Goal: Task Accomplishment & Management: Use online tool/utility

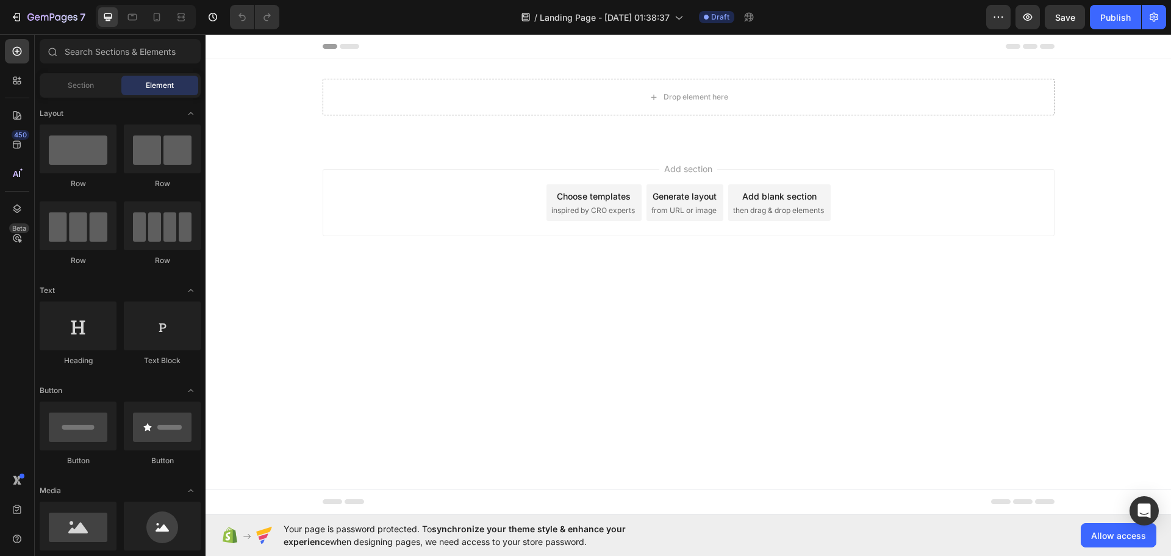
click at [163, 82] on span "Element" at bounding box center [160, 85] width 28 height 11
click at [97, 90] on div "Section" at bounding box center [80, 86] width 77 height 20
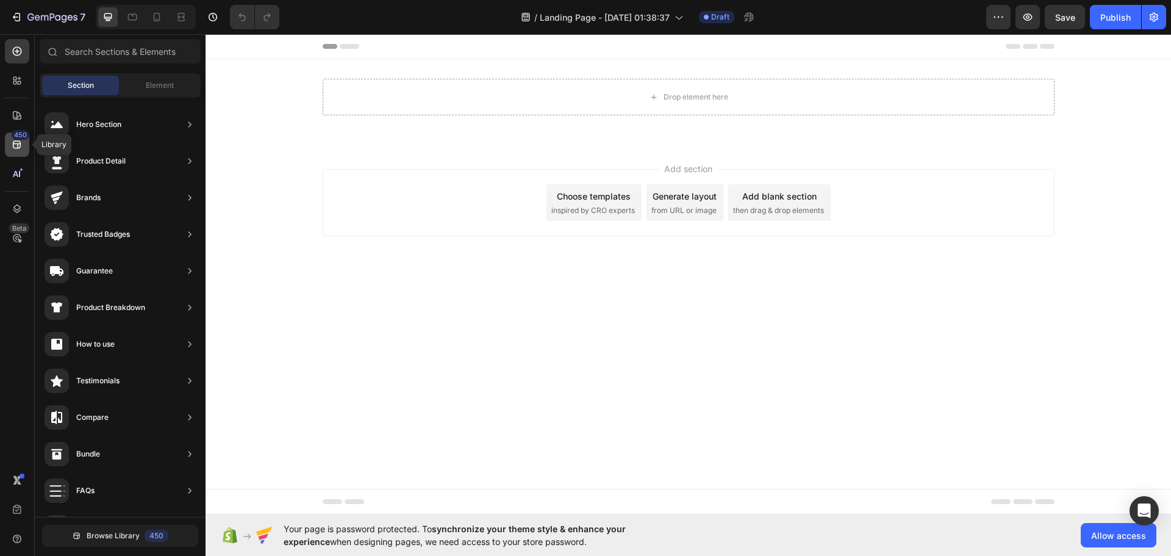
click at [25, 133] on div "450" at bounding box center [21, 135] width 18 height 10
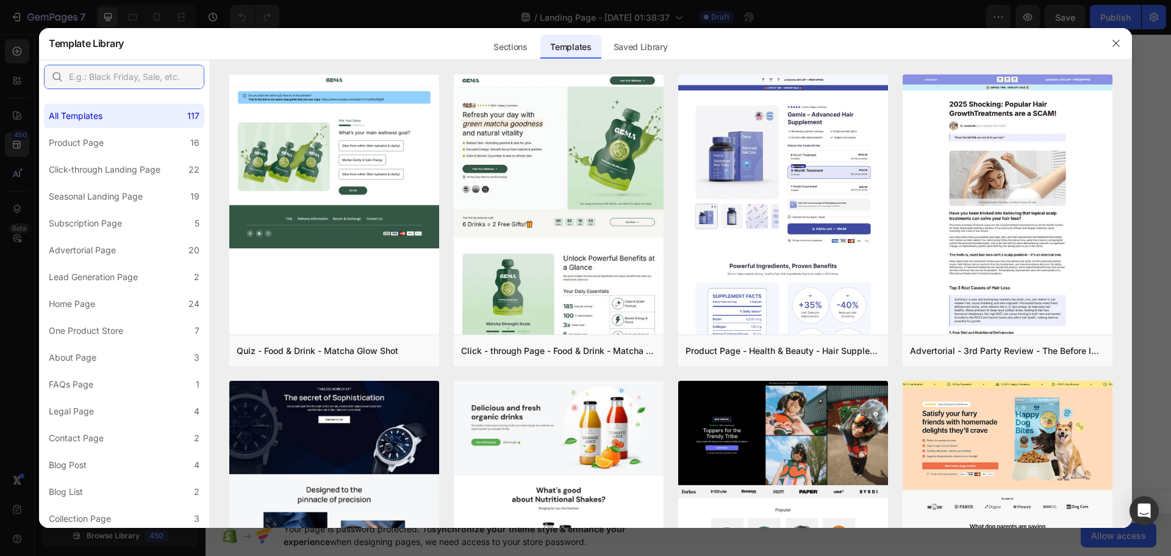
click at [107, 72] on input "text" at bounding box center [124, 77] width 160 height 24
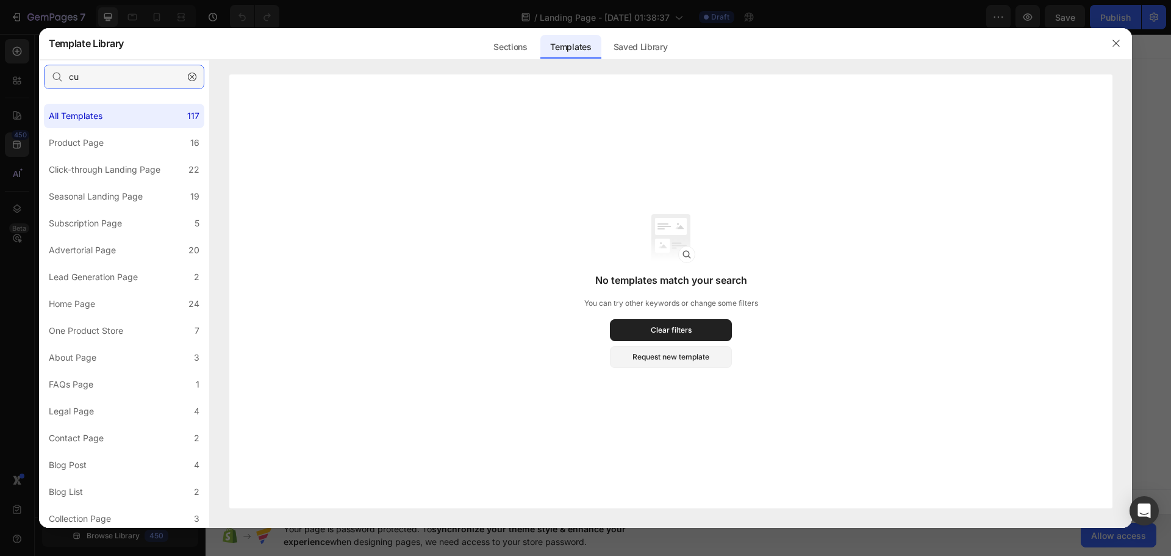
type input "c"
type input "p"
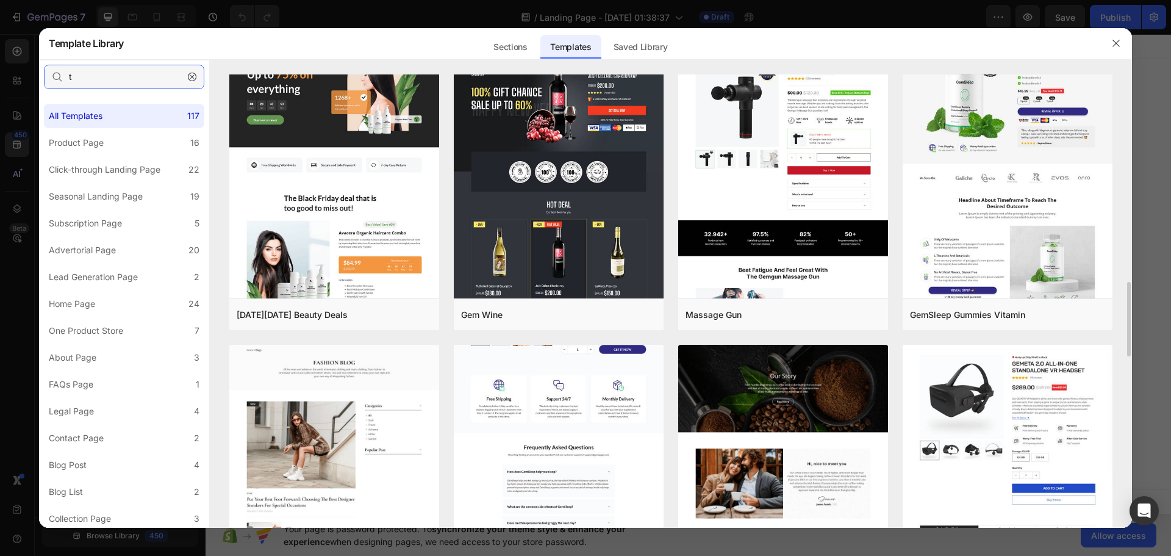
scroll to position [1445, 0]
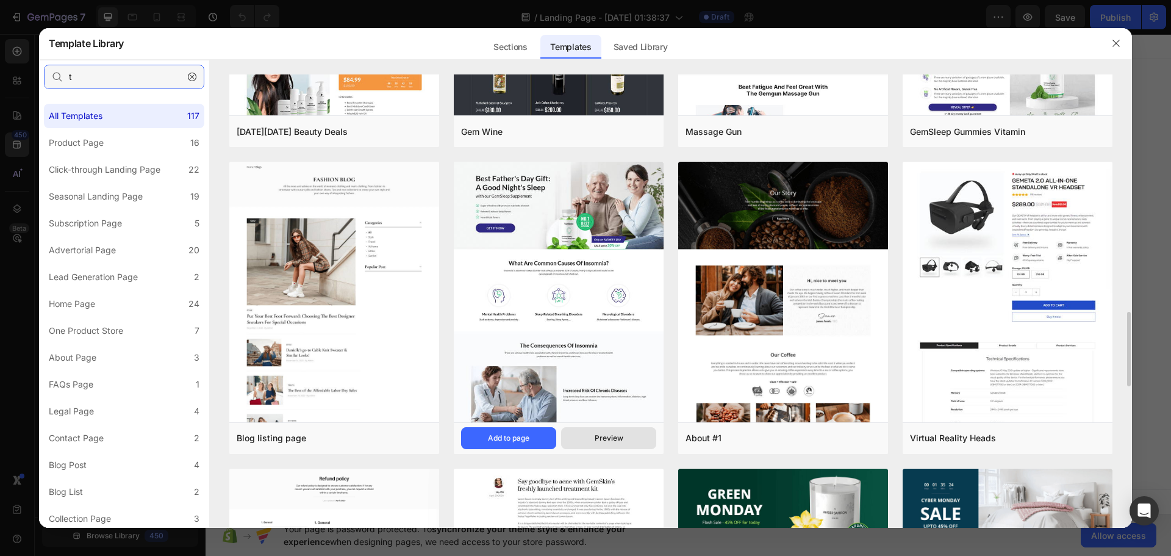
type input "t"
click at [607, 433] on div "Preview" at bounding box center [609, 438] width 29 height 11
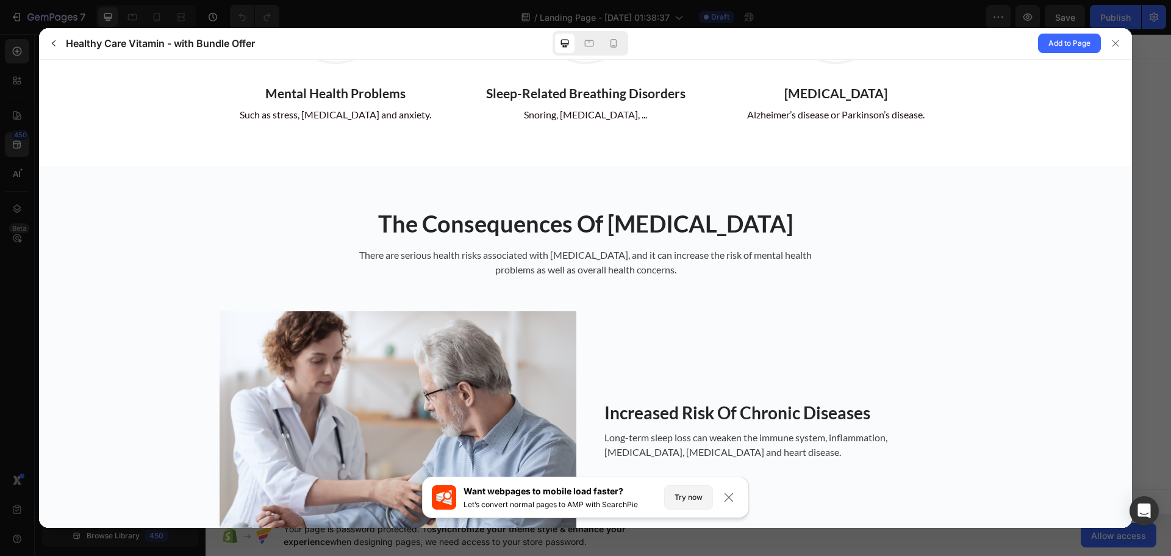
scroll to position [610, 0]
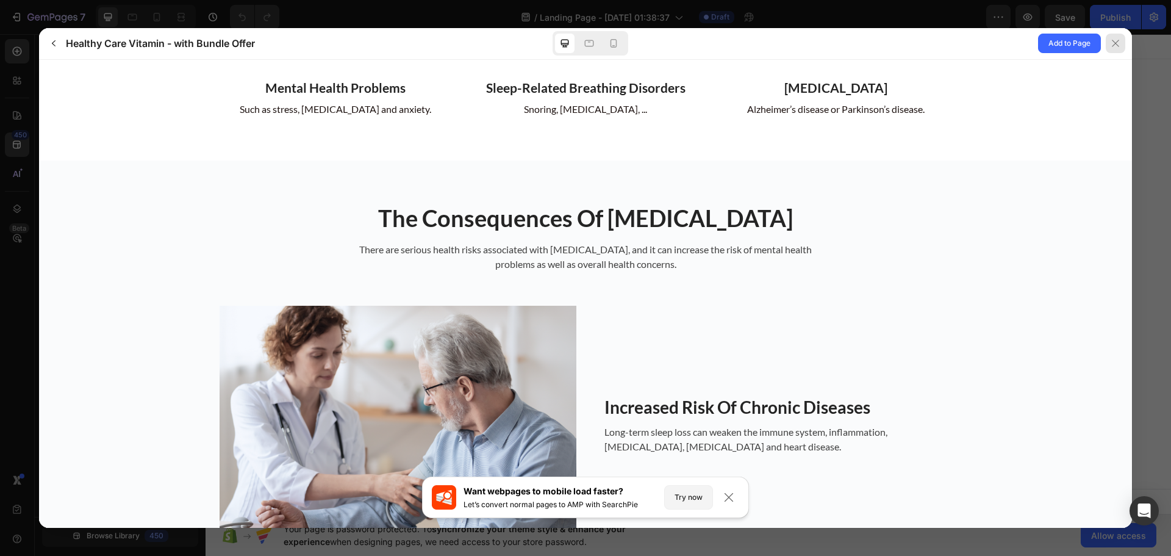
click at [1121, 37] on div at bounding box center [1116, 44] width 20 height 20
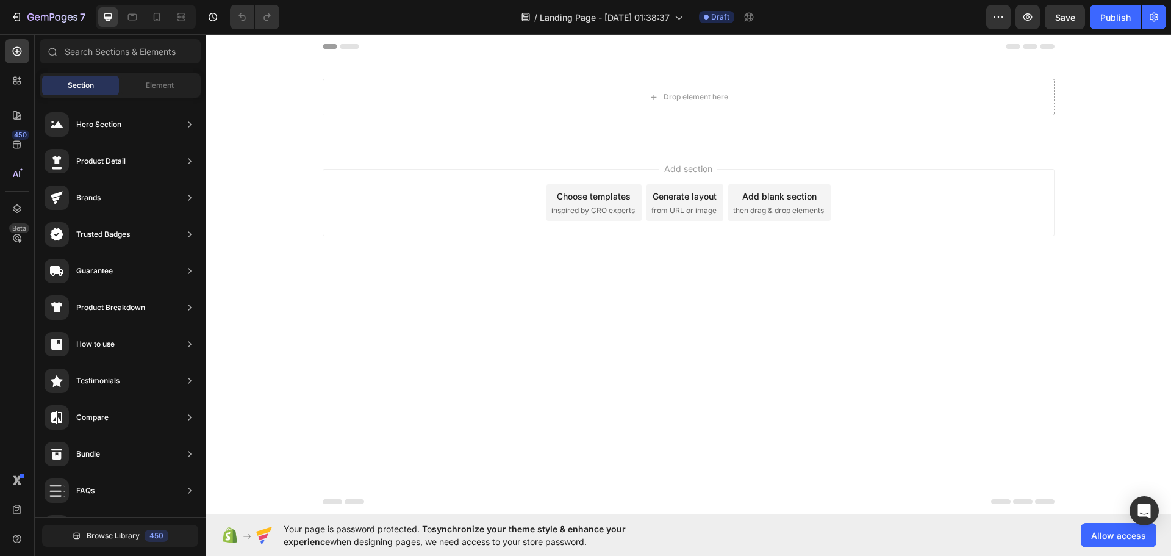
click at [700, 193] on div "Generate layout" at bounding box center [685, 196] width 64 height 13
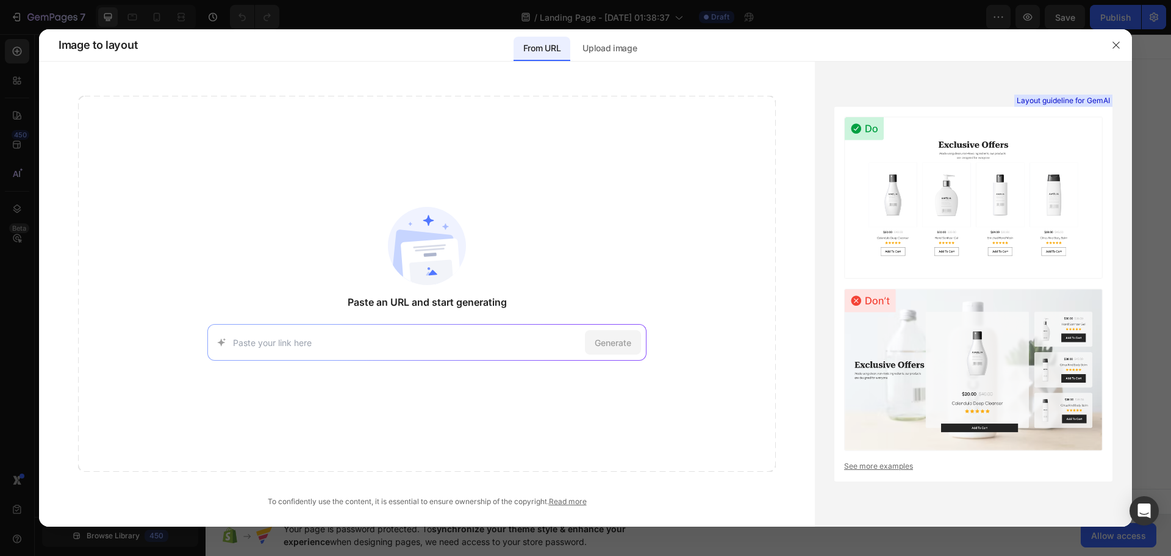
click at [408, 336] on input at bounding box center [406, 342] width 347 height 13
type input "[URL][DOMAIN_NAME]"
click at [606, 339] on span "Generate" at bounding box center [613, 342] width 37 height 13
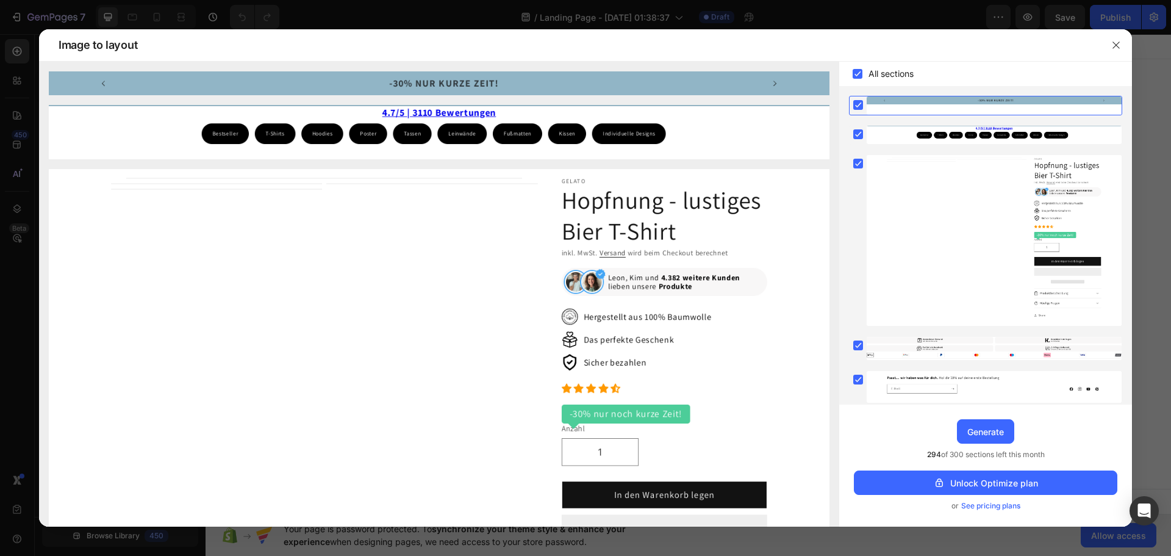
click at [998, 504] on span "See pricing plans" at bounding box center [991, 506] width 59 height 12
click at [1010, 503] on span "See pricing plans" at bounding box center [991, 506] width 59 height 12
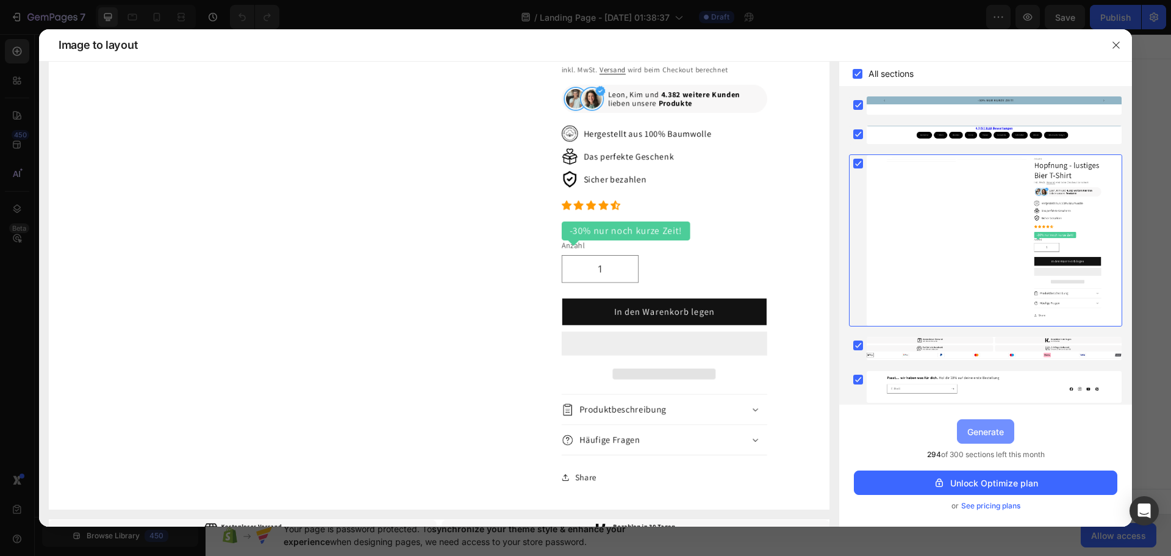
click at [975, 434] on div "Generate" at bounding box center [986, 431] width 37 height 13
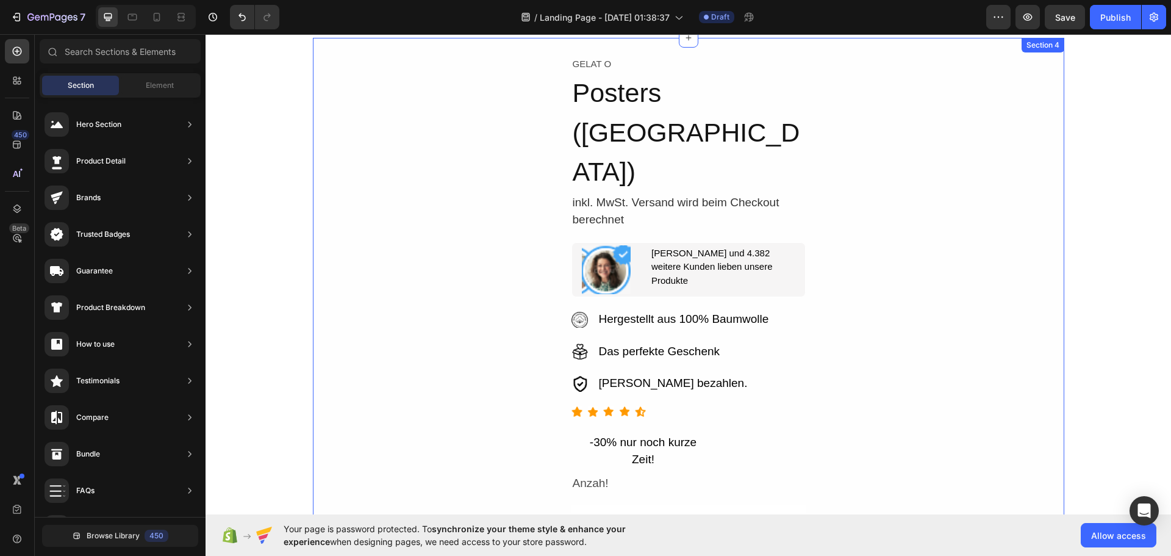
scroll to position [92, 0]
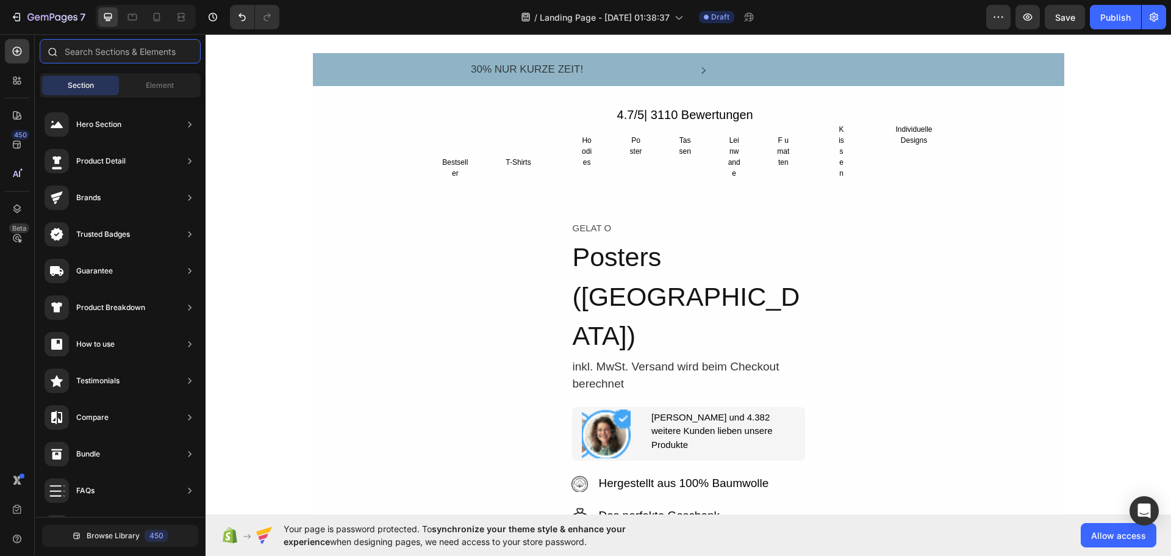
click at [158, 51] on input "text" at bounding box center [120, 51] width 161 height 24
click at [150, 82] on span "Element" at bounding box center [160, 85] width 28 height 11
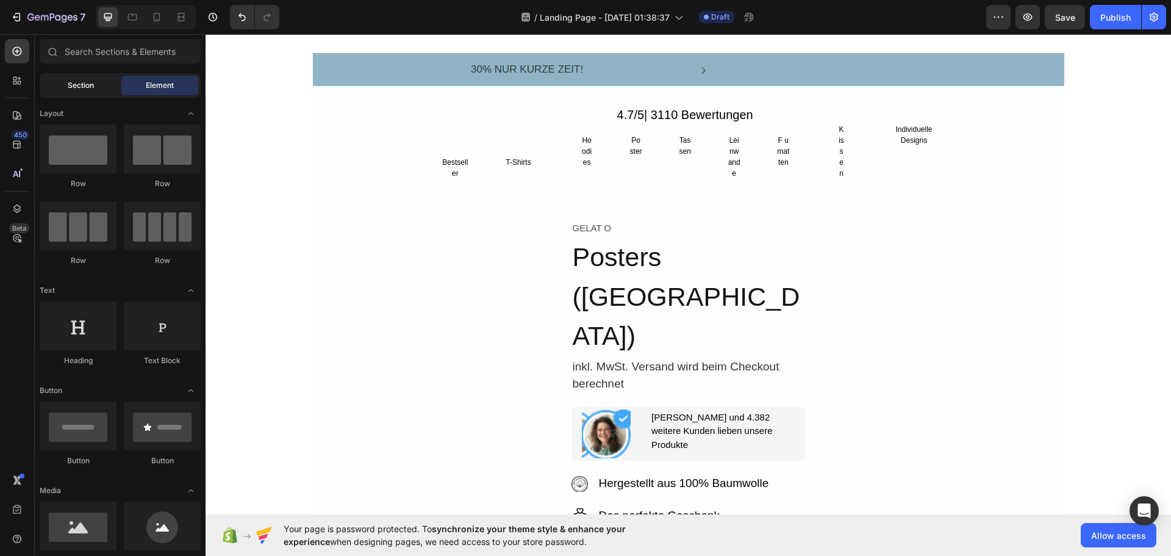
click at [103, 82] on div "Section" at bounding box center [80, 86] width 77 height 20
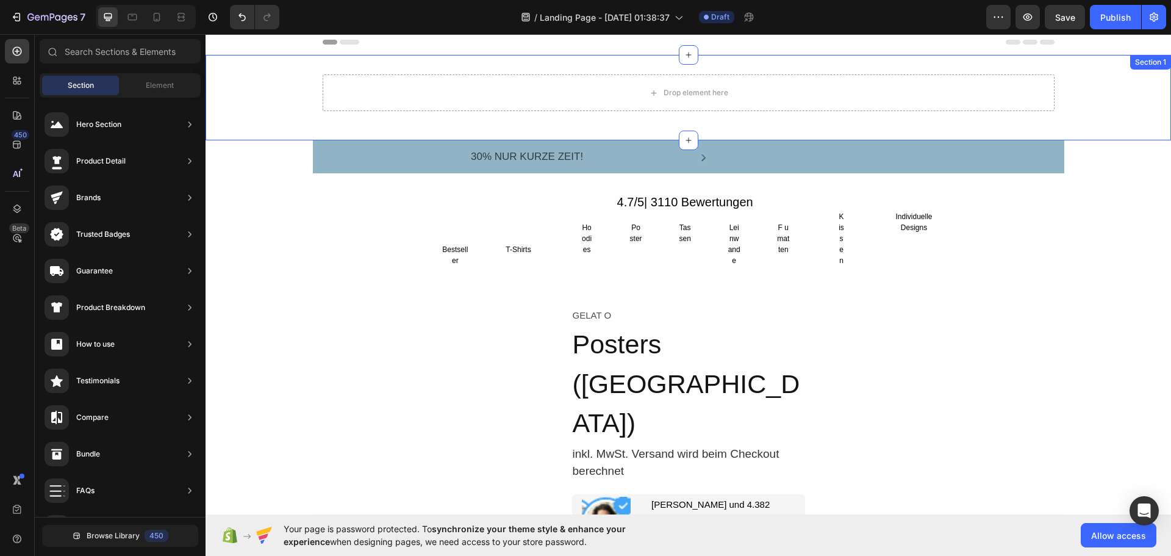
scroll to position [0, 0]
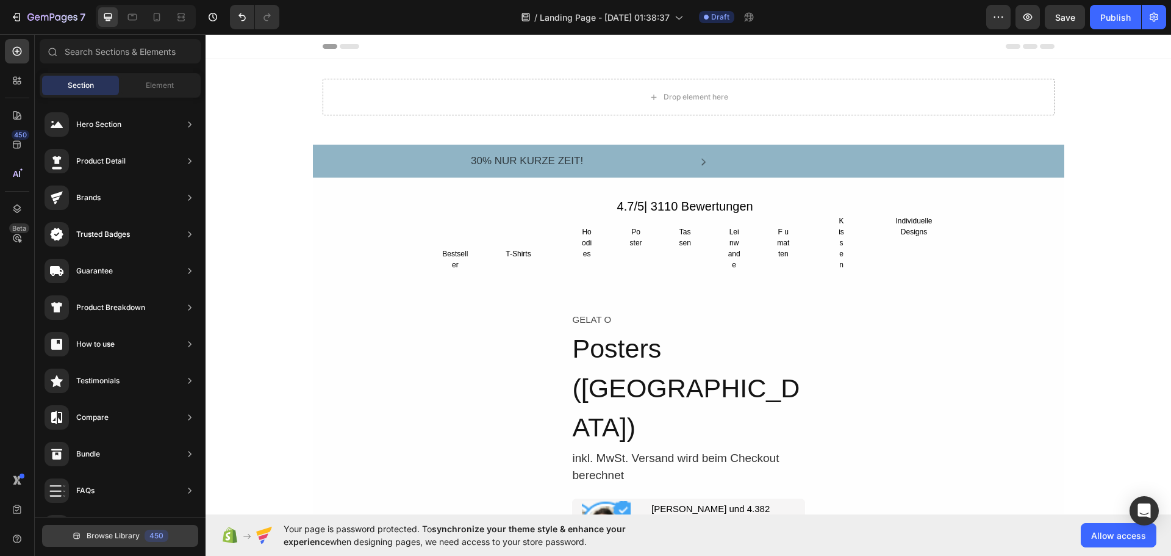
click at [149, 537] on div "450" at bounding box center [157, 536] width 24 height 12
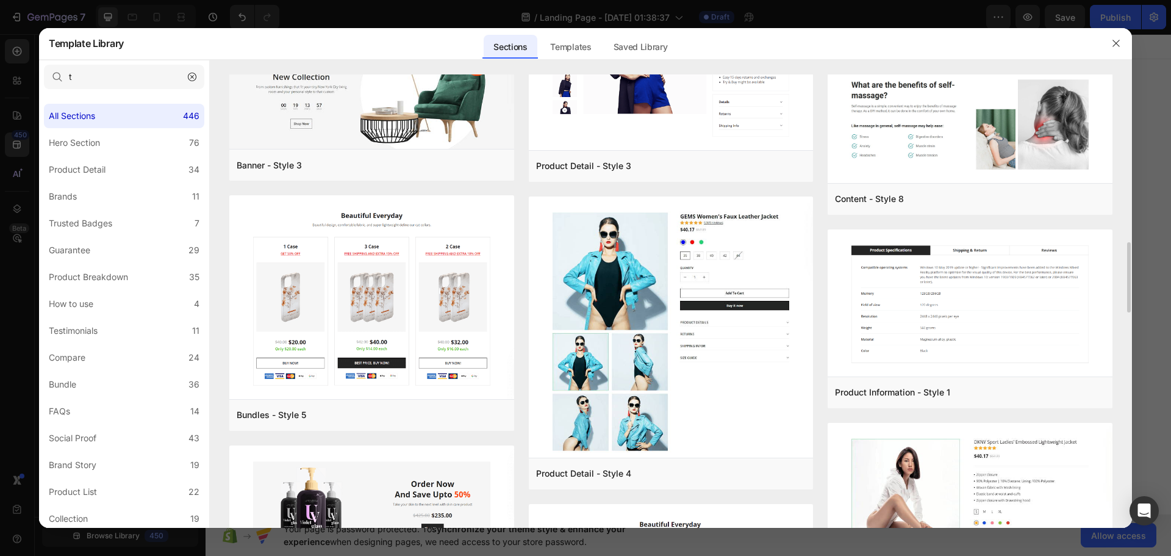
scroll to position [1139, 0]
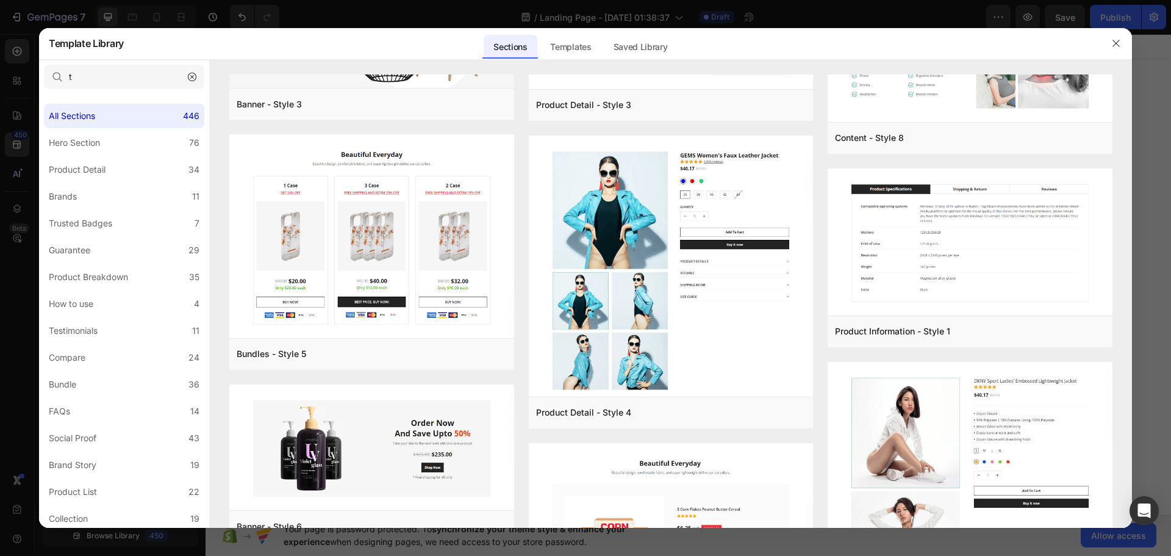
click at [198, 79] on button "button" at bounding box center [192, 77] width 20 height 20
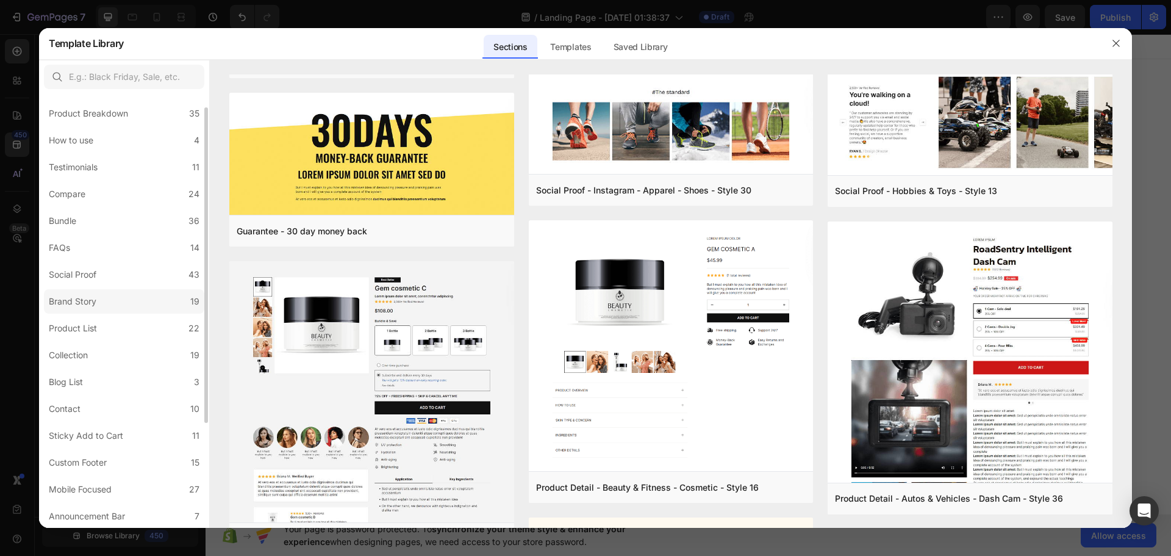
scroll to position [0, 0]
click at [146, 170] on label "Product Detail 34" at bounding box center [124, 169] width 160 height 24
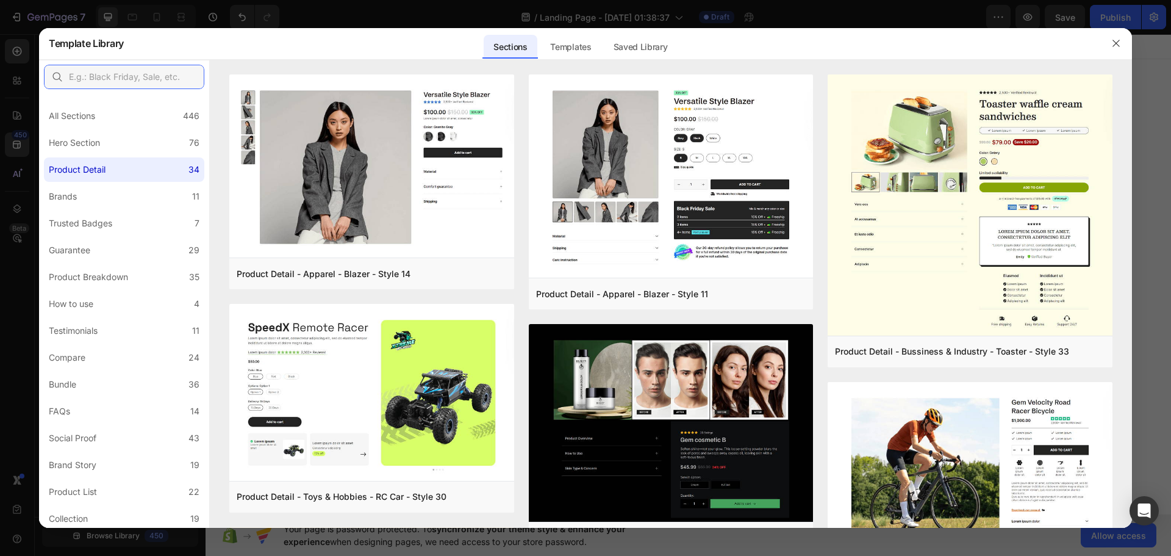
click at [145, 81] on input "text" at bounding box center [124, 77] width 160 height 24
click at [1117, 46] on icon "button" at bounding box center [1117, 43] width 10 height 10
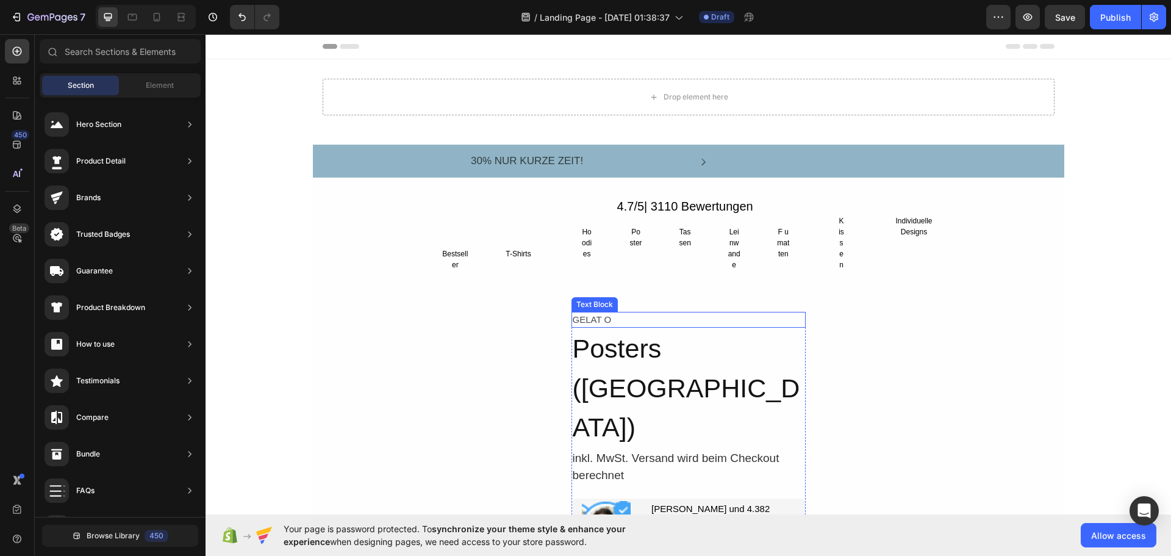
click at [774, 321] on div "GELAT O" at bounding box center [689, 320] width 234 height 16
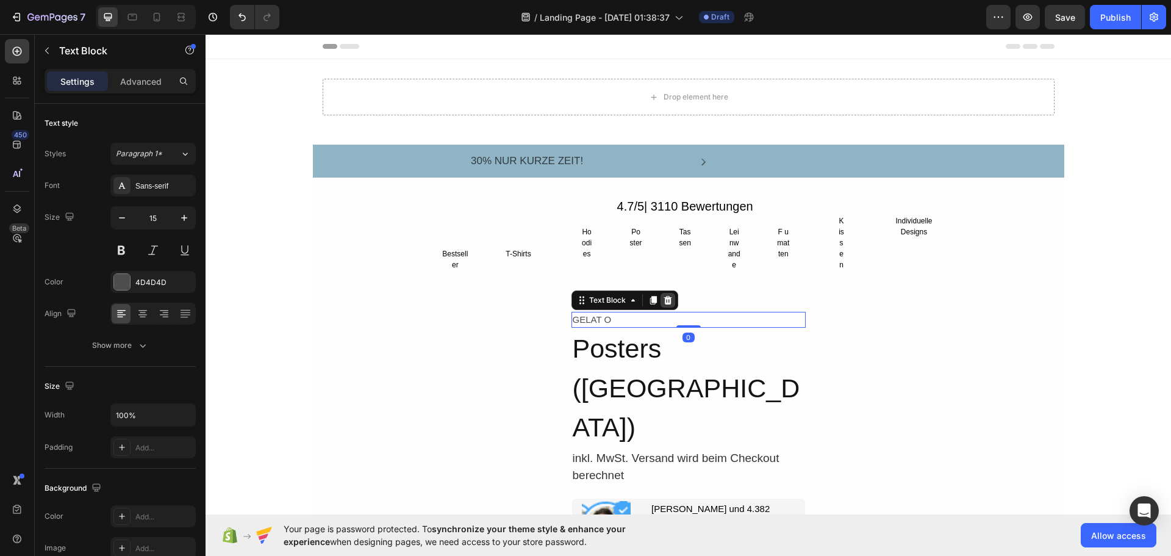
click at [664, 301] on icon at bounding box center [668, 300] width 10 height 10
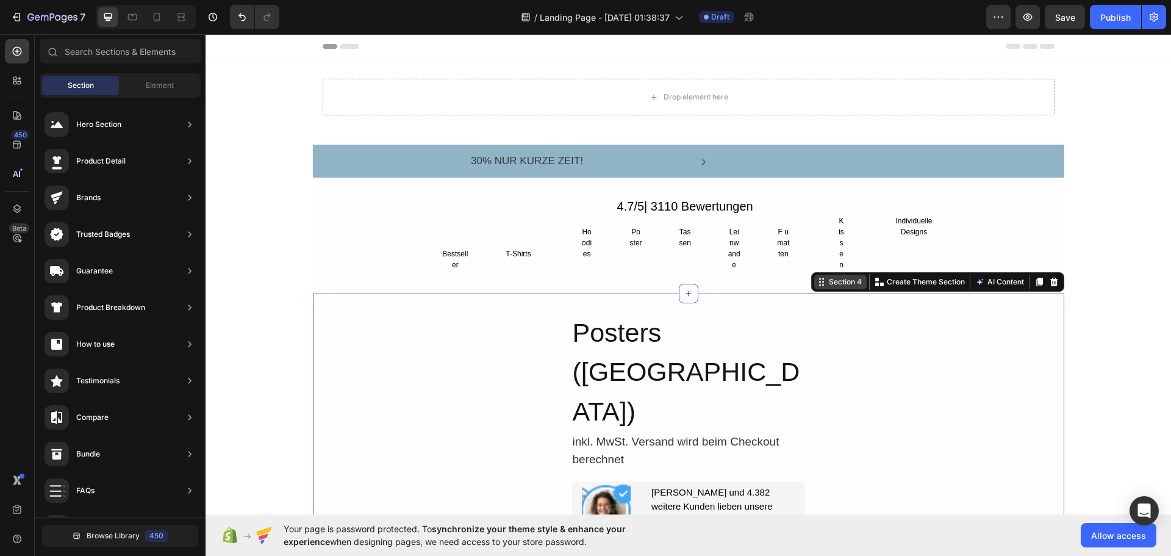
click at [1043, 291] on div "Section 4 You can create reusable sections Create Theme Section AI Content Writ…" at bounding box center [937, 282] width 253 height 20
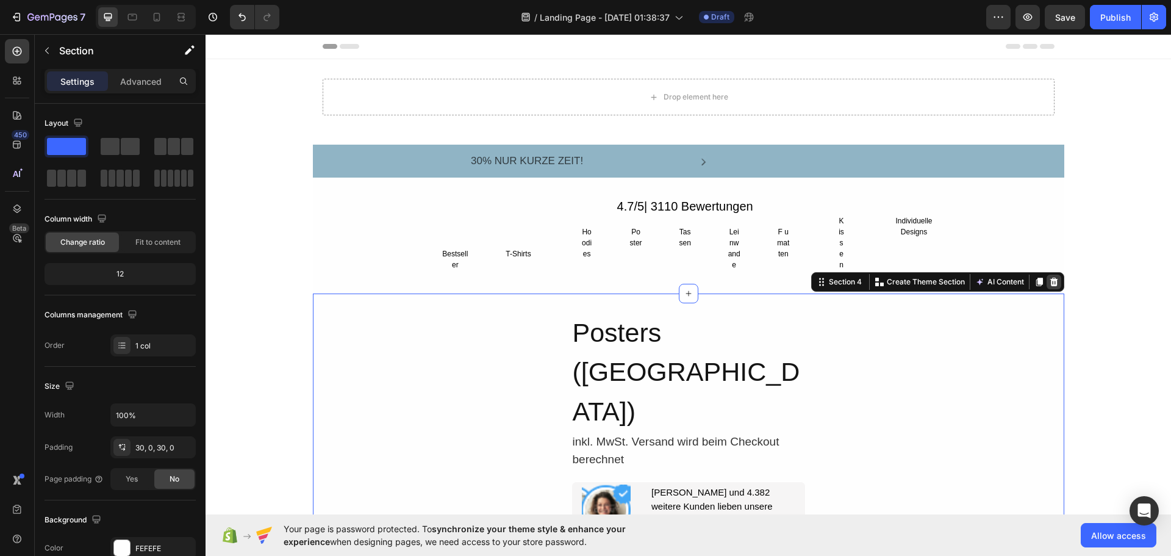
click at [1050, 286] on icon at bounding box center [1054, 281] width 8 height 9
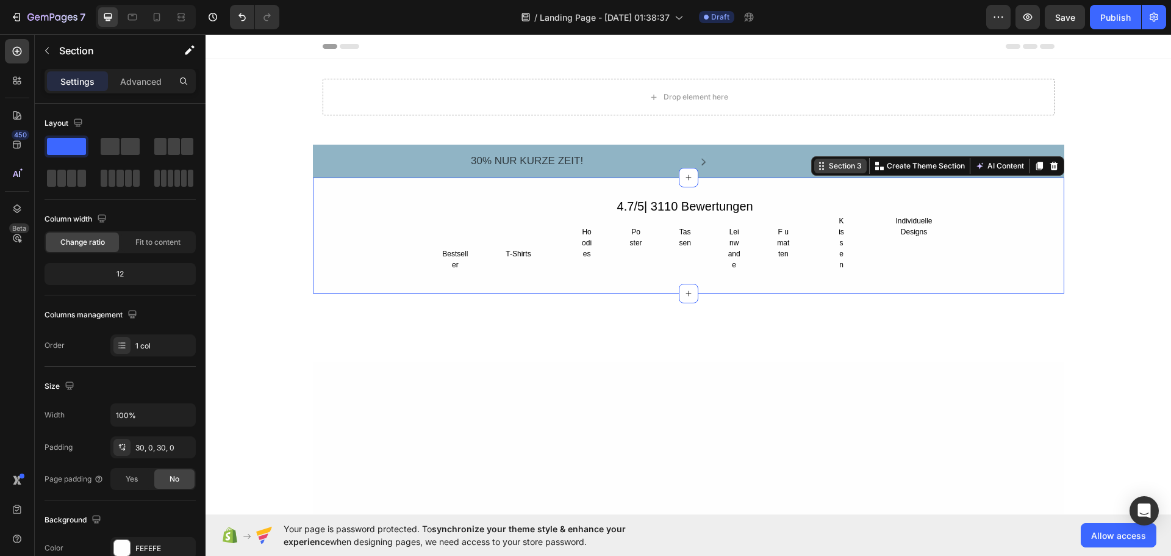
click at [1047, 174] on div "Section 3 You can create reusable sections Create Theme Section AI Content Writ…" at bounding box center [937, 166] width 253 height 20
click at [1051, 165] on icon at bounding box center [1054, 166] width 10 height 10
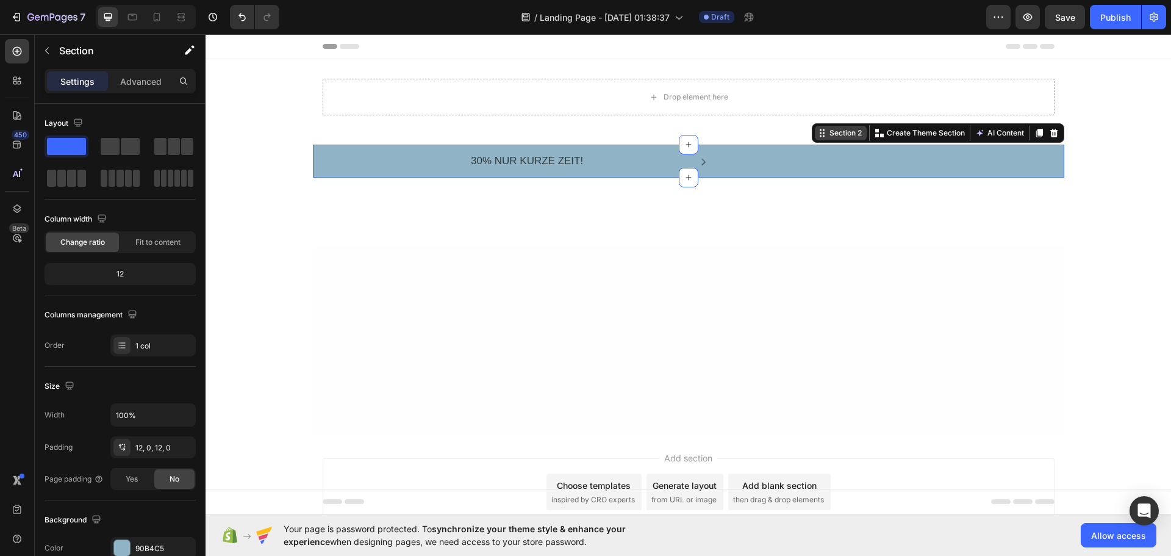
click at [1053, 140] on div "Section 2 You can create reusable sections Create Theme Section AI Content Writ…" at bounding box center [938, 133] width 253 height 20
click at [1050, 134] on icon at bounding box center [1054, 133] width 10 height 10
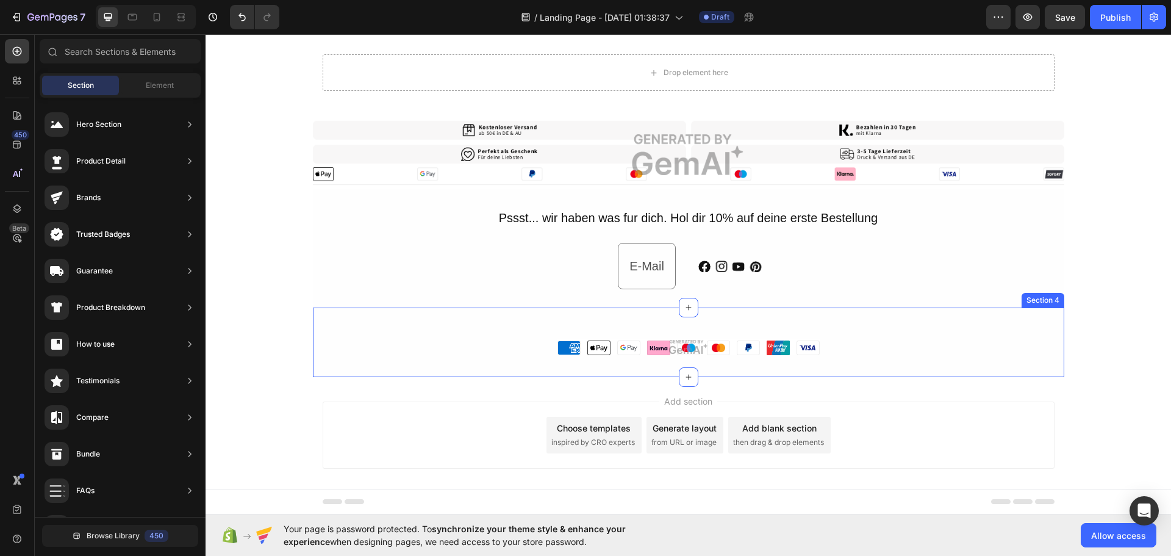
scroll to position [37, 0]
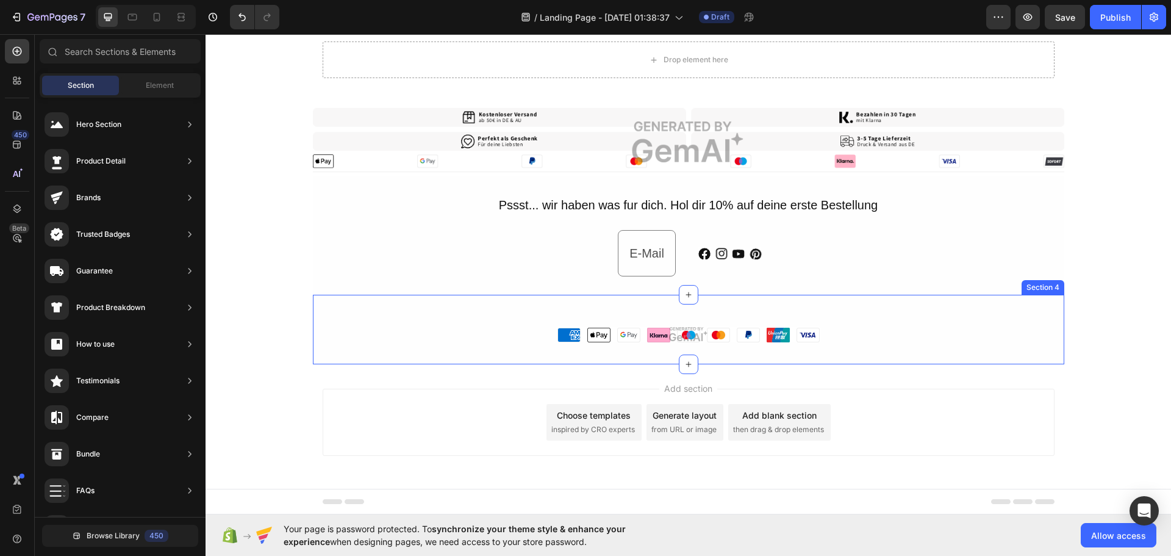
click at [1054, 290] on div "Section 4" at bounding box center [1043, 287] width 43 height 15
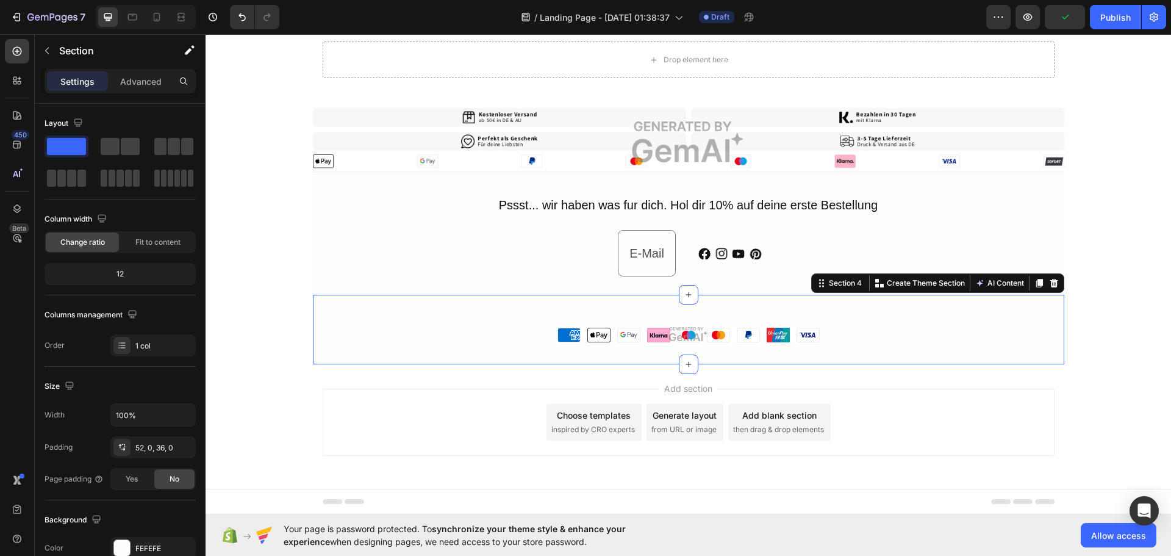
click at [1049, 285] on icon at bounding box center [1054, 283] width 10 height 10
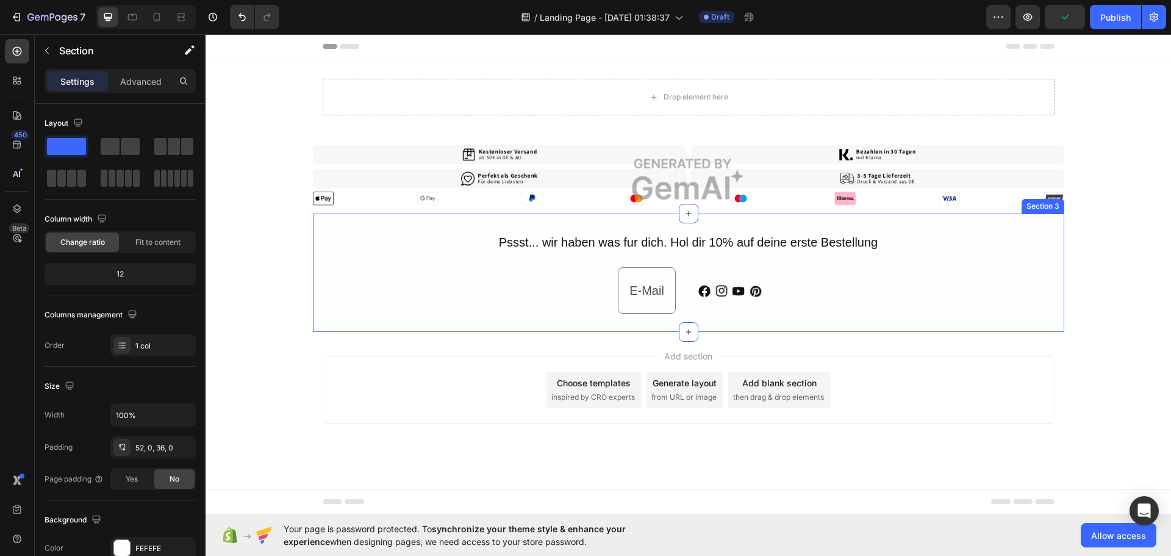
scroll to position [0, 0]
click at [1050, 203] on div "Section 3 You can create reusable sections Create Theme Section AI Content Writ…" at bounding box center [937, 202] width 253 height 20
click at [1056, 204] on icon at bounding box center [1054, 202] width 8 height 9
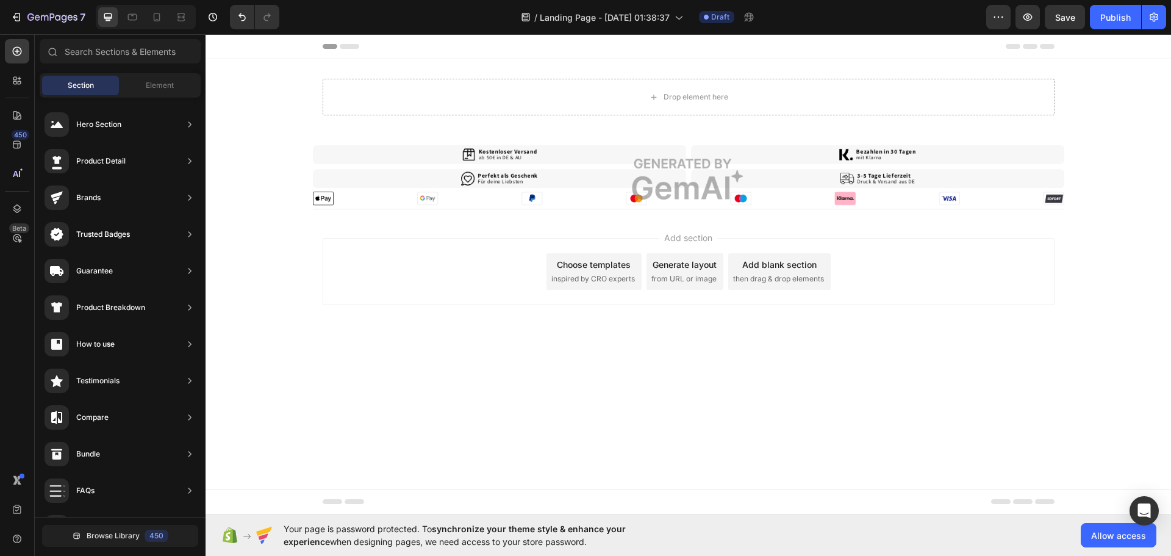
click at [808, 269] on div "Add blank section" at bounding box center [780, 264] width 74 height 13
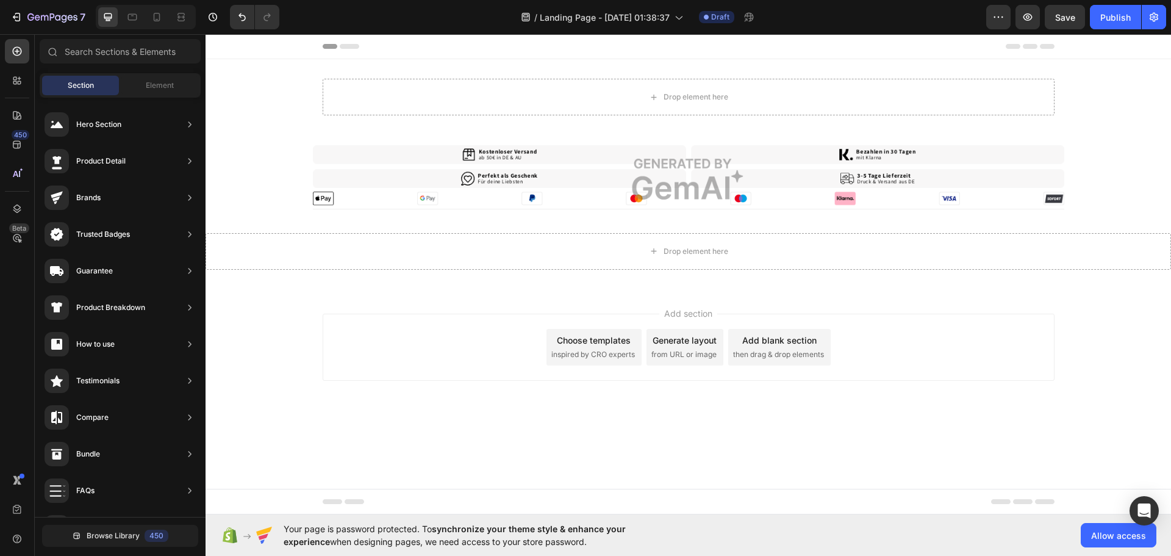
click at [1133, 207] on div "Drop element here Row Section 1 Image Section 2 Drop element here Section 3 Root" at bounding box center [689, 174] width 966 height 230
click at [1057, 179] on img at bounding box center [689, 179] width 752 height 69
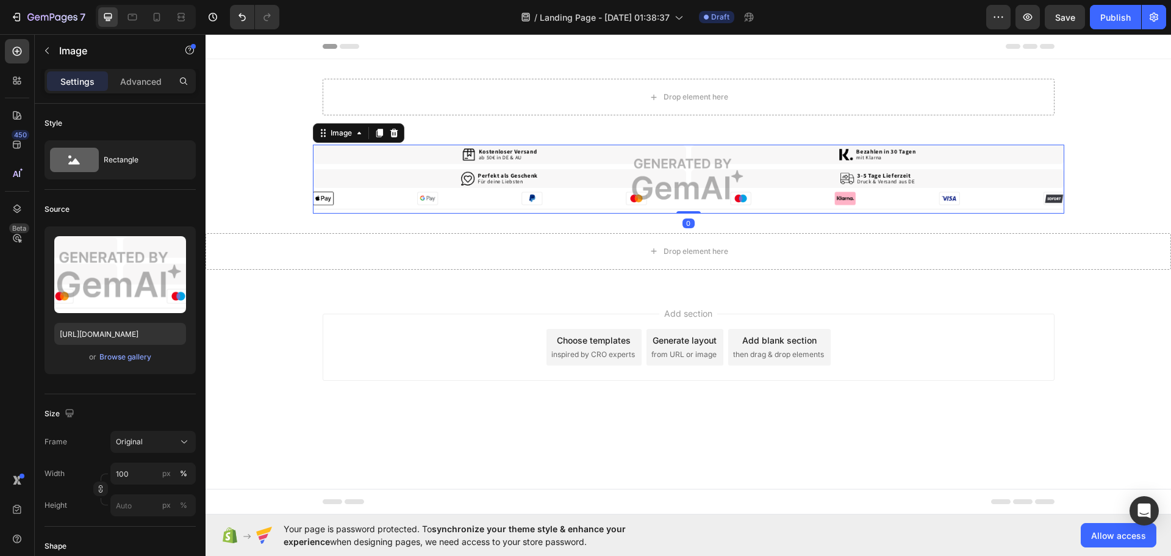
click at [1038, 152] on img at bounding box center [689, 179] width 752 height 69
click at [398, 135] on icon at bounding box center [394, 133] width 10 height 10
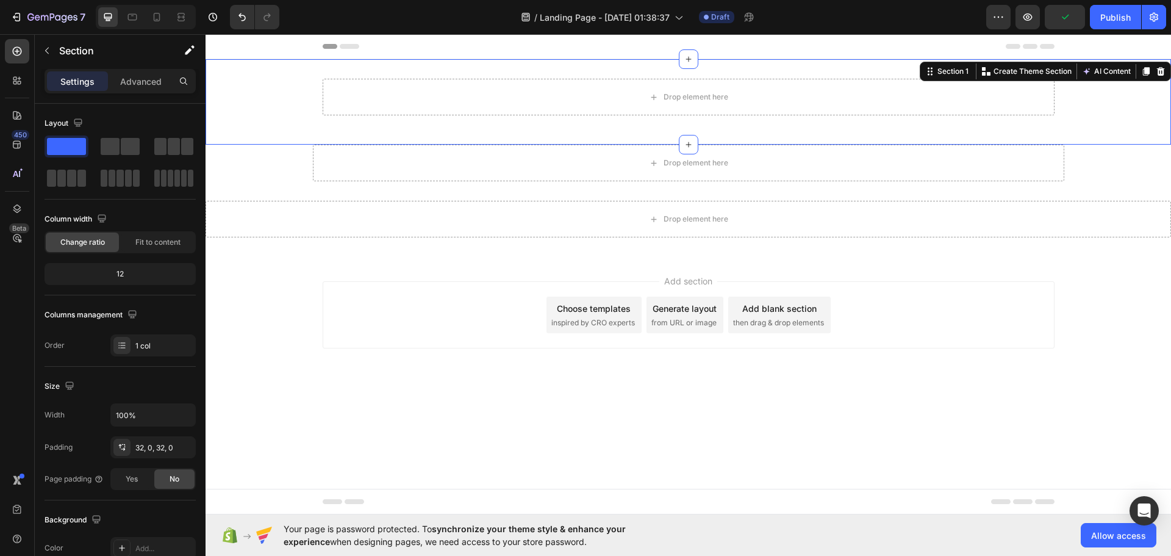
click at [1041, 143] on div "Drop element here Row Section 1 You can create reusable sections Create Theme S…" at bounding box center [689, 101] width 966 height 85
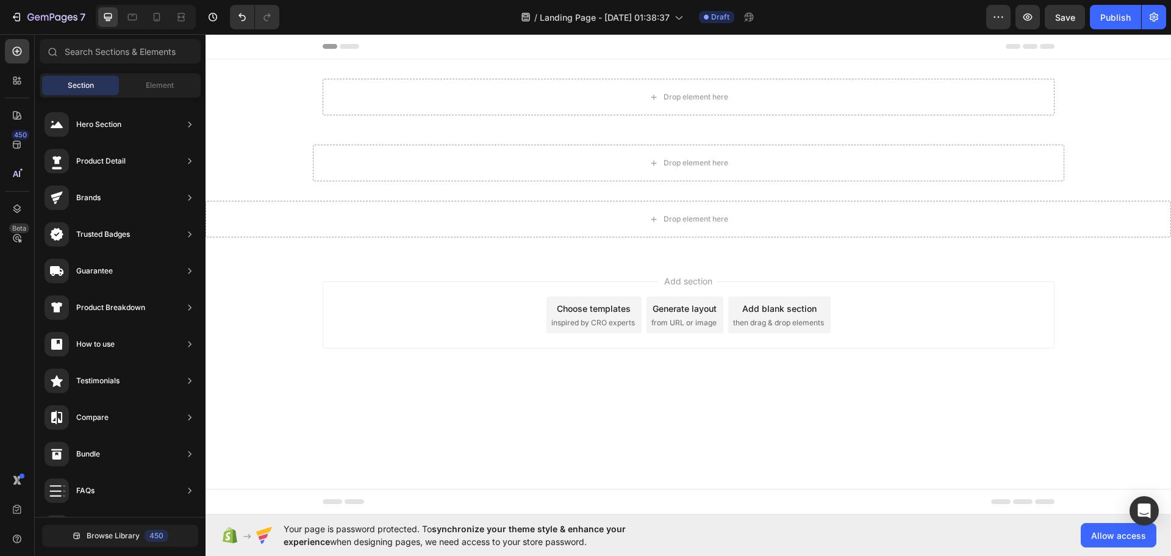
click at [740, 283] on div "Add section Choose templates inspired by CRO experts Generate layout from URL o…" at bounding box center [689, 314] width 732 height 67
click at [738, 309] on div "Add blank section then drag & drop elements" at bounding box center [779, 315] width 103 height 37
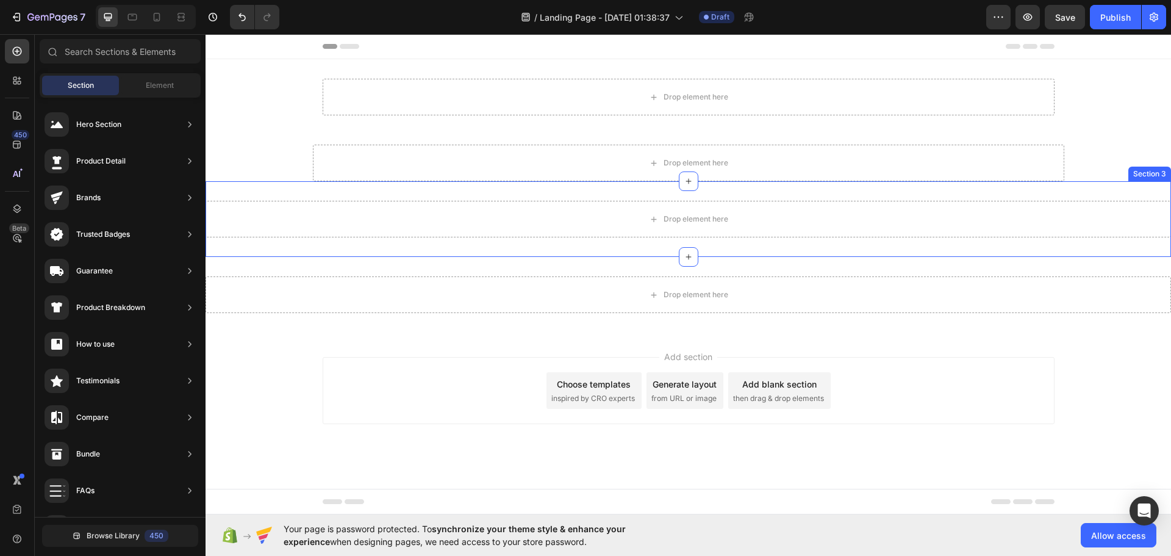
click at [1146, 254] on div "Drop element here Section 3" at bounding box center [689, 219] width 966 height 76
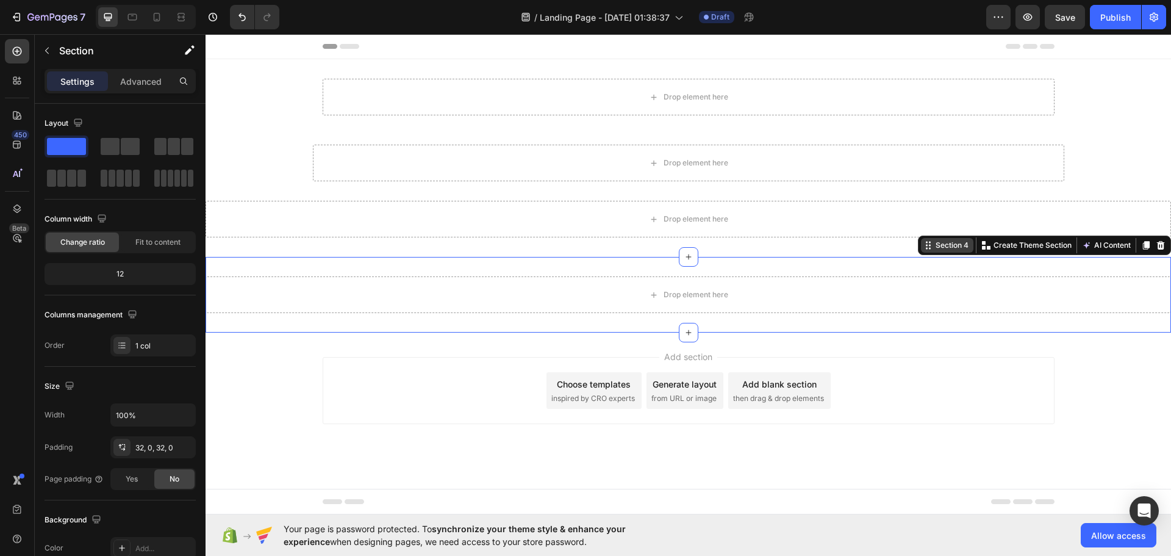
click at [1157, 251] on div "Section 4 You can create reusable sections Create Theme Section AI Content Writ…" at bounding box center [1044, 246] width 253 height 20
click at [1161, 243] on icon at bounding box center [1161, 245] width 8 height 9
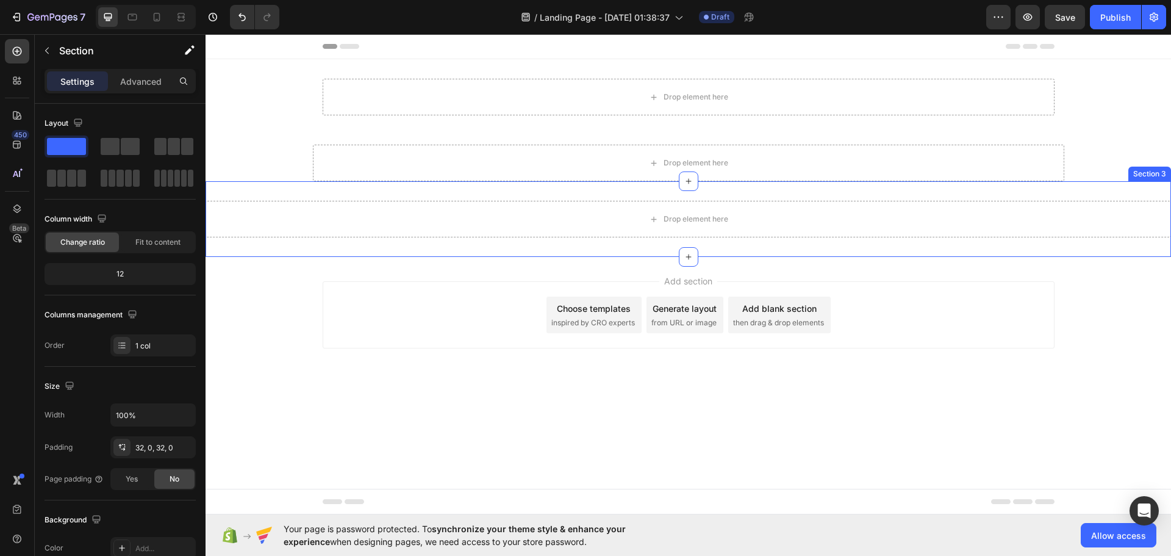
click at [1153, 174] on div "Section 3" at bounding box center [1150, 174] width 43 height 15
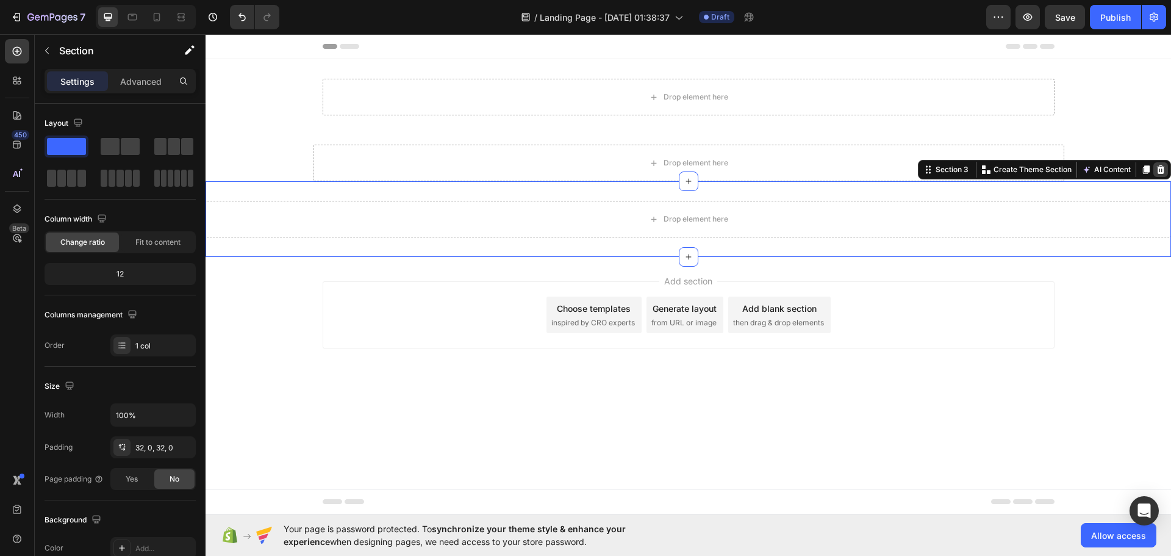
click at [1163, 171] on icon at bounding box center [1161, 169] width 8 height 9
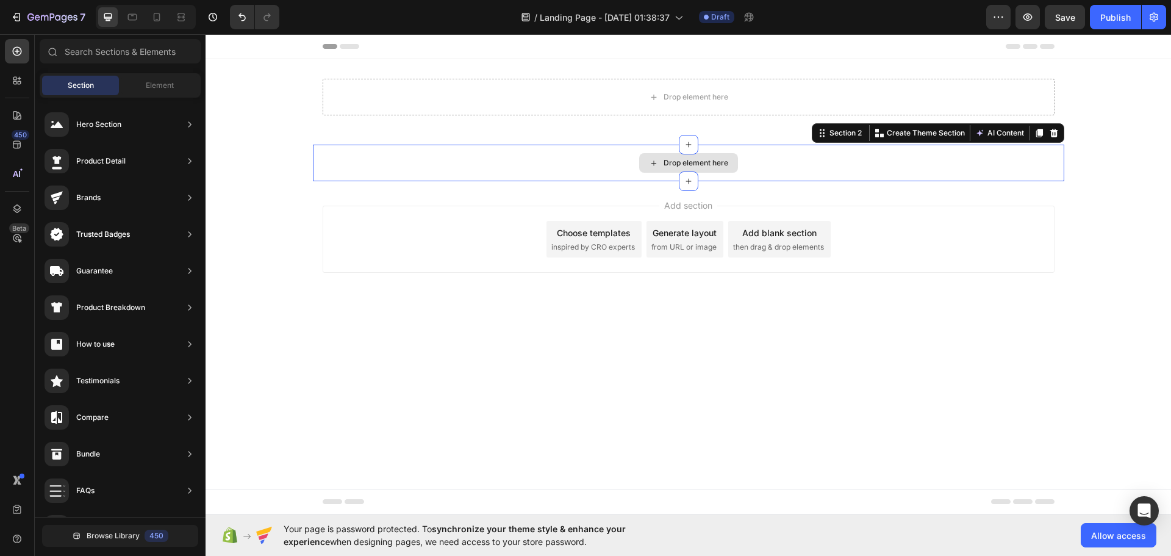
click at [1048, 145] on div "Drop element here" at bounding box center [689, 163] width 752 height 37
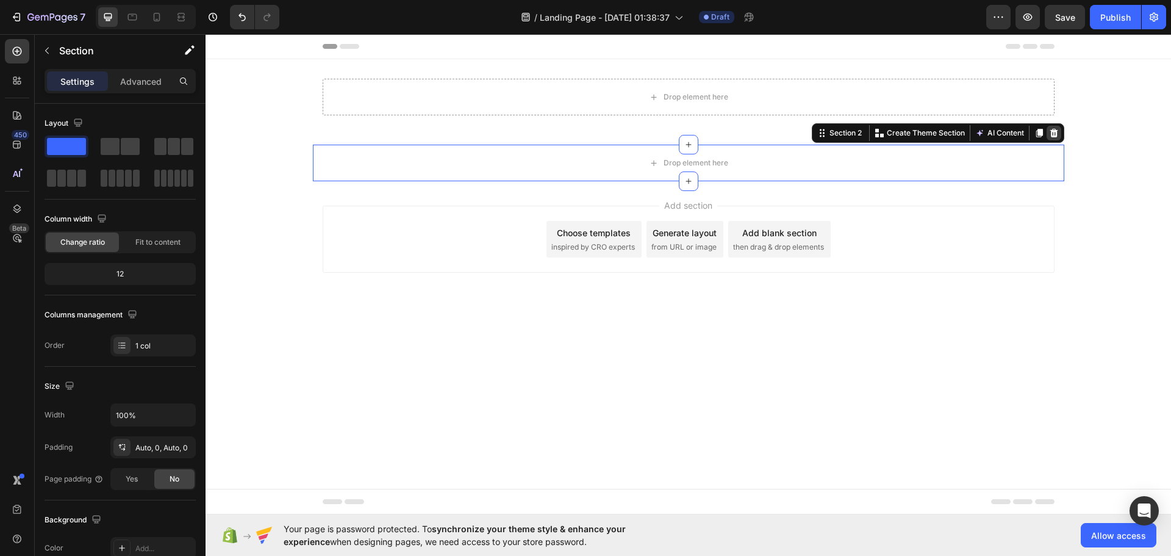
click at [1057, 136] on icon at bounding box center [1054, 133] width 10 height 10
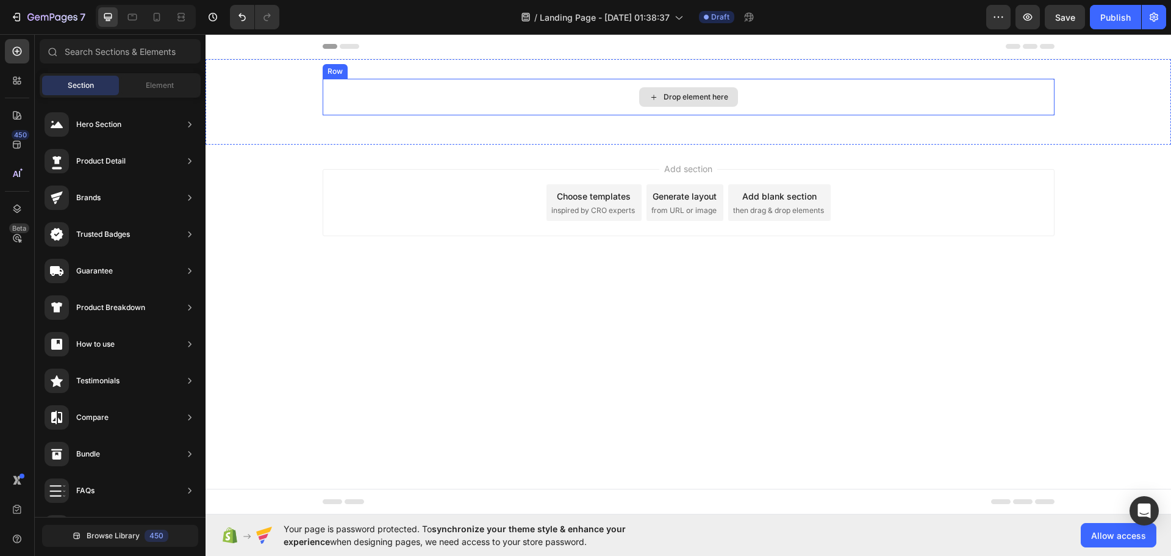
click at [1049, 102] on div "Drop element here" at bounding box center [689, 97] width 732 height 37
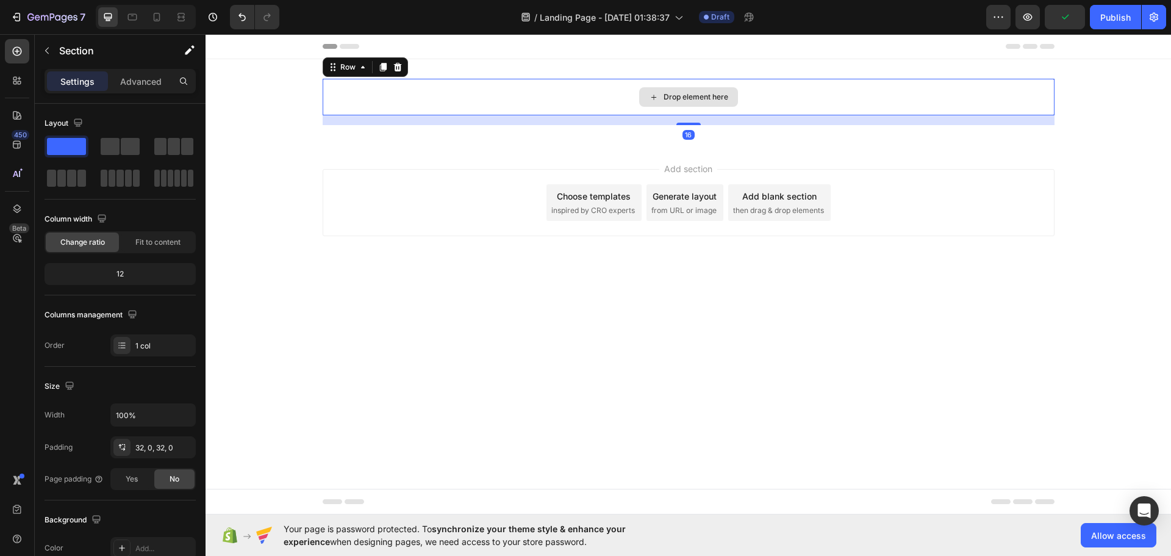
click at [1048, 78] on div "Drop element here Row 16 Section 1" at bounding box center [689, 101] width 966 height 85
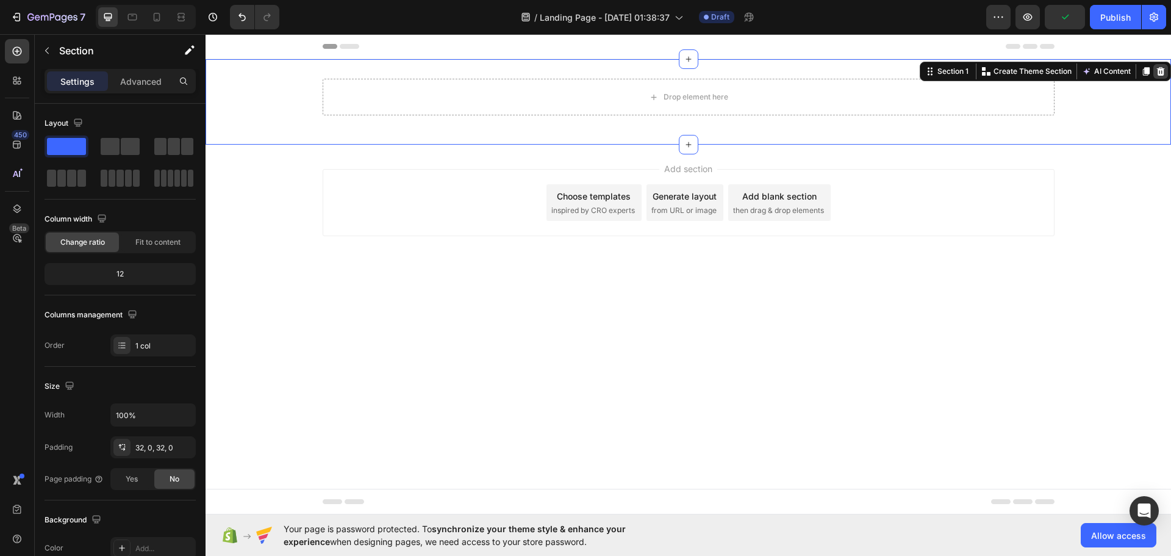
click at [1166, 70] on div at bounding box center [1161, 71] width 15 height 15
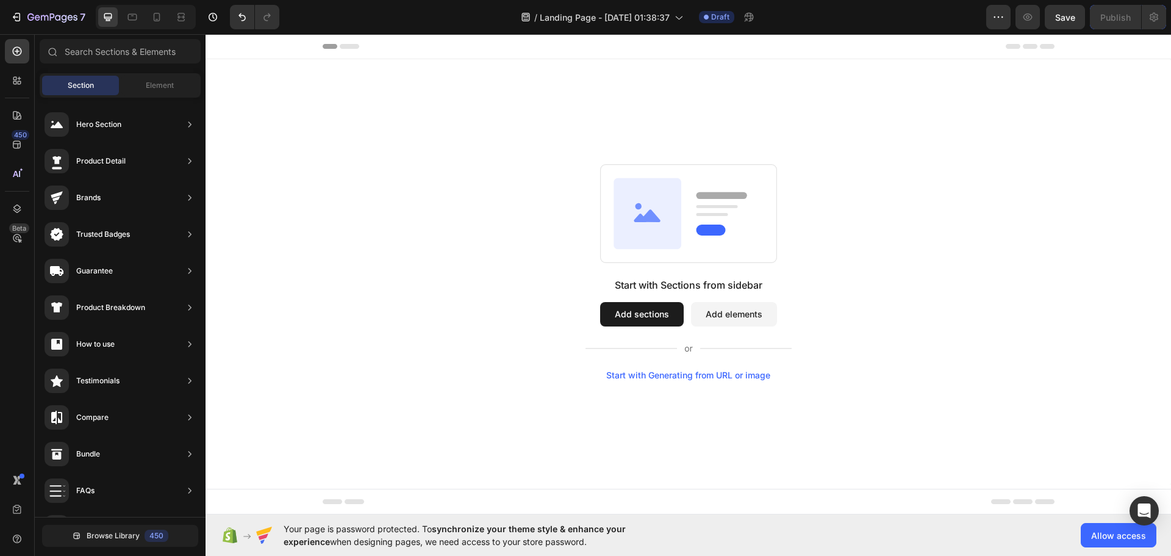
click at [701, 378] on div "Start with Generating from URL or image" at bounding box center [688, 375] width 164 height 10
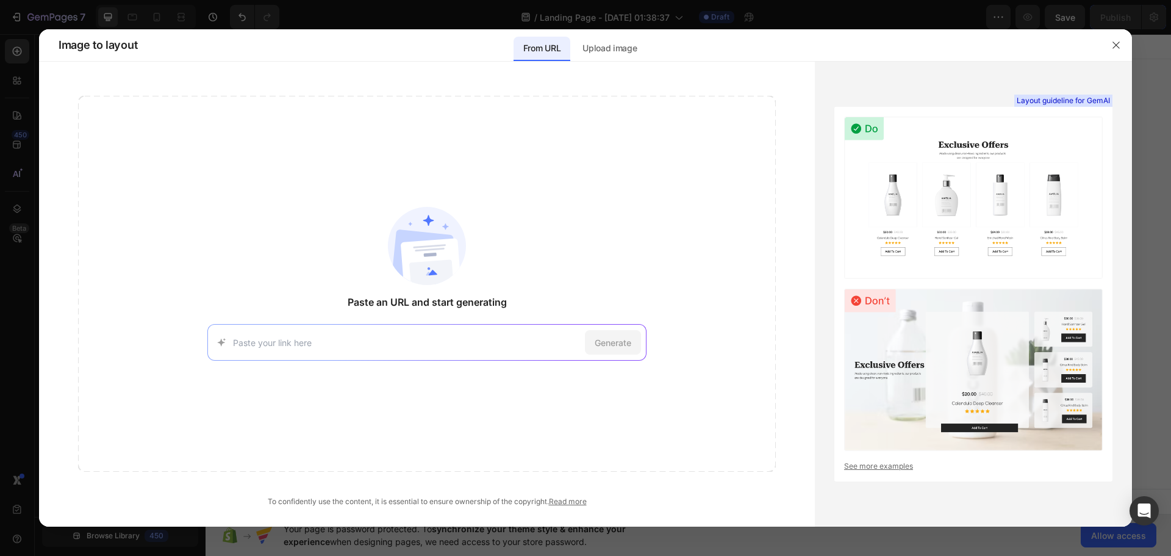
click at [497, 340] on input at bounding box center [406, 342] width 347 height 13
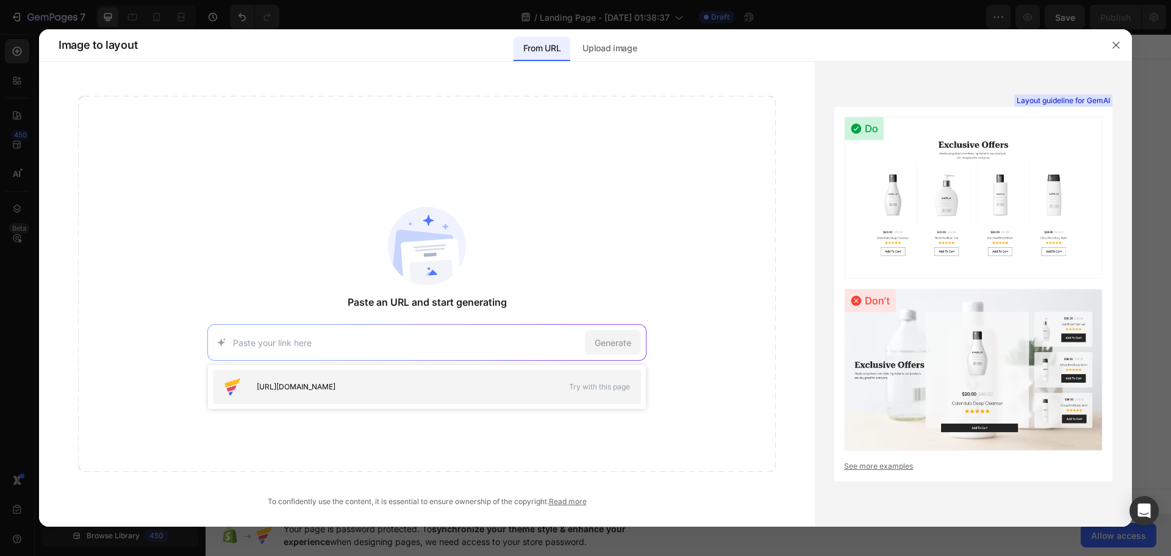
click at [336, 384] on span "[URL][DOMAIN_NAME]" at bounding box center [296, 386] width 79 height 11
type input "[URL][DOMAIN_NAME]"
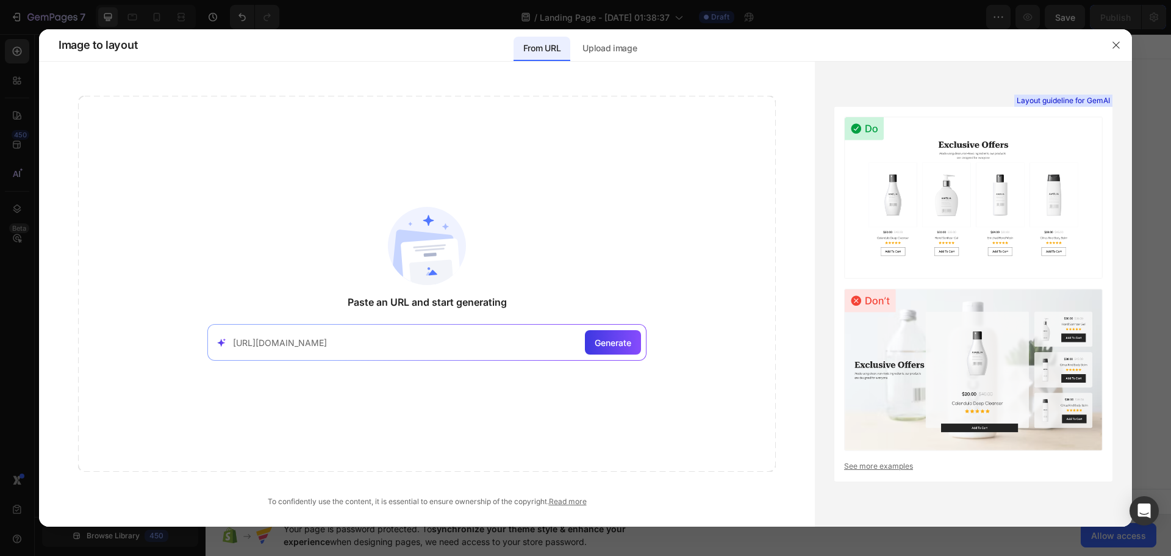
click at [458, 343] on input "[URL][DOMAIN_NAME]" at bounding box center [406, 342] width 347 height 13
drag, startPoint x: 563, startPoint y: 339, endPoint x: 177, endPoint y: 314, distance: 387.0
click at [200, 318] on div "Paste an URL and start generating [URL][DOMAIN_NAME] Generate" at bounding box center [427, 284] width 698 height 376
paste input "[URL][DOMAIN_NAME]"
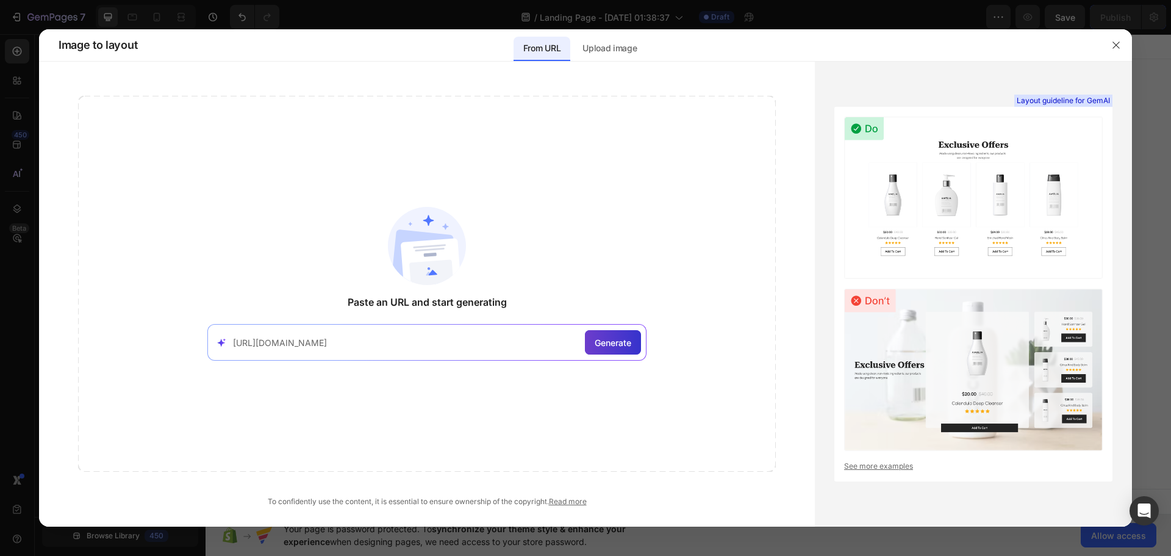
type input "[URL][DOMAIN_NAME]"
click at [619, 351] on div "Generate" at bounding box center [613, 342] width 56 height 24
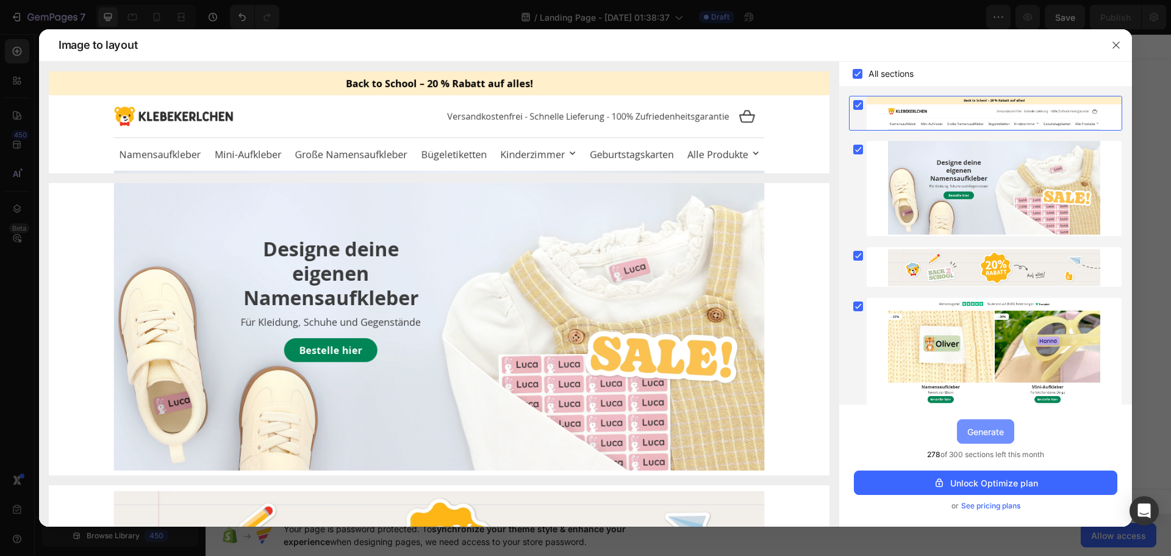
click at [1004, 434] on div "Generate" at bounding box center [986, 431] width 37 height 13
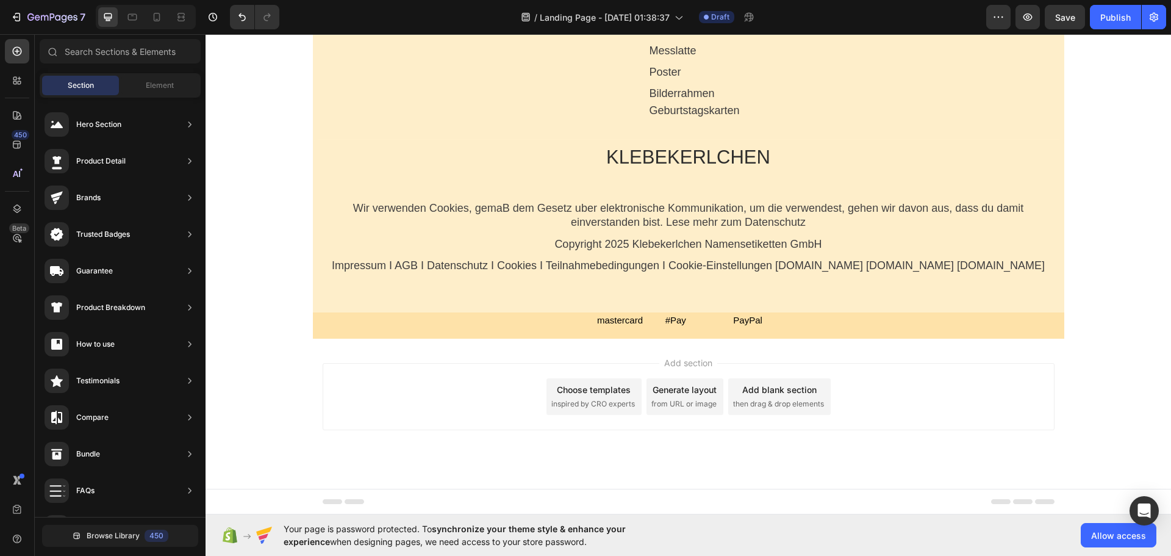
scroll to position [4934, 0]
click at [1116, 536] on span "Allow access" at bounding box center [1119, 535] width 55 height 13
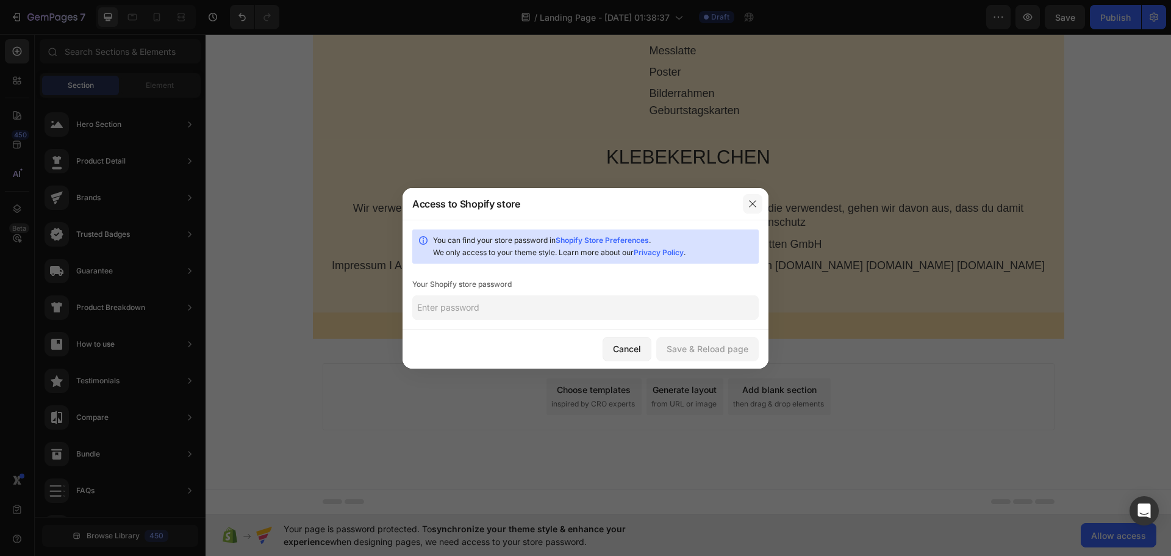
click at [748, 203] on icon "button" at bounding box center [753, 204] width 10 height 10
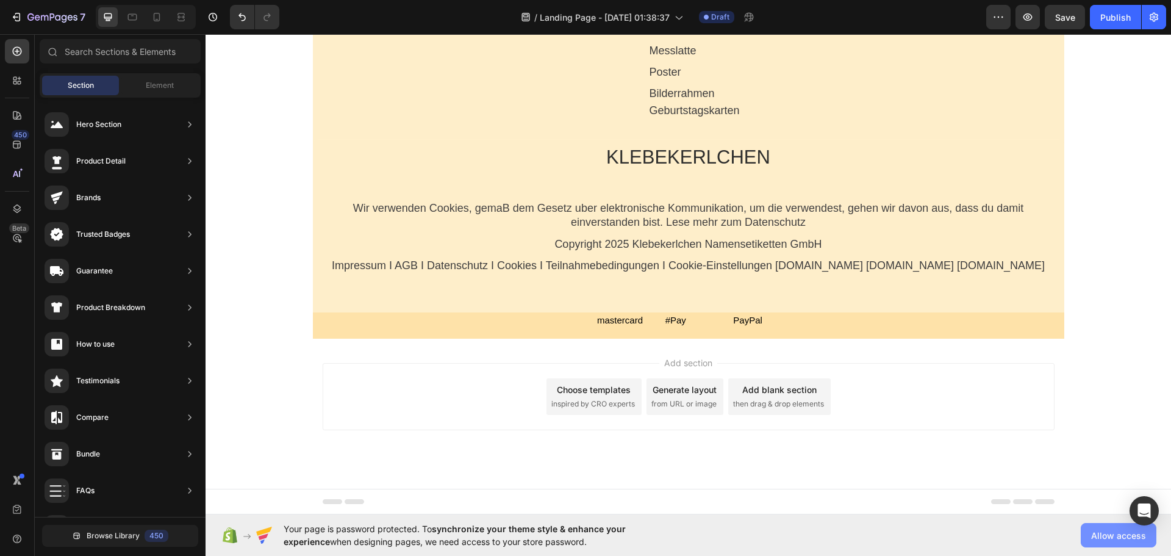
click at [1106, 532] on span "Allow access" at bounding box center [1119, 535] width 55 height 13
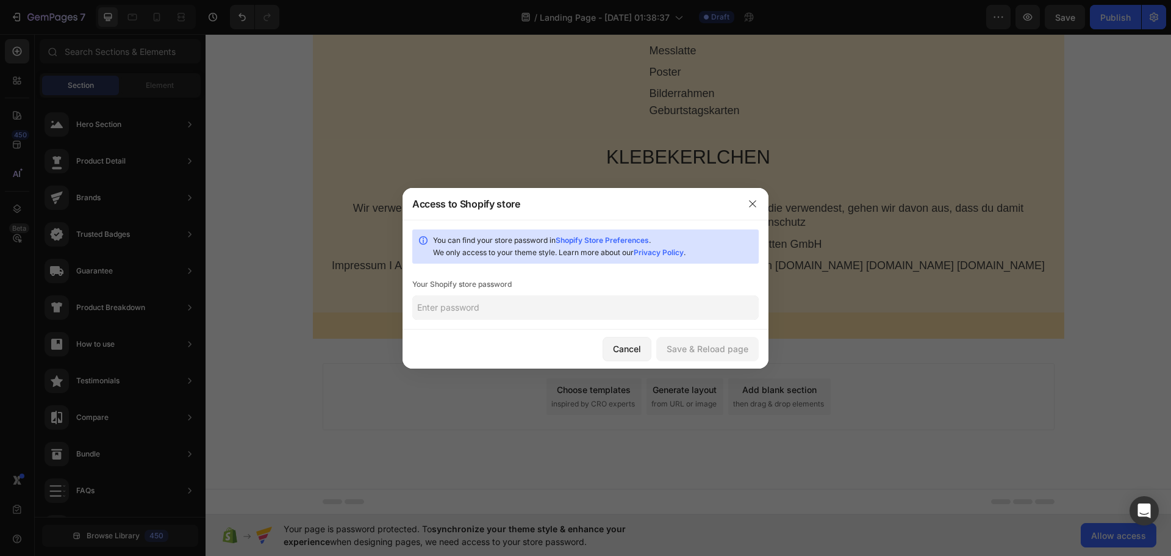
click at [517, 311] on input "text" at bounding box center [585, 307] width 347 height 24
paste input "pahnge"
type input "pahnge"
click at [712, 350] on div "Save & Reload page" at bounding box center [708, 348] width 82 height 13
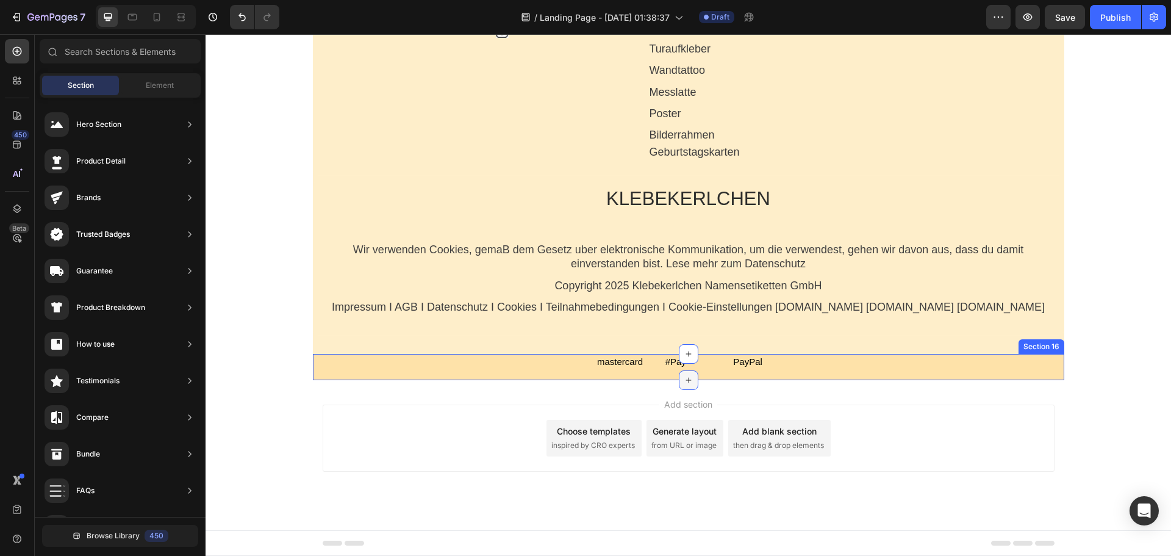
scroll to position [0, 0]
type input "1"
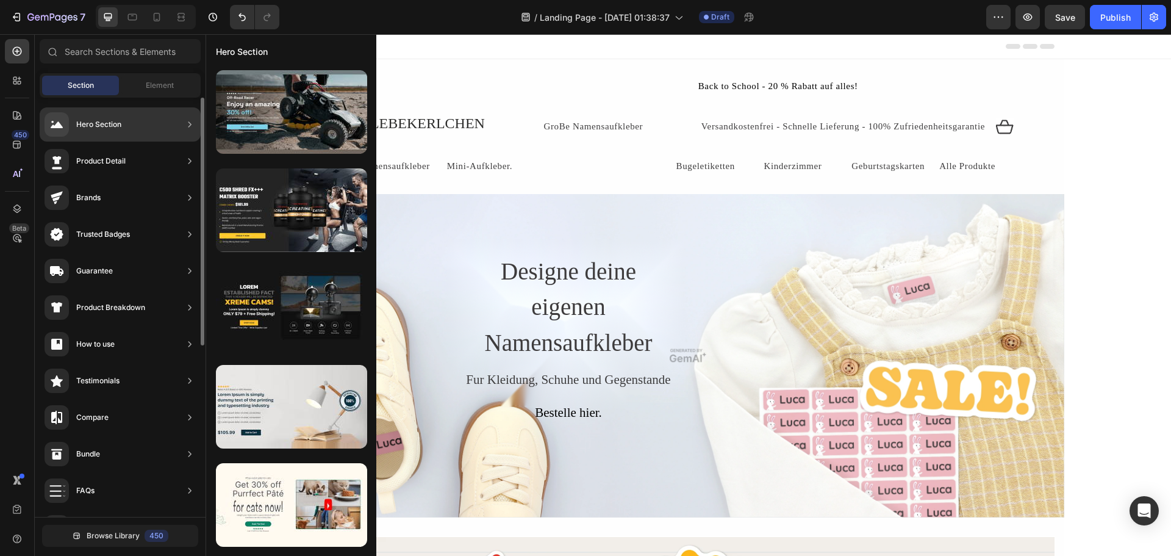
click at [196, 120] on div "Hero Section" at bounding box center [120, 124] width 161 height 34
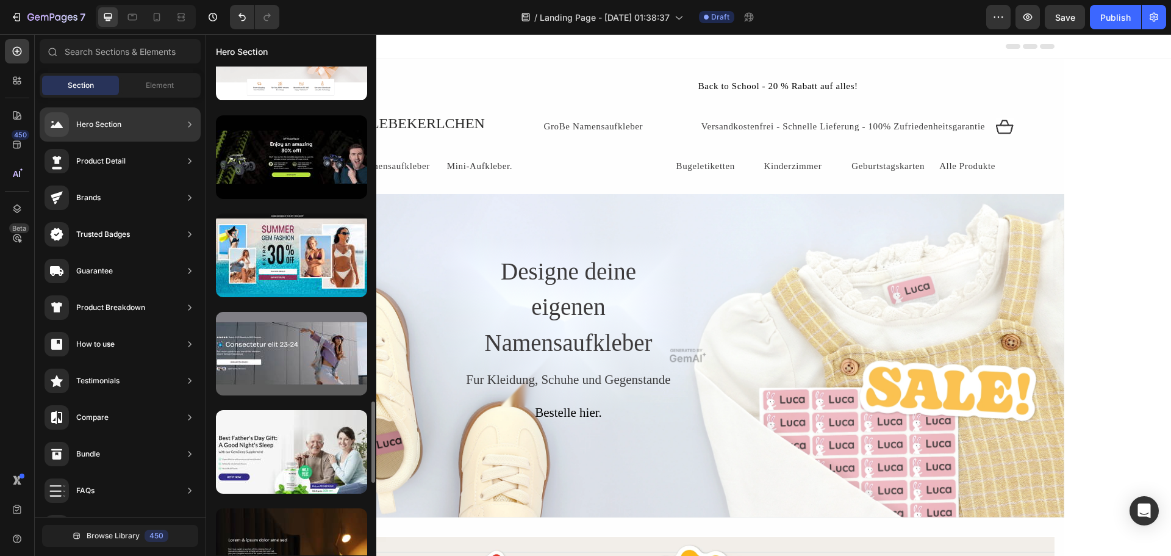
scroll to position [1774, 0]
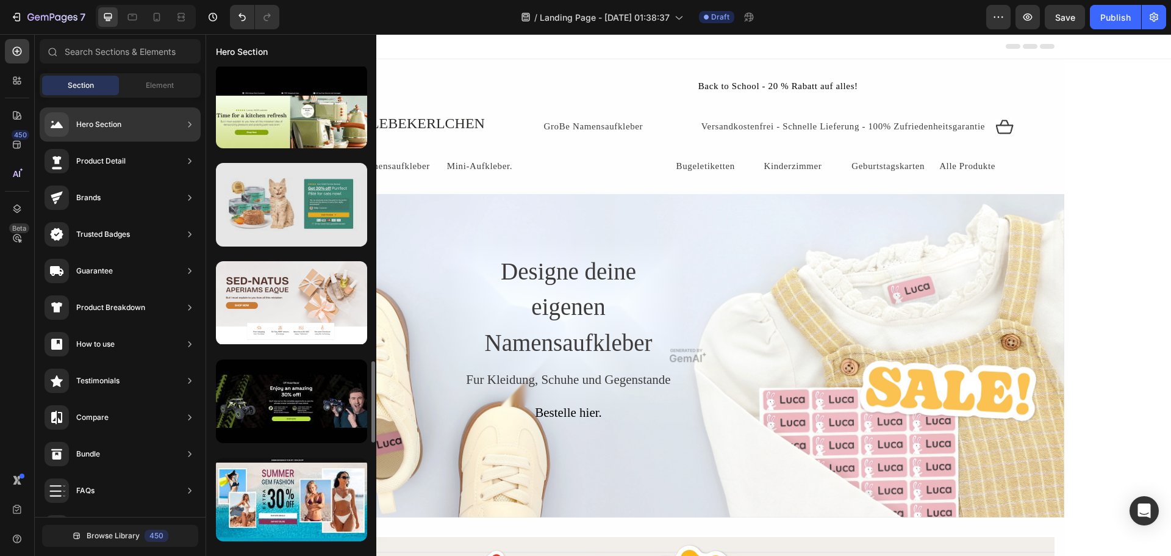
click at [339, 201] on div at bounding box center [291, 205] width 151 height 84
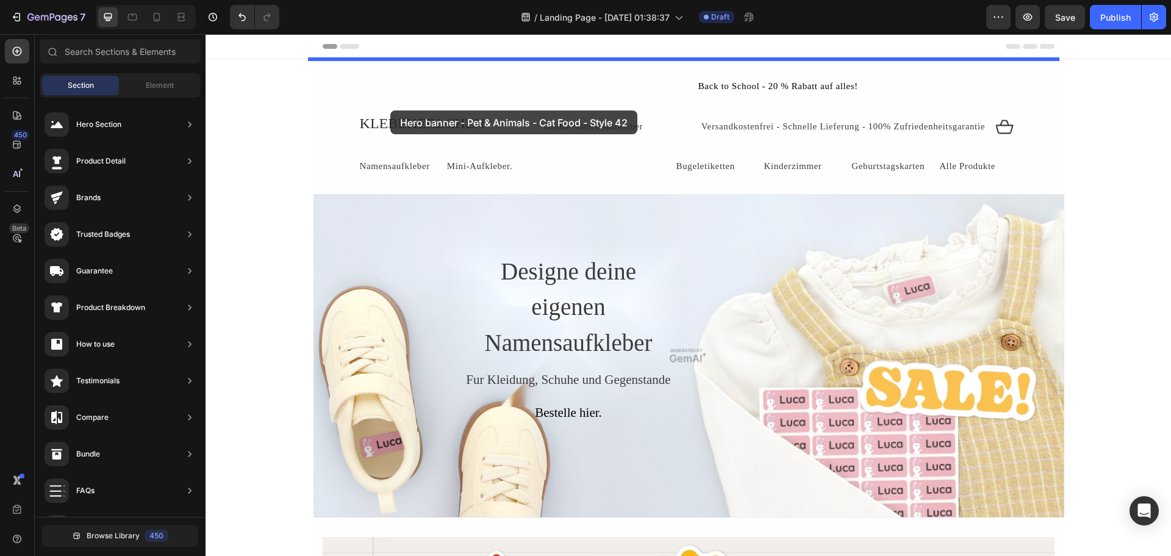
drag, startPoint x: 491, startPoint y: 253, endPoint x: 390, endPoint y: 109, distance: 176.0
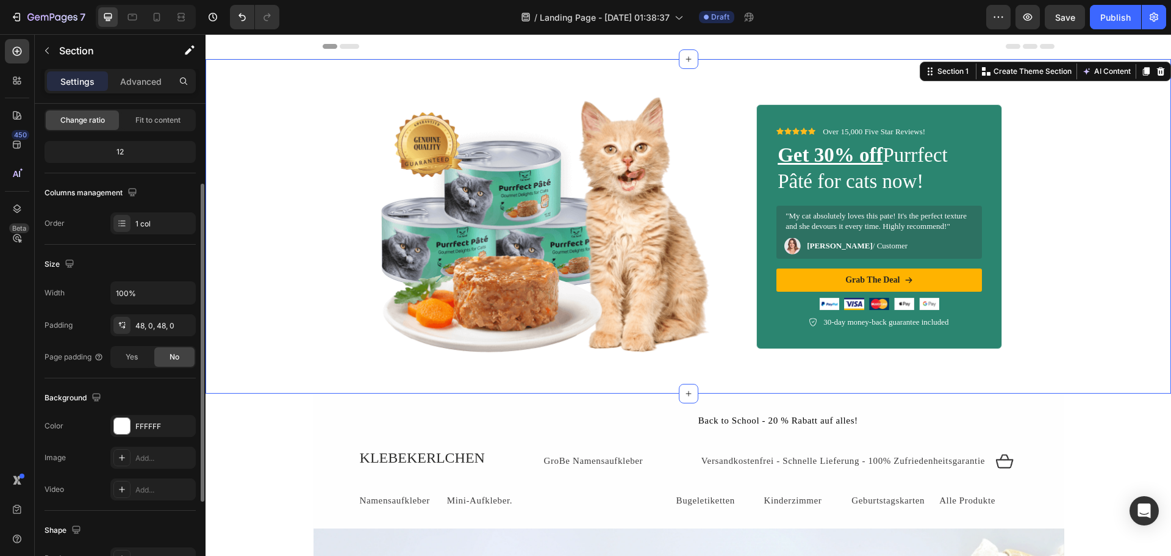
scroll to position [183, 0]
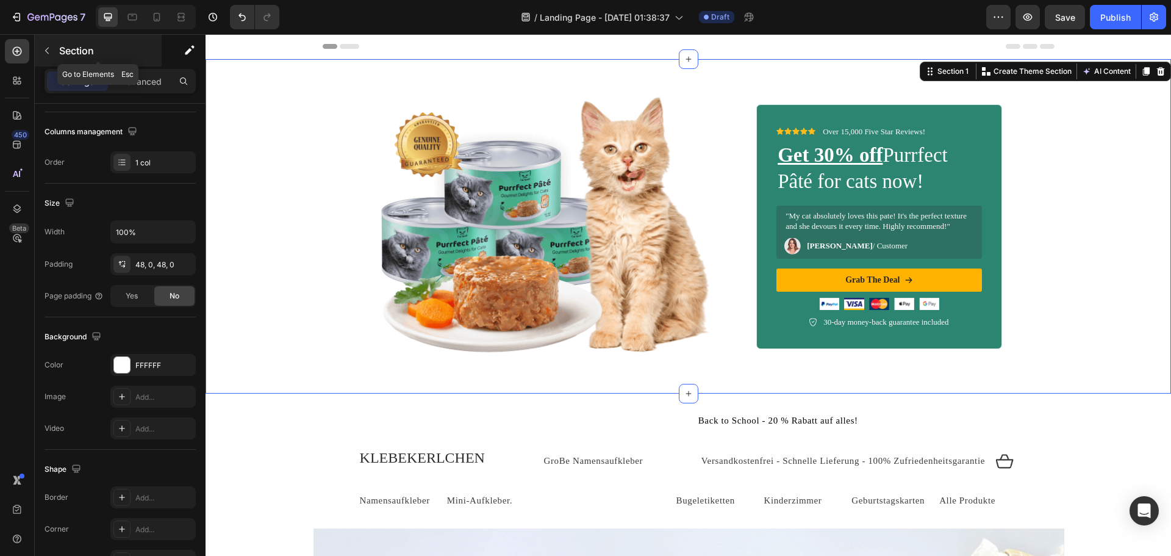
click at [46, 53] on icon "button" at bounding box center [47, 51] width 10 height 10
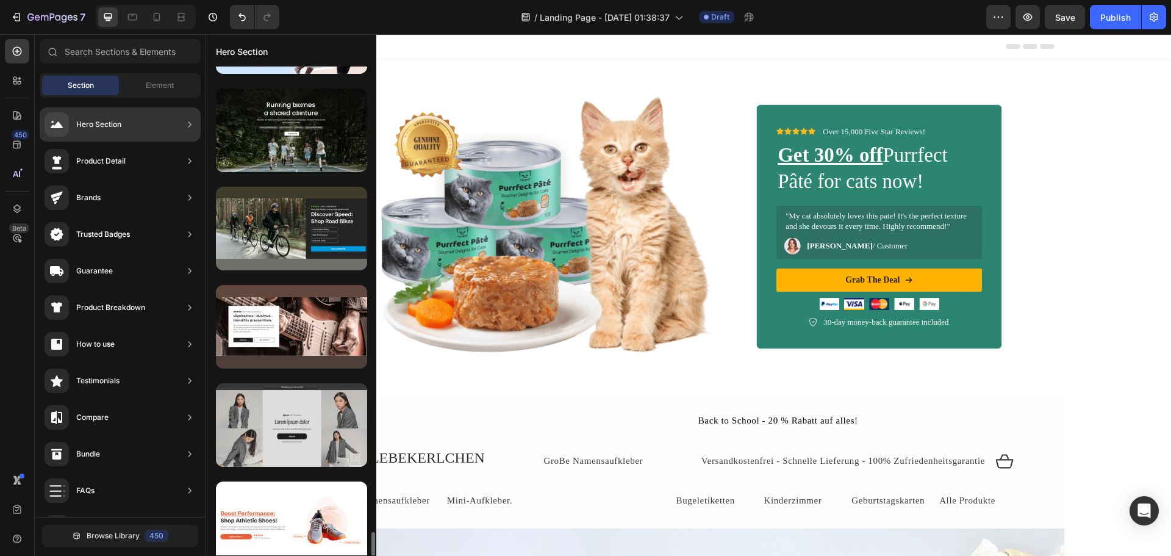
scroll to position [2756, 0]
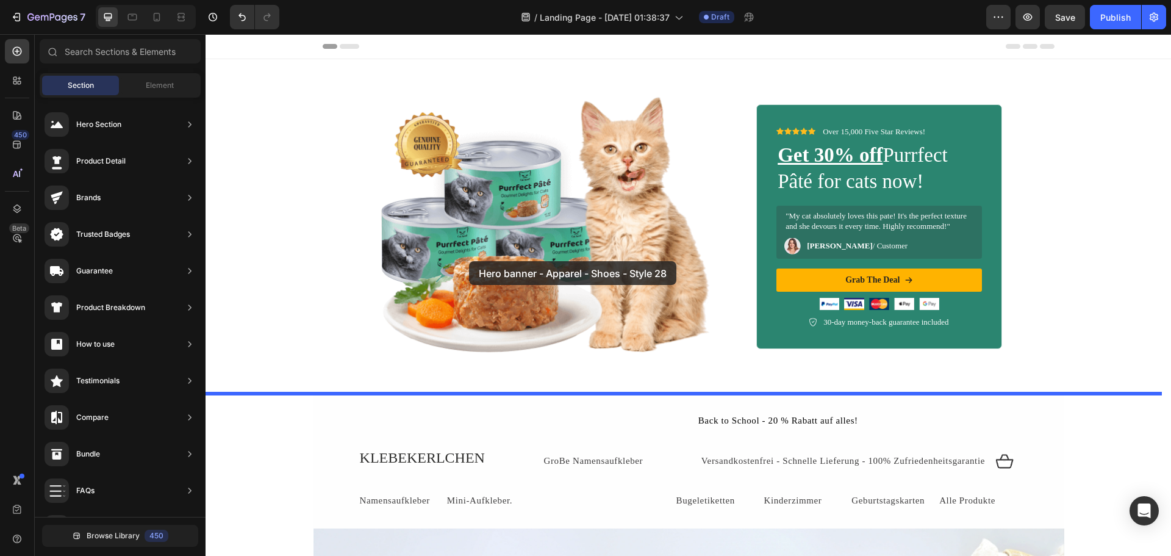
drag, startPoint x: 529, startPoint y: 340, endPoint x: 470, endPoint y: 261, distance: 99.5
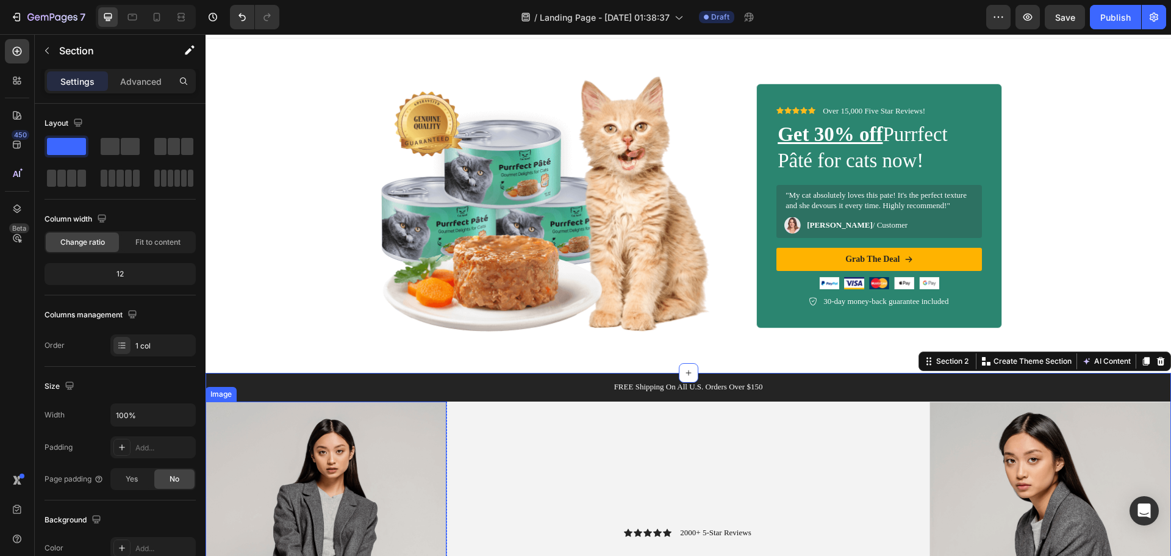
scroll to position [0, 0]
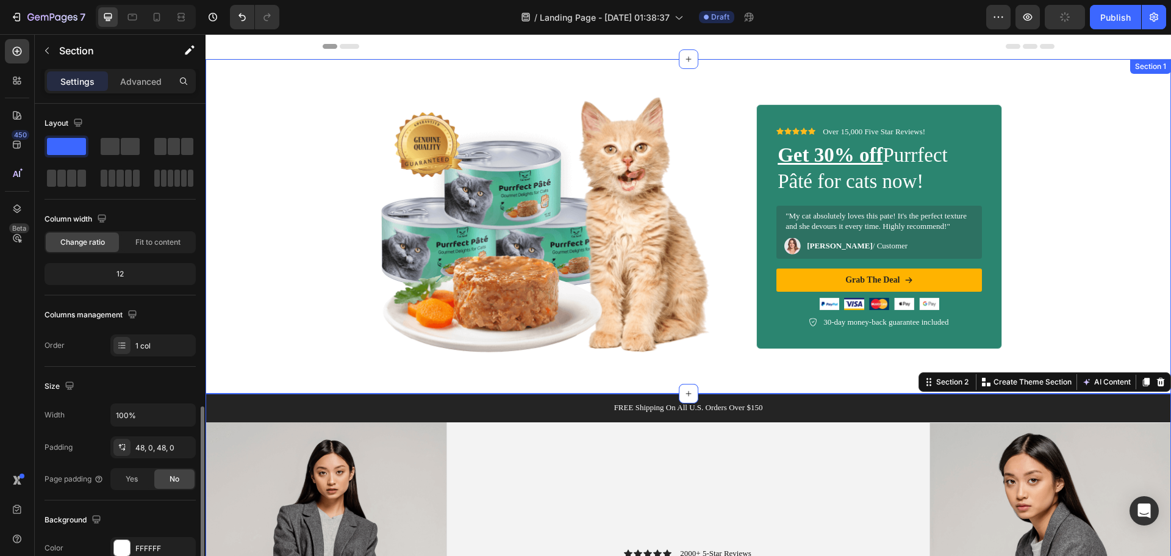
click at [1148, 71] on div "Section 1" at bounding box center [1151, 66] width 41 height 15
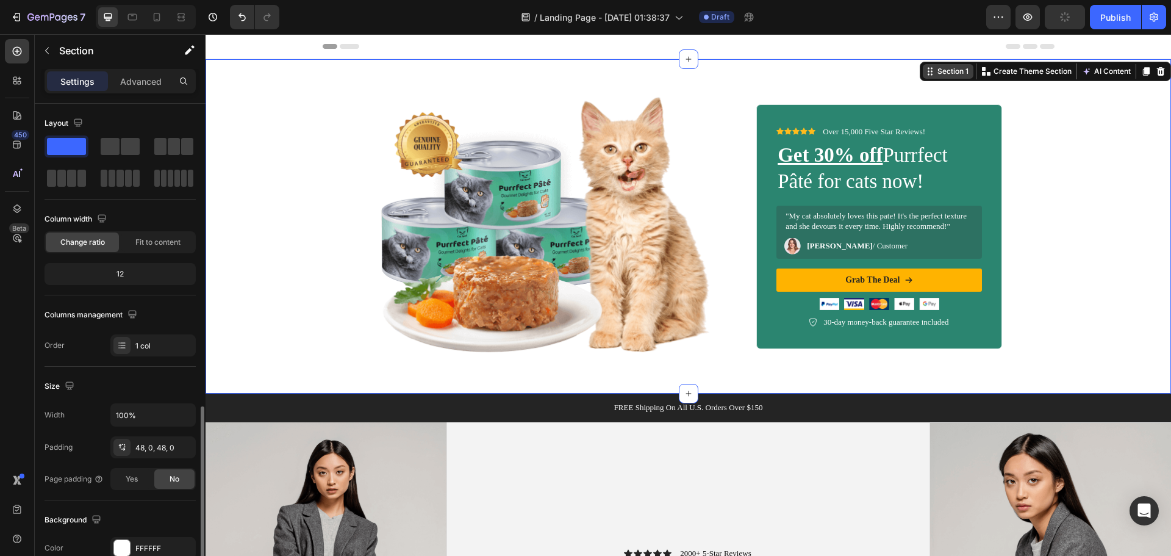
scroll to position [183, 0]
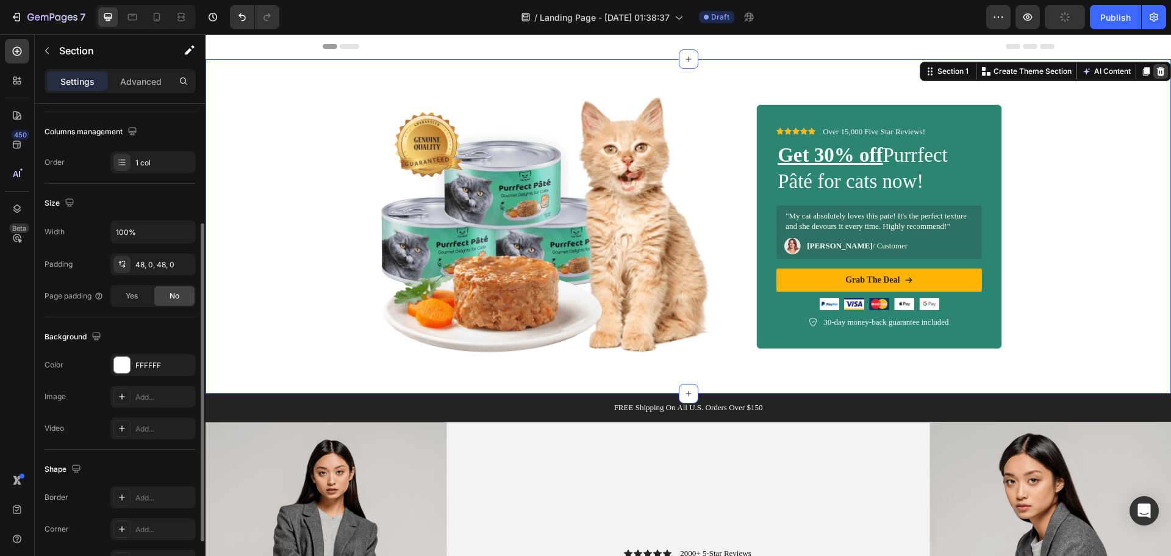
click at [1157, 73] on icon at bounding box center [1161, 71] width 8 height 9
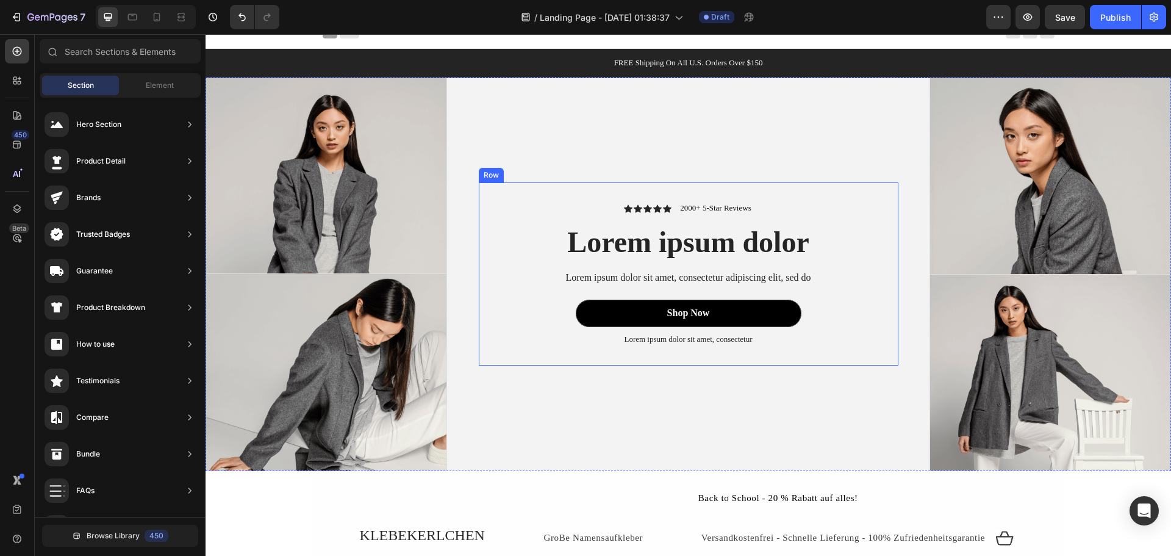
scroll to position [0, 0]
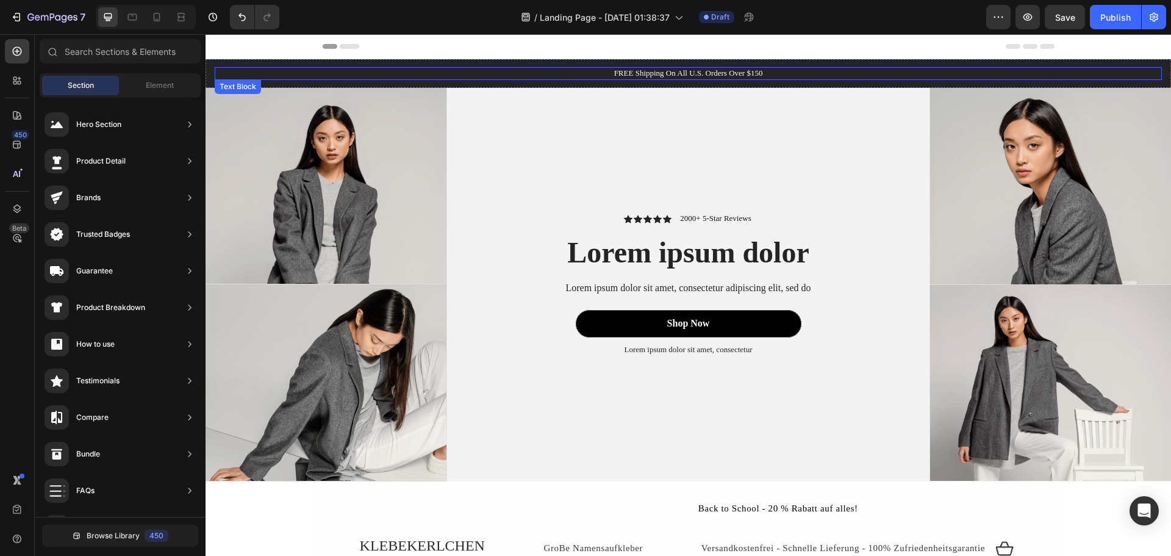
click at [741, 73] on p "FREE Shipping On All U.S. Orders Over $150" at bounding box center [688, 73] width 945 height 10
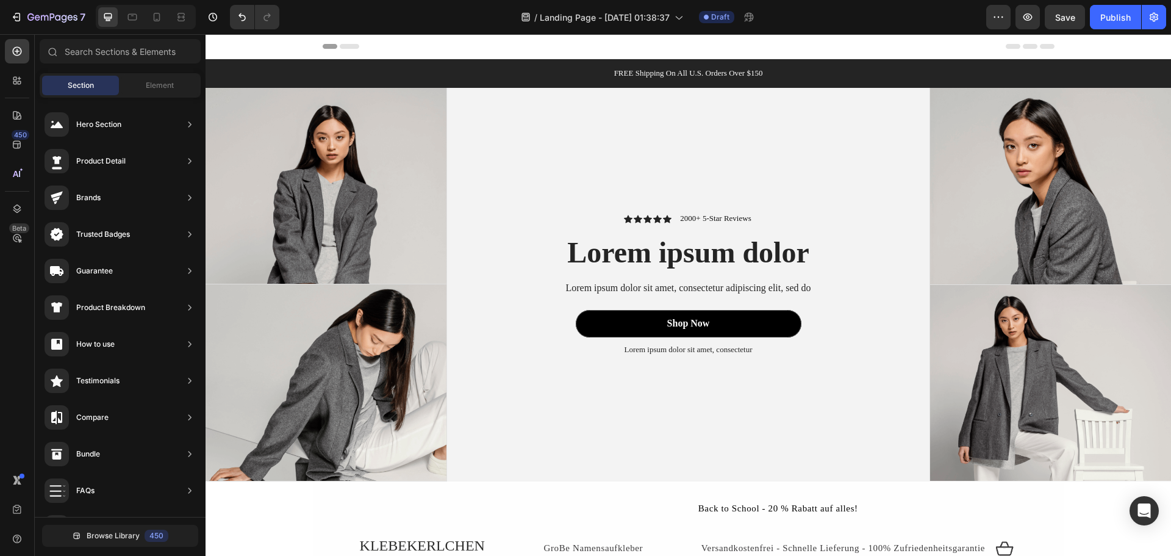
click at [237, 43] on span "Header" at bounding box center [242, 46] width 27 height 12
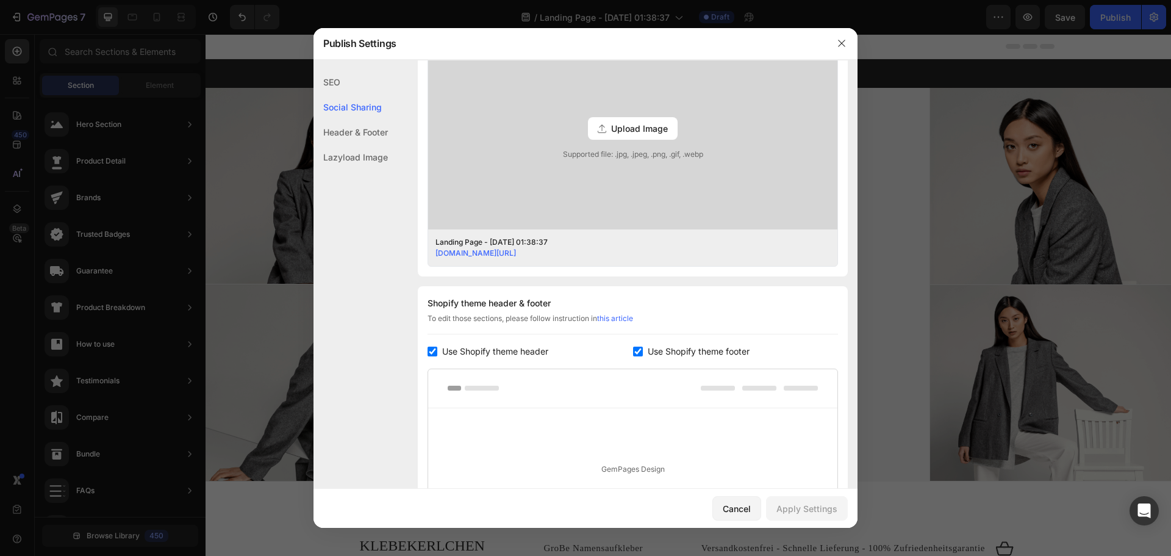
scroll to position [356, 0]
click at [384, 159] on div "Lazyload Image" at bounding box center [351, 157] width 74 height 25
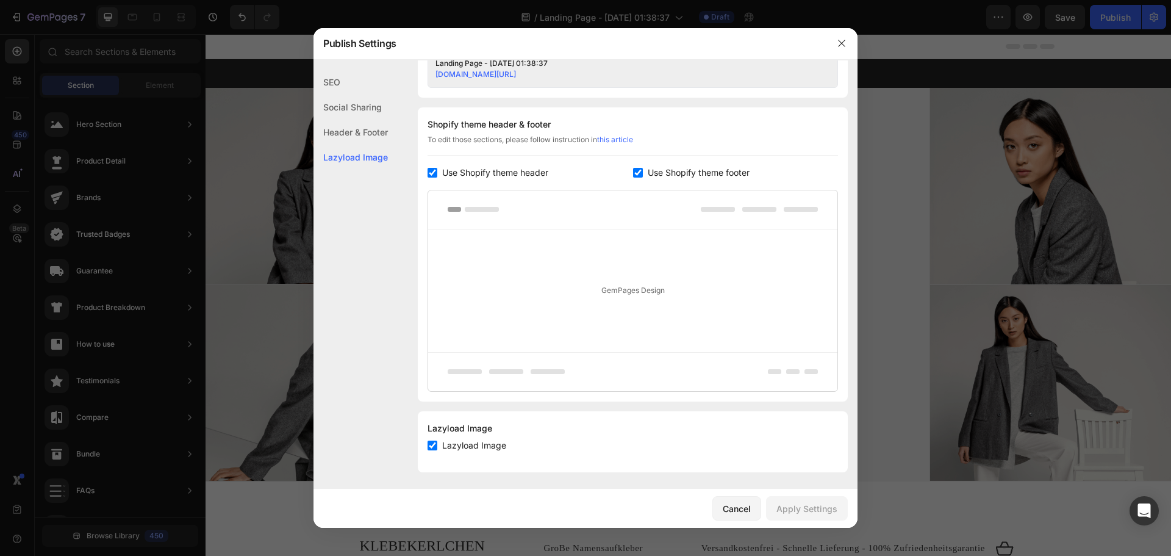
scroll to position [539, 0]
click at [574, 206] on div at bounding box center [632, 207] width 409 height 39
click at [369, 145] on div "Header & Footer" at bounding box center [351, 157] width 74 height 25
click at [367, 120] on div "Social Sharing" at bounding box center [351, 132] width 74 height 25
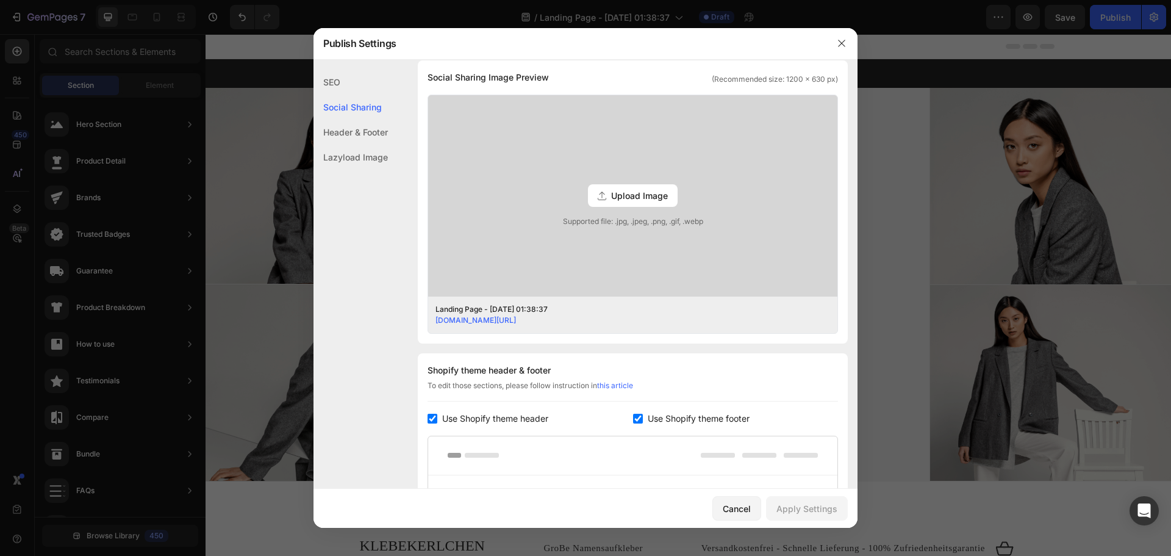
scroll to position [279, 0]
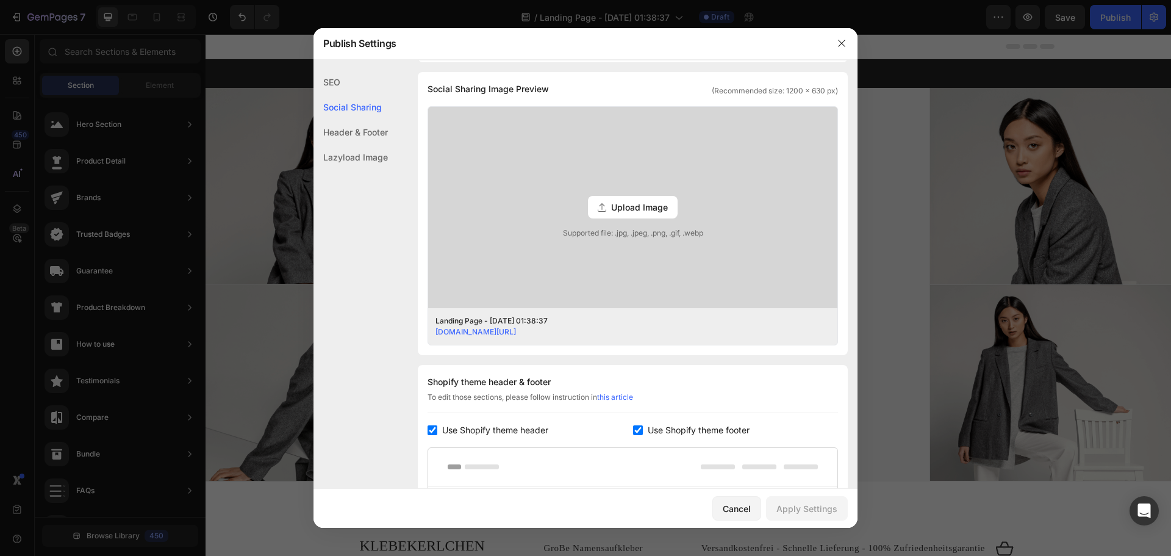
click at [345, 95] on div "SEO" at bounding box center [351, 107] width 74 height 25
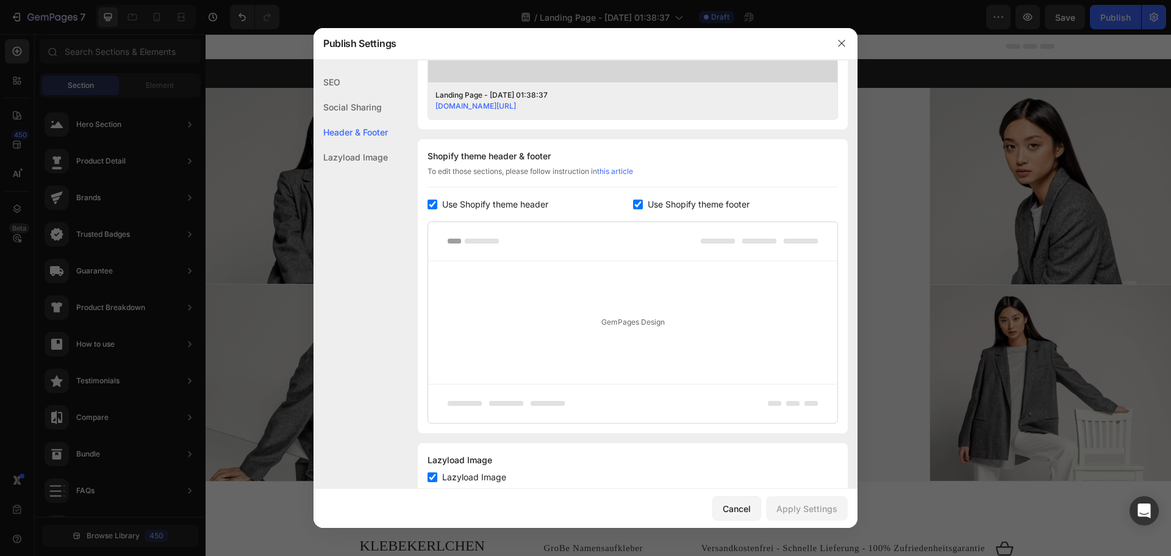
scroll to position [539, 0]
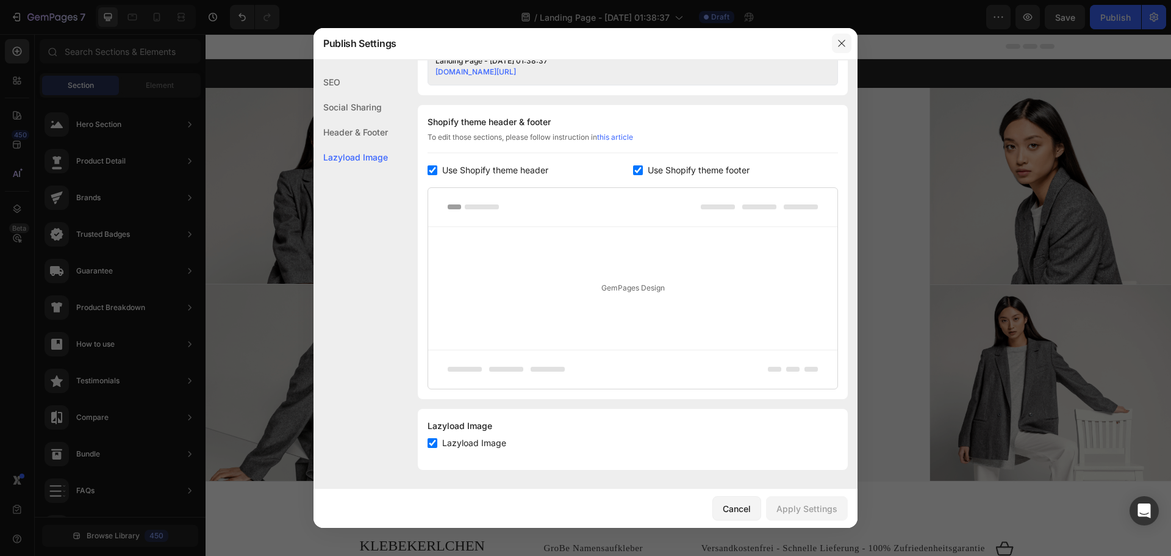
click at [846, 43] on icon "button" at bounding box center [842, 43] width 10 height 10
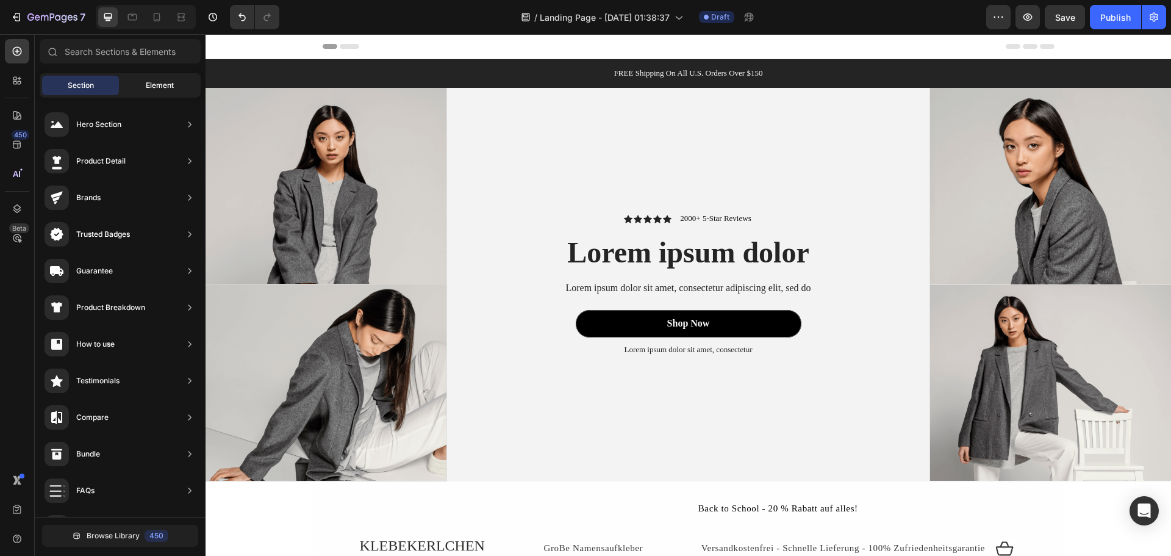
click at [172, 89] on span "Element" at bounding box center [160, 85] width 28 height 11
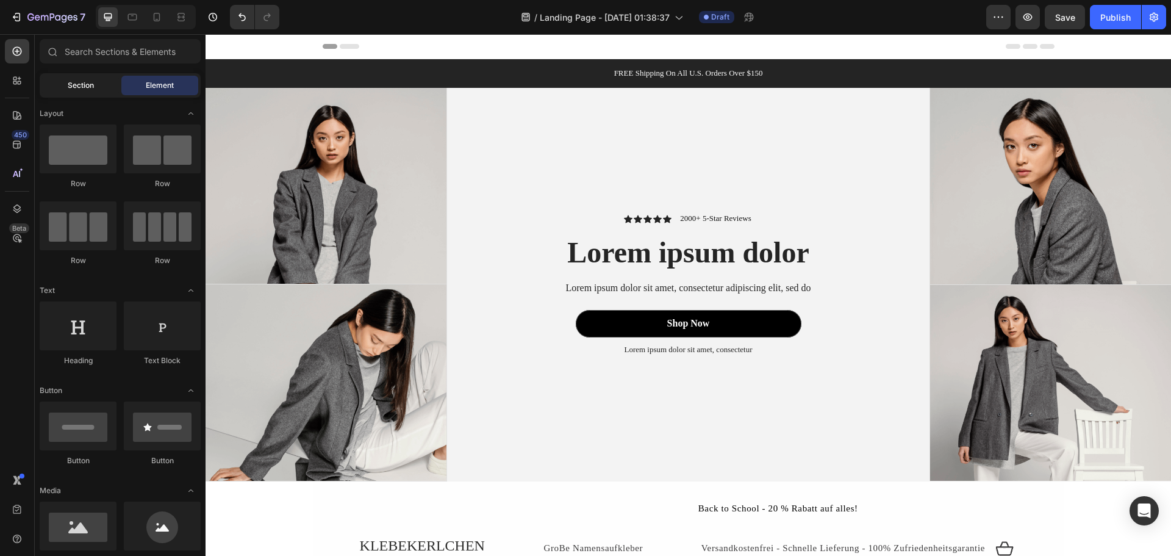
click at [96, 87] on div "Section" at bounding box center [80, 86] width 77 height 20
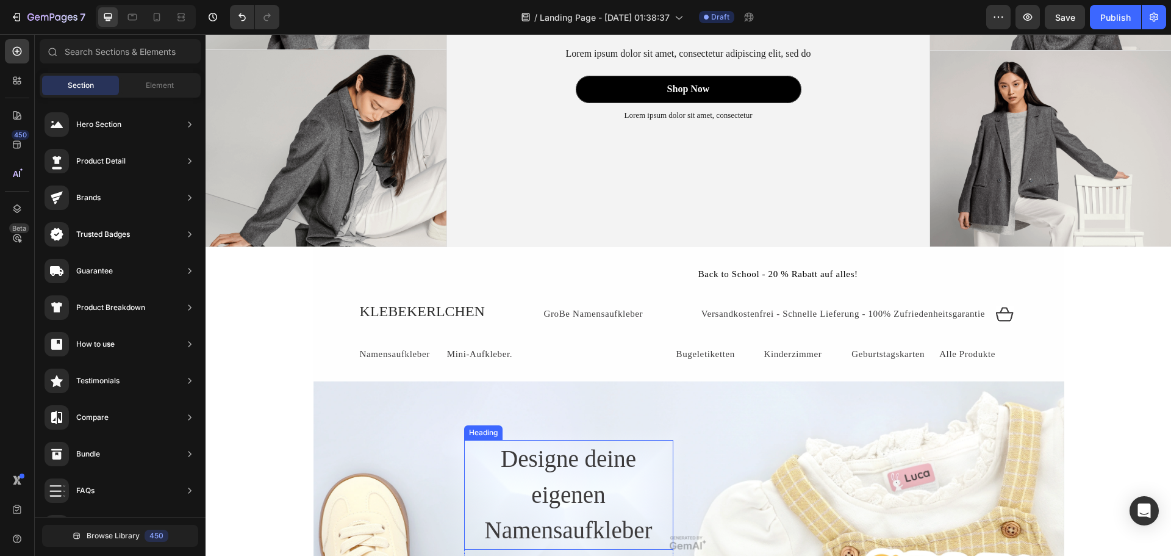
scroll to position [244, 0]
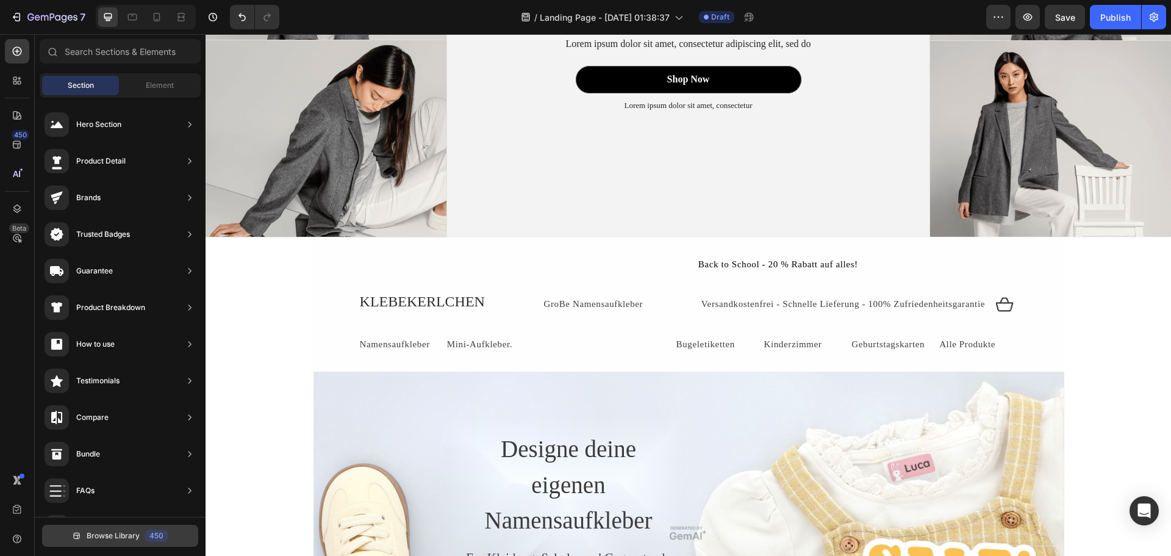
click at [164, 537] on div "450" at bounding box center [157, 536] width 24 height 12
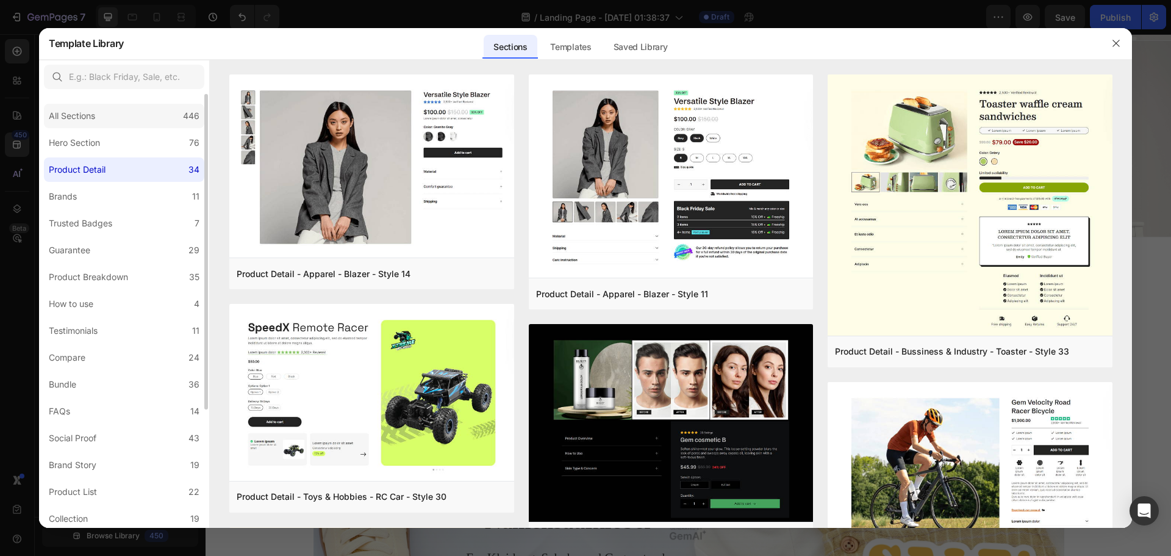
click at [149, 111] on div "All Sections 446" at bounding box center [124, 116] width 160 height 24
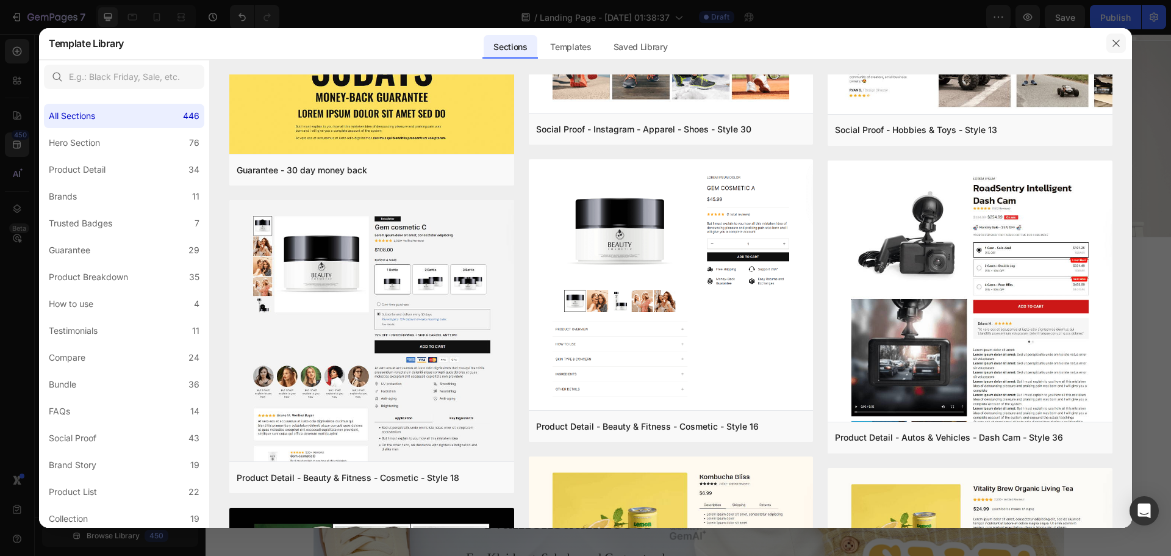
click at [1120, 40] on icon "button" at bounding box center [1117, 43] width 10 height 10
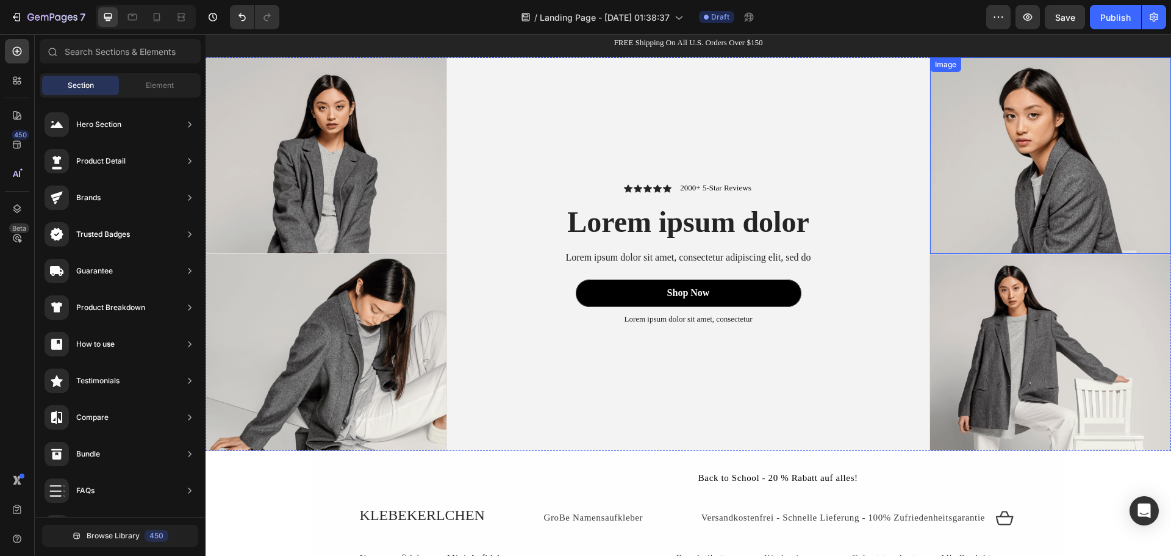
scroll to position [0, 0]
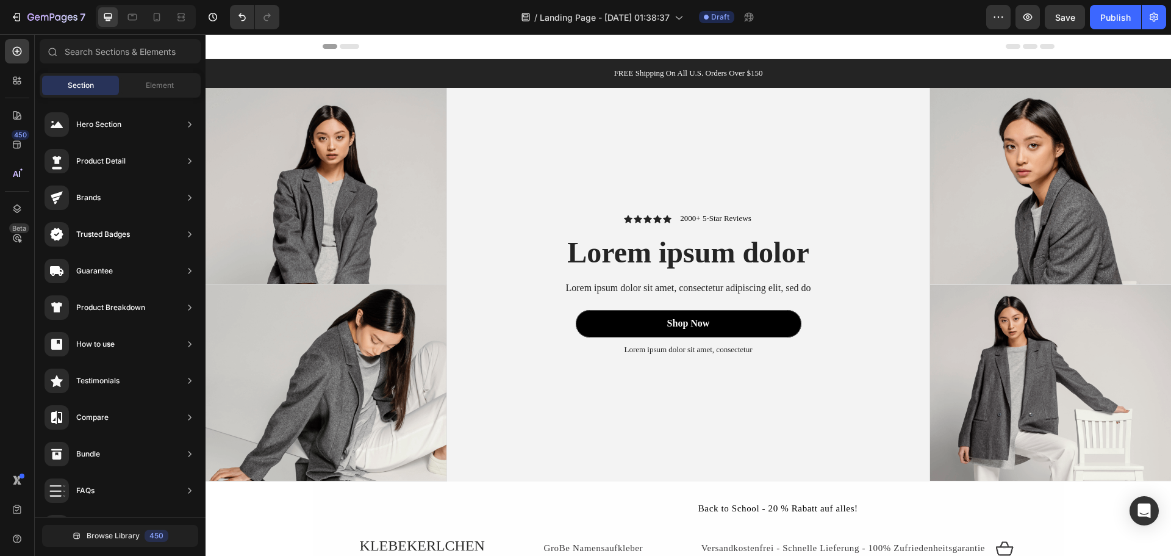
click at [1141, 65] on div "FREE Shipping On All U.S. Orders Over $150 Text Block Row" at bounding box center [689, 73] width 966 height 29
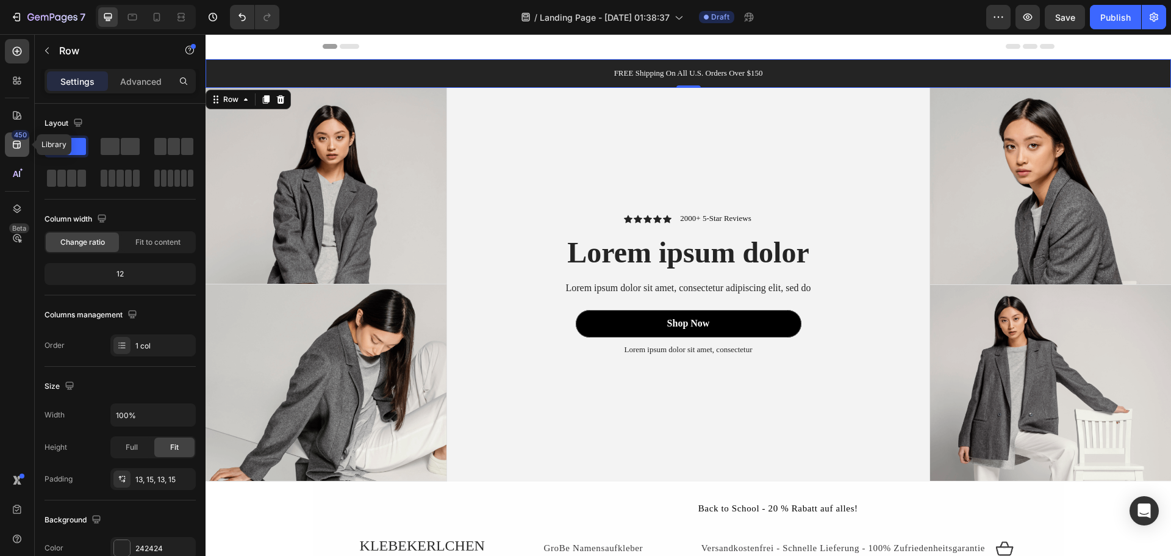
click at [16, 136] on div "450" at bounding box center [21, 135] width 18 height 10
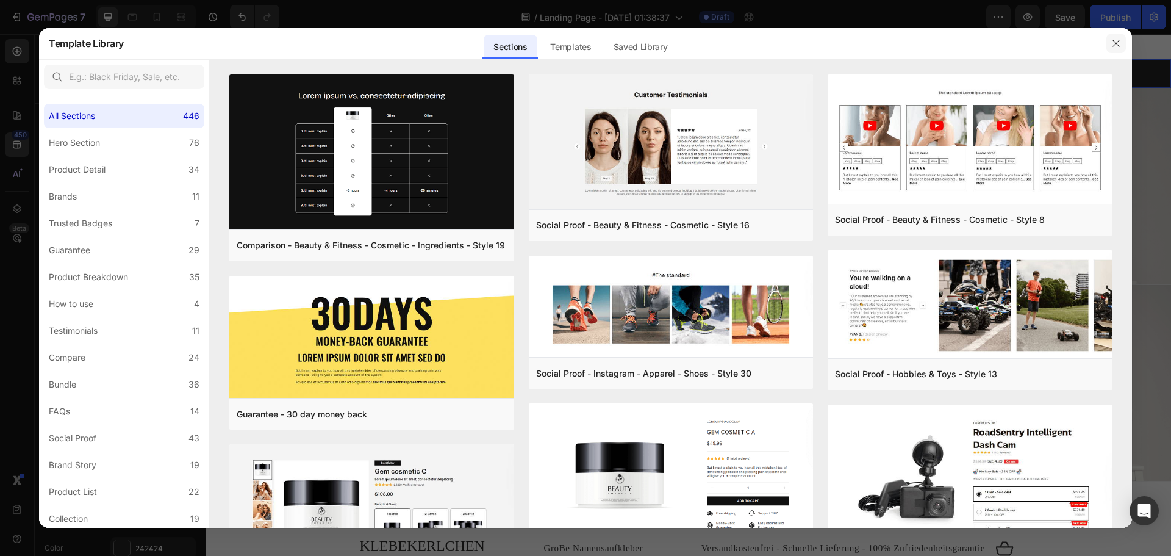
click at [1124, 43] on button "button" at bounding box center [1117, 44] width 20 height 20
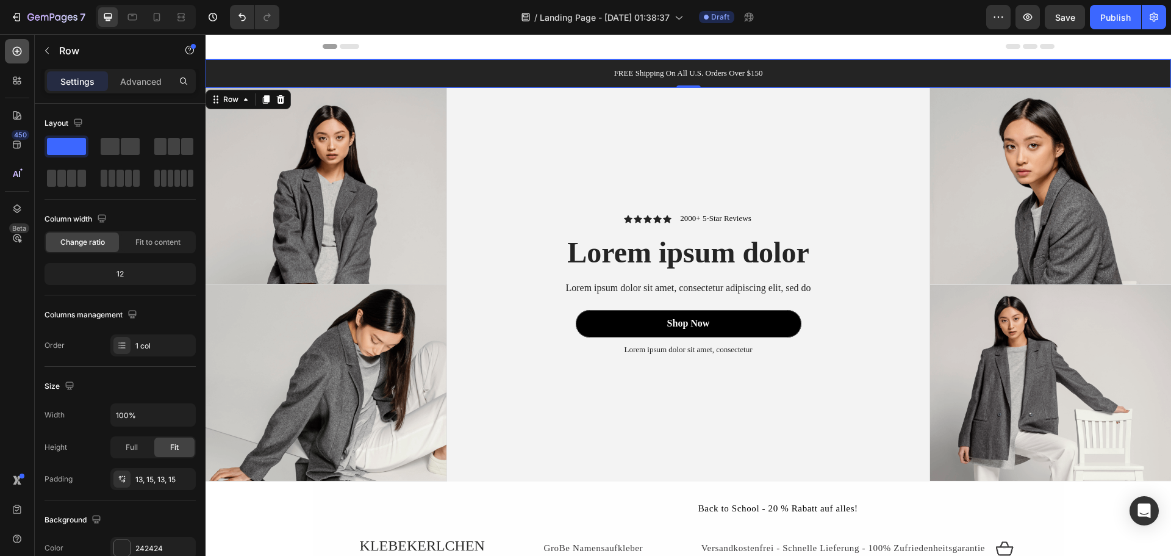
click at [20, 49] on icon at bounding box center [17, 51] width 12 height 12
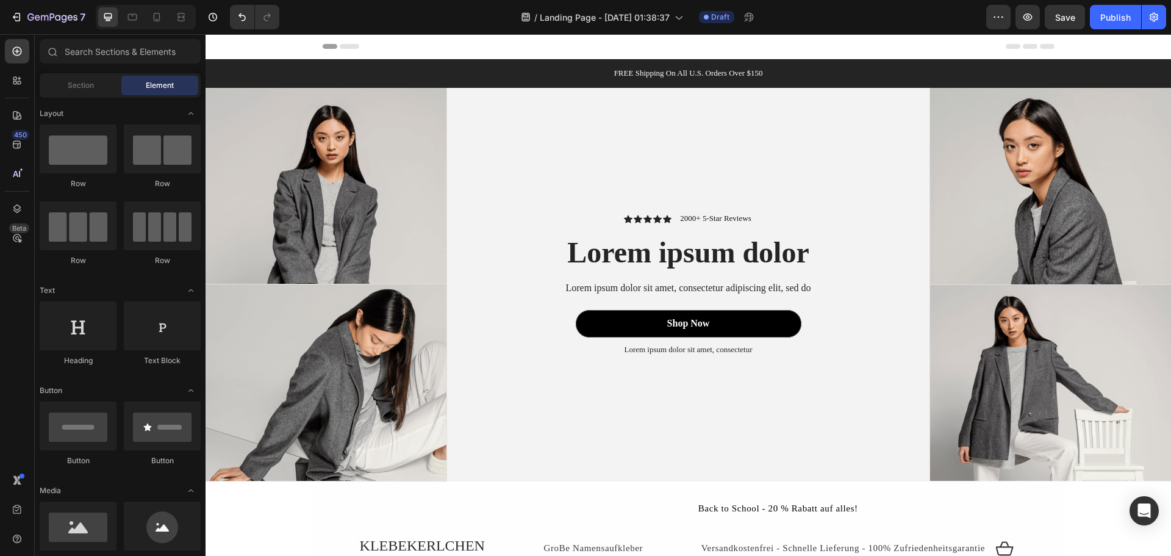
drag, startPoint x: 1167, startPoint y: 309, endPoint x: 1359, endPoint y: 63, distance: 312.5
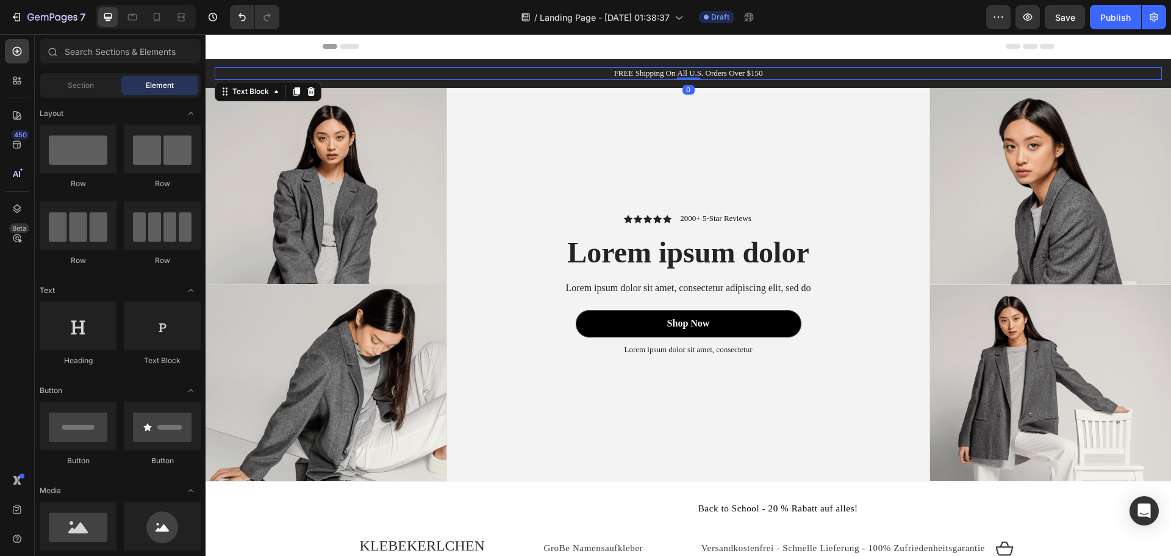
click at [1143, 77] on p "FREE Shipping On All U.S. Orders Over $150" at bounding box center [688, 73] width 945 height 10
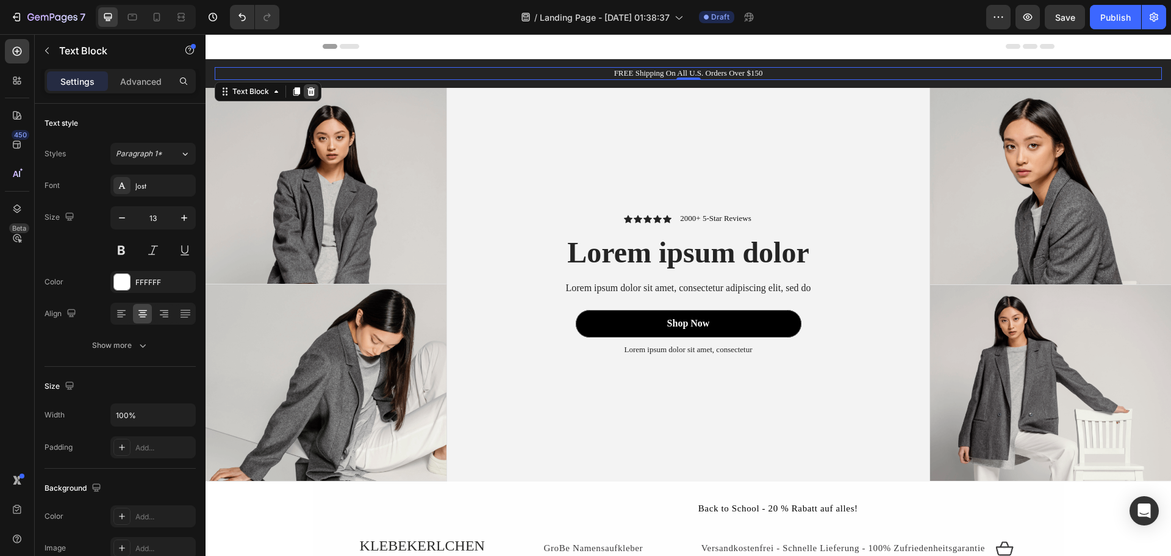
click at [310, 89] on icon at bounding box center [312, 91] width 8 height 9
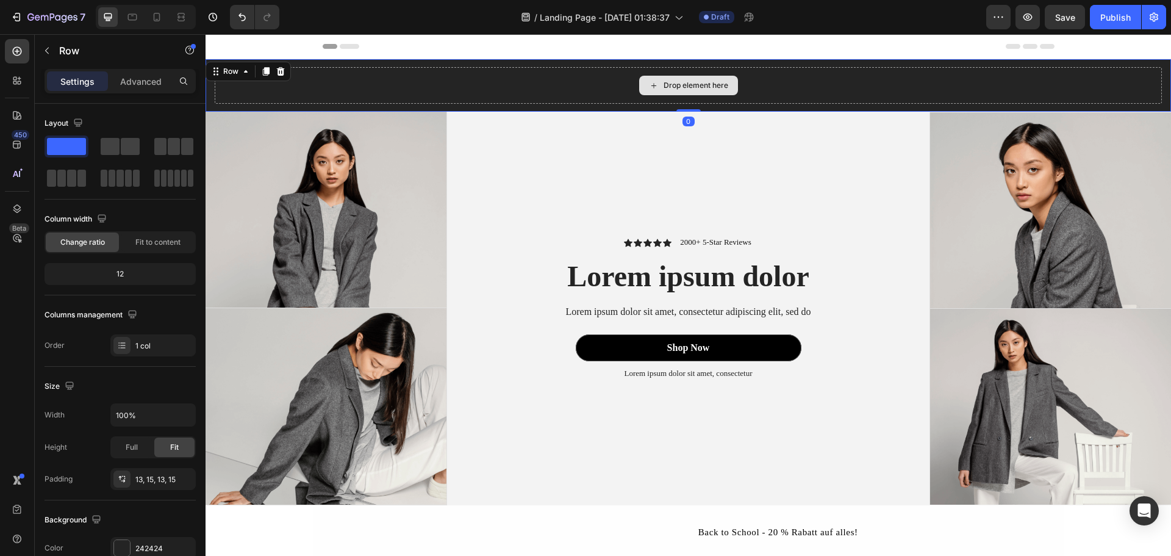
click at [1110, 75] on div "Drop element here" at bounding box center [689, 85] width 948 height 37
click at [279, 72] on icon at bounding box center [281, 72] width 10 height 10
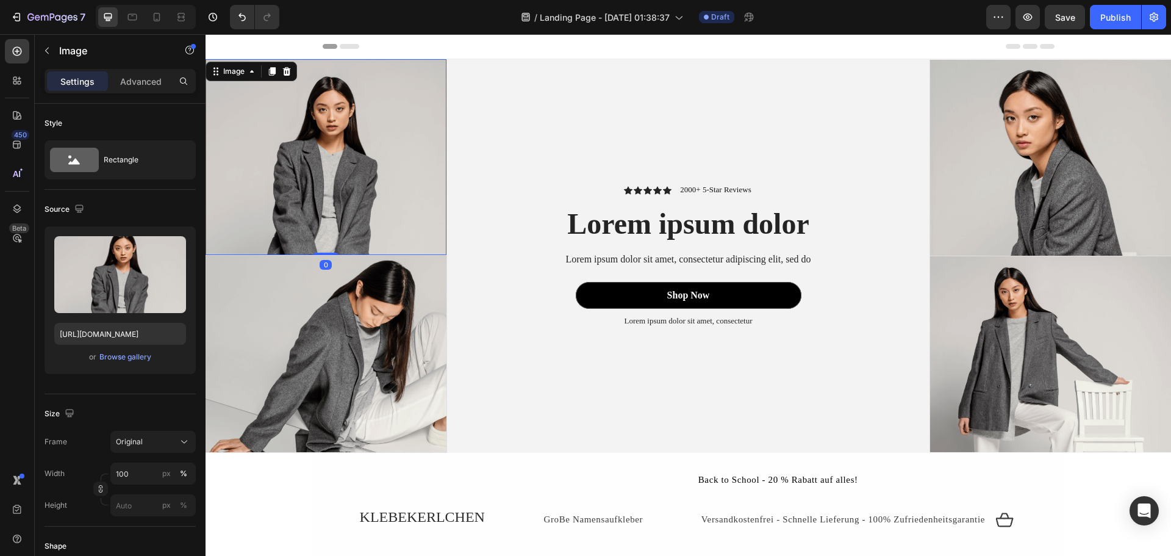
click at [363, 63] on img at bounding box center [326, 157] width 241 height 196
click at [286, 66] on div at bounding box center [286, 71] width 15 height 15
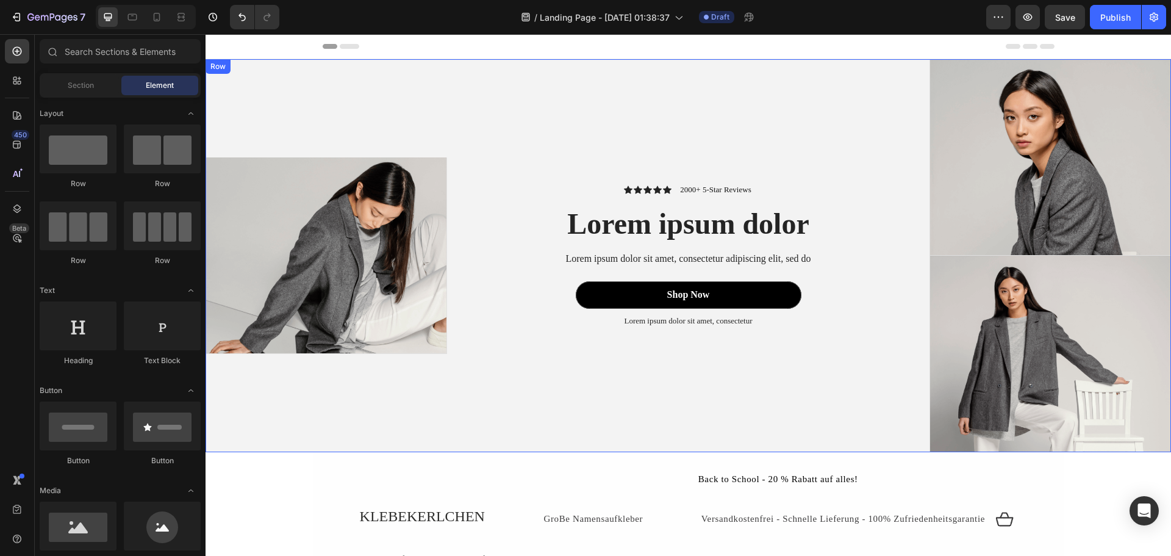
click at [962, 97] on img at bounding box center [1050, 157] width 241 height 196
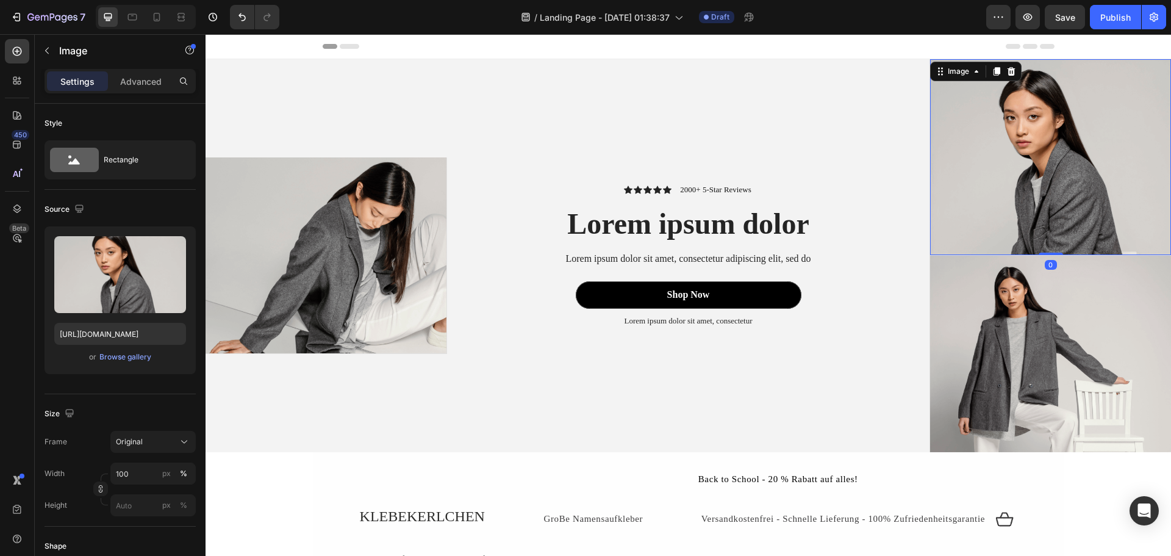
click at [1145, 59] on div "Header" at bounding box center [689, 46] width 966 height 25
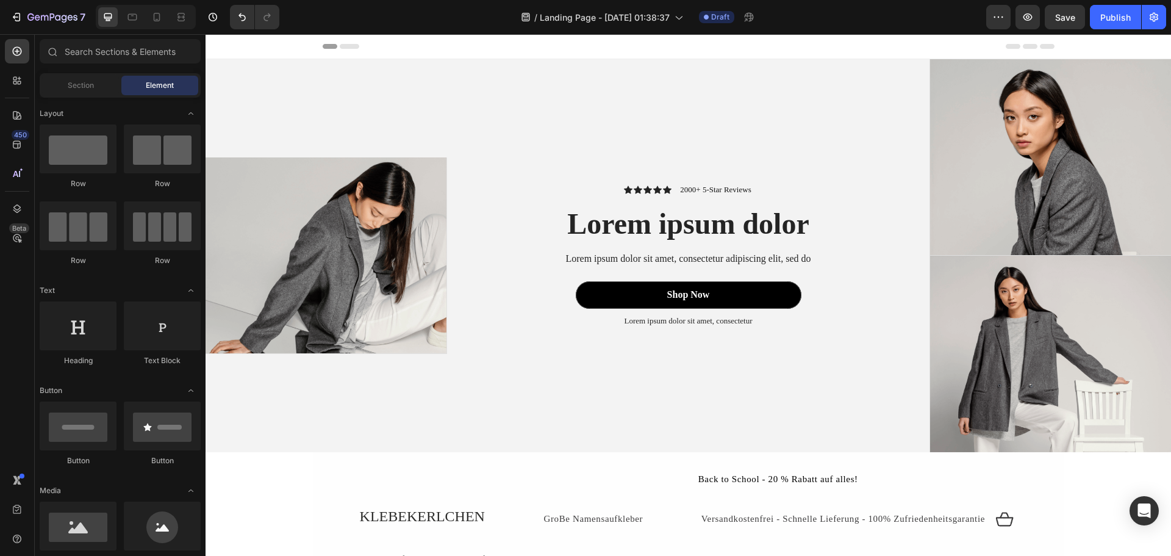
click at [1159, 56] on div "Header" at bounding box center [689, 46] width 966 height 25
click at [1148, 57] on div "Header" at bounding box center [689, 46] width 966 height 25
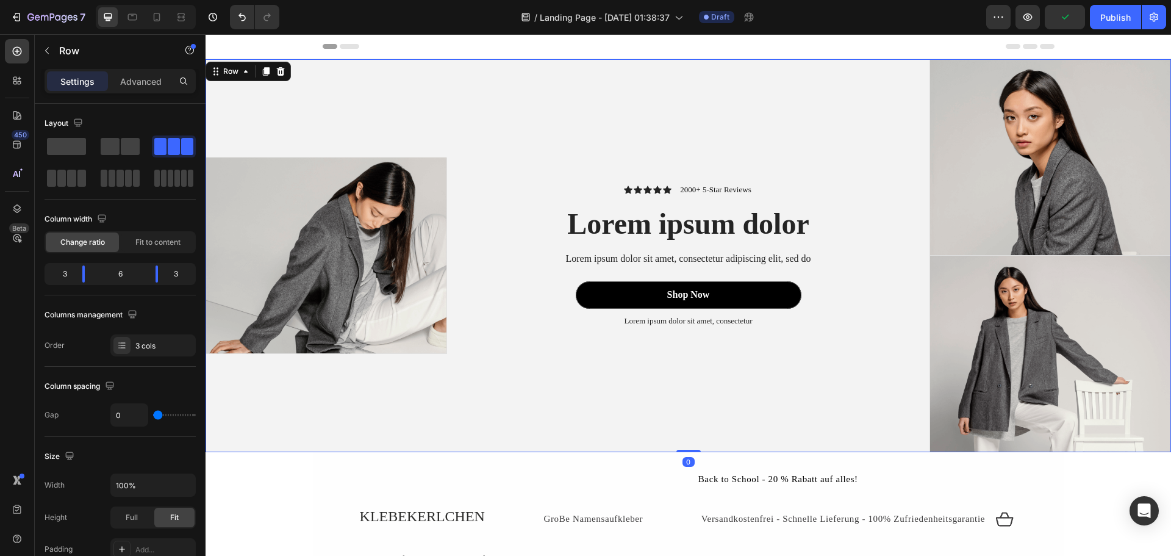
click at [836, 390] on div "Icon Icon Icon Icon Icon Icon List 2000+ 5-Star Reviews Text Block Row Lorem ip…" at bounding box center [688, 255] width 483 height 393
click at [285, 71] on icon at bounding box center [281, 72] width 10 height 10
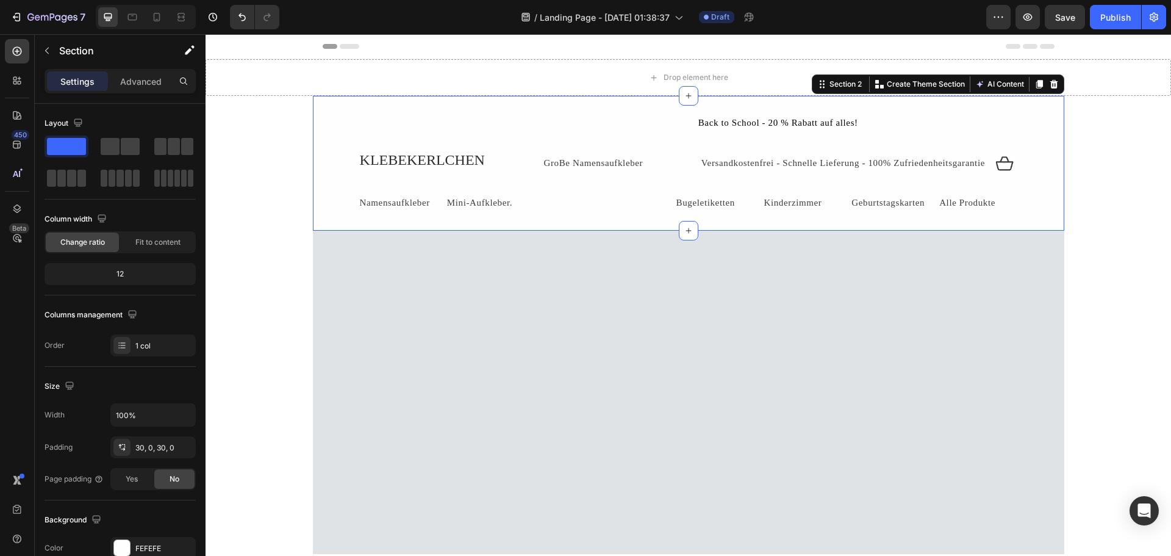
click at [387, 110] on div "KLEBEKERLCHEN Text Block Namensaufkleber Text Block Mini-Aufkleber. Text Block …" at bounding box center [689, 163] width 752 height 135
click at [1051, 84] on icon at bounding box center [1054, 84] width 8 height 9
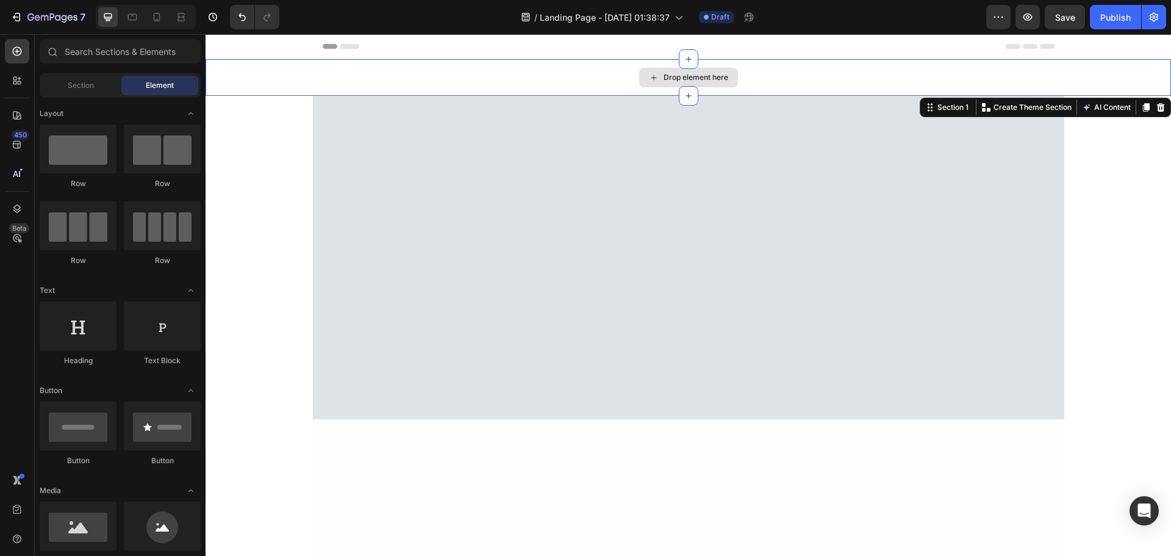
click at [1060, 75] on div "Drop element here" at bounding box center [689, 77] width 966 height 37
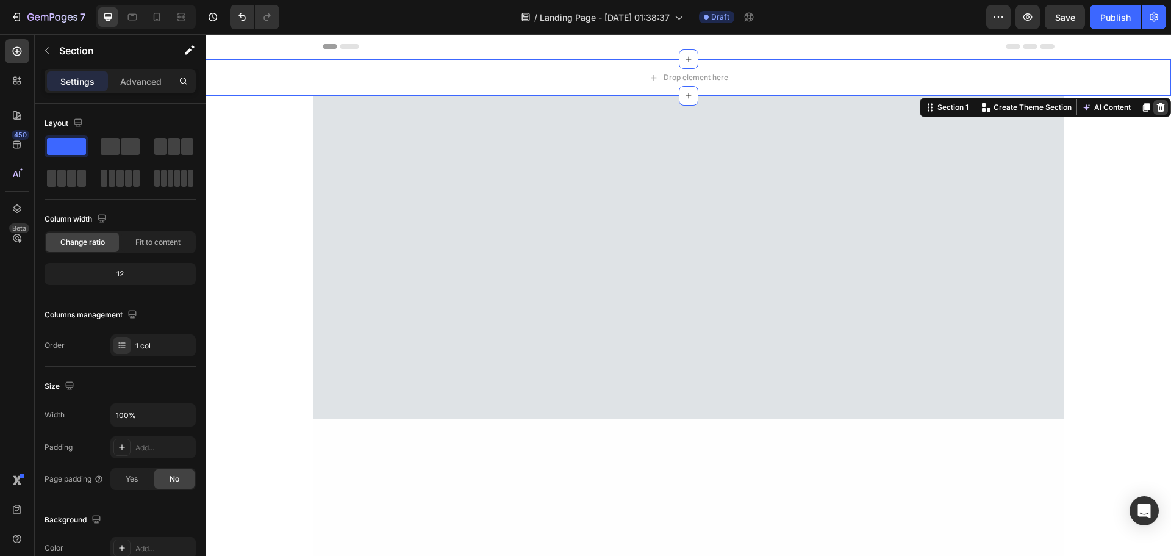
click at [1156, 103] on icon at bounding box center [1161, 108] width 10 height 10
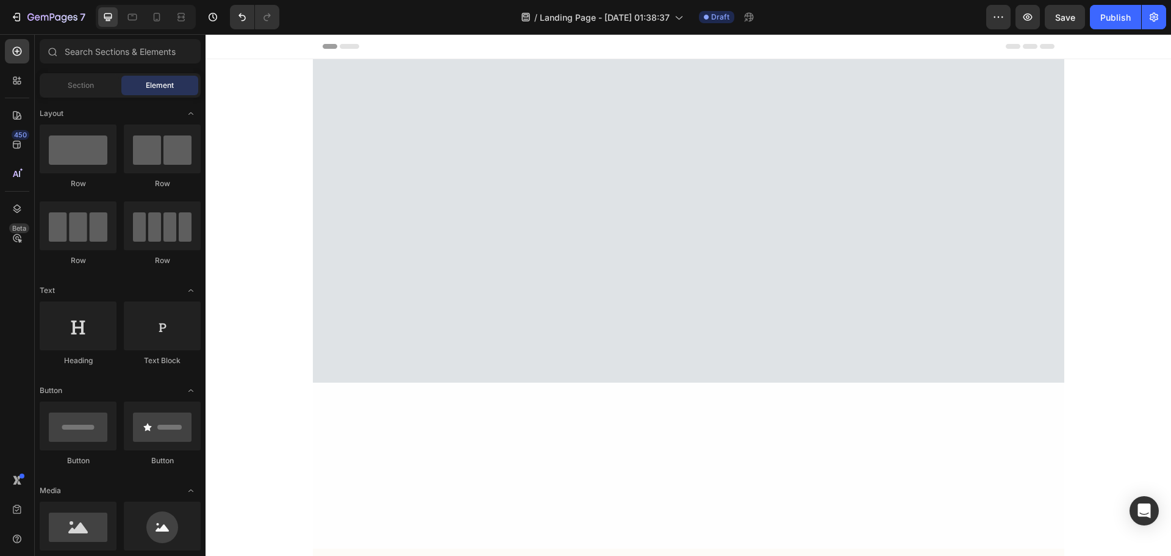
click at [1033, 87] on div at bounding box center [689, 220] width 752 height 323
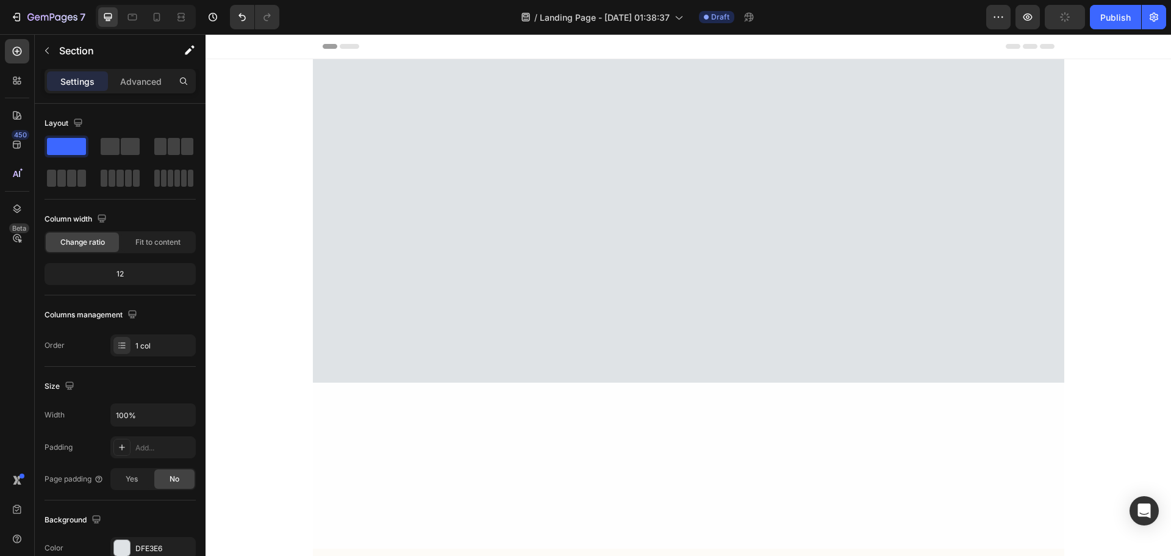
click at [971, 148] on div at bounding box center [689, 220] width 752 height 323
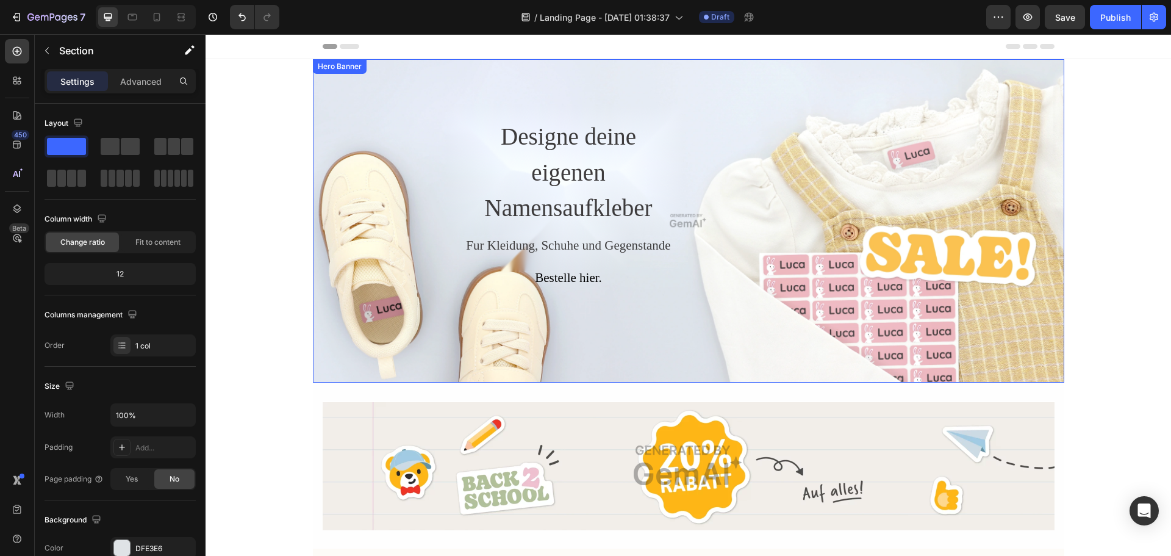
click at [342, 67] on div "Hero Banner" at bounding box center [339, 66] width 49 height 11
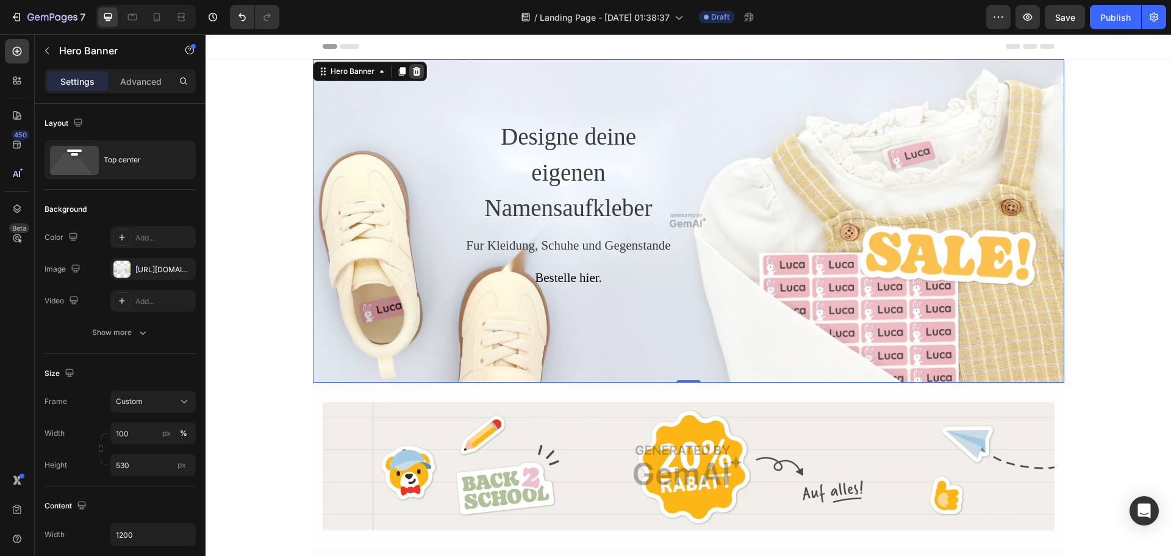
click at [412, 74] on icon at bounding box center [416, 71] width 8 height 9
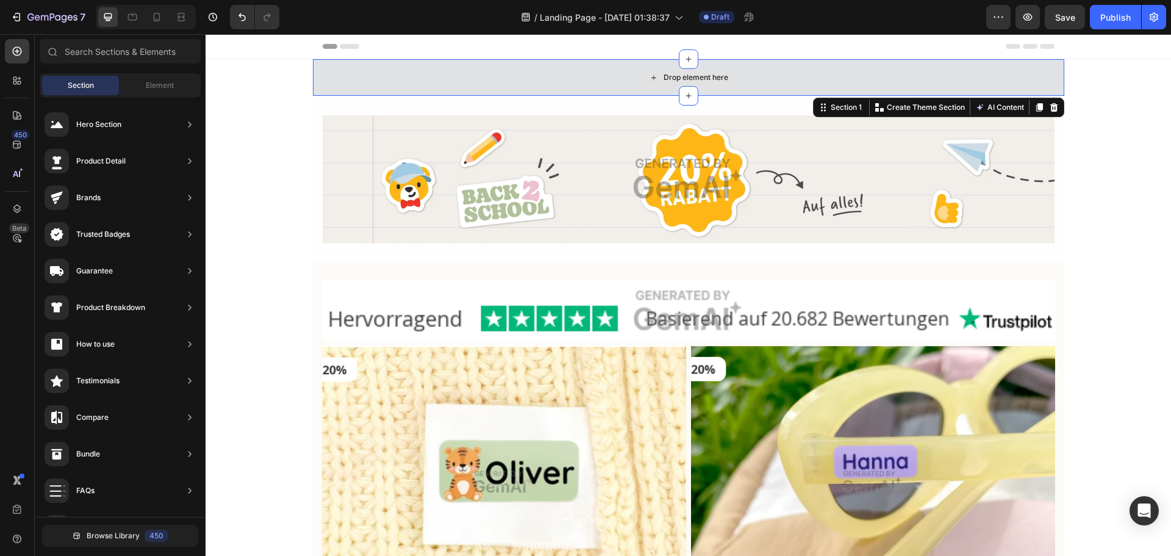
click at [431, 93] on div "Drop element here" at bounding box center [689, 77] width 752 height 37
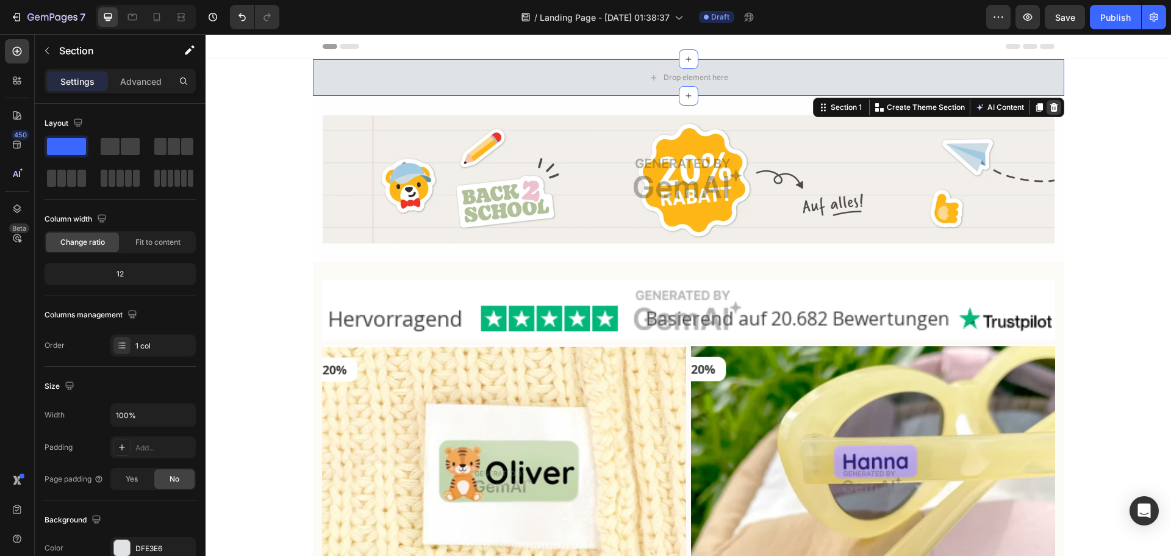
click at [1050, 108] on icon at bounding box center [1054, 107] width 8 height 9
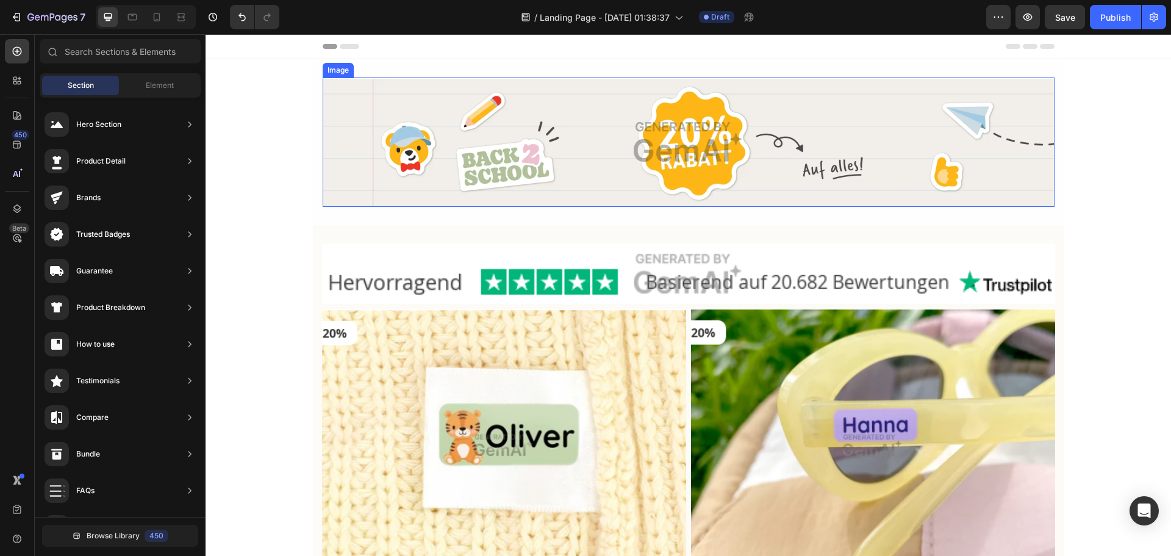
click at [1040, 109] on img at bounding box center [689, 141] width 732 height 129
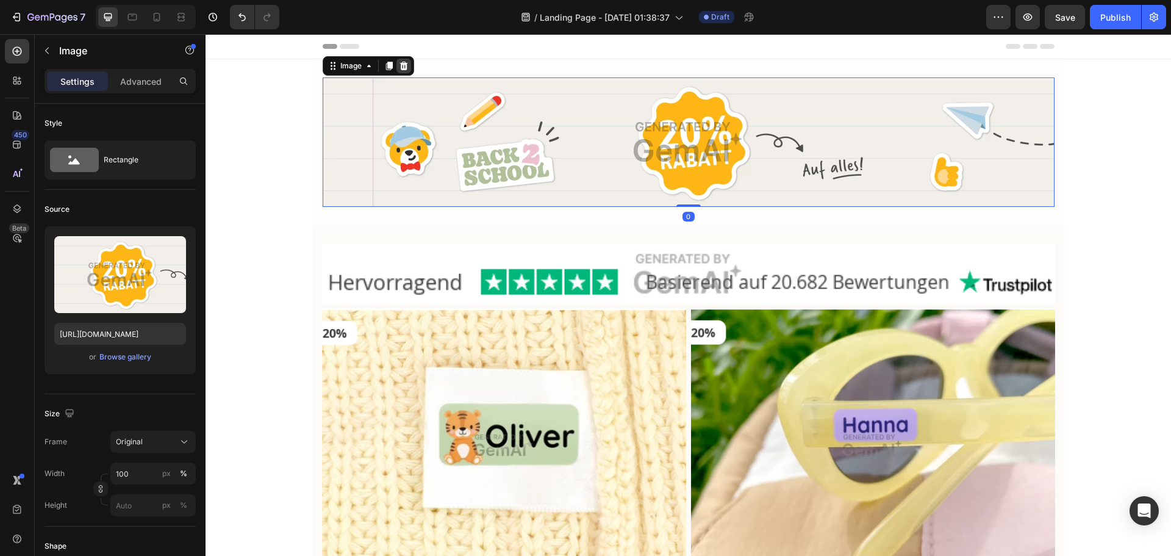
click at [400, 65] on icon at bounding box center [404, 66] width 10 height 10
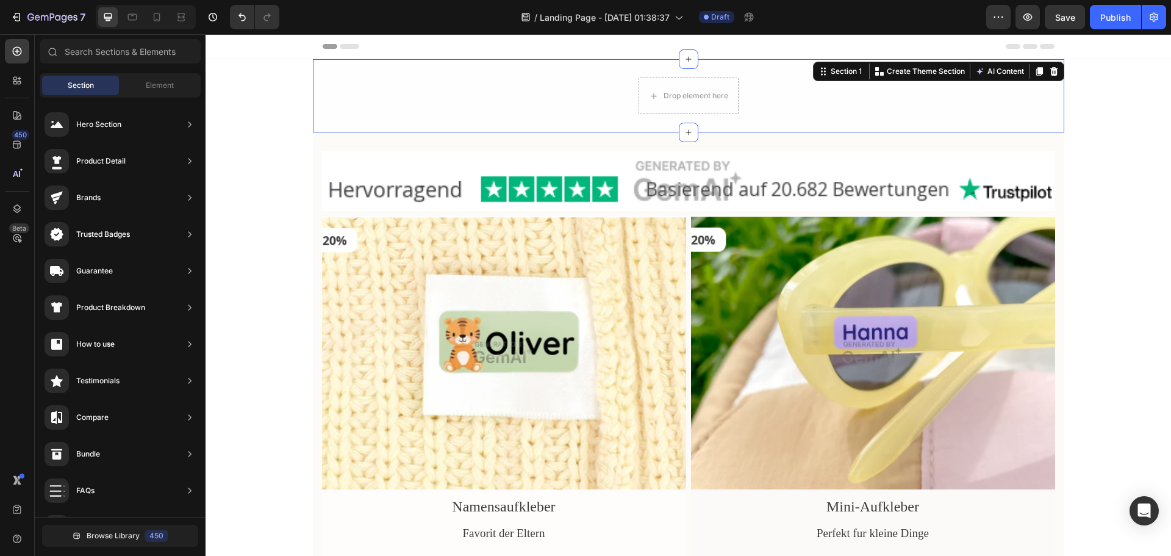
click at [600, 102] on div "Drop element here Row" at bounding box center [689, 95] width 752 height 37
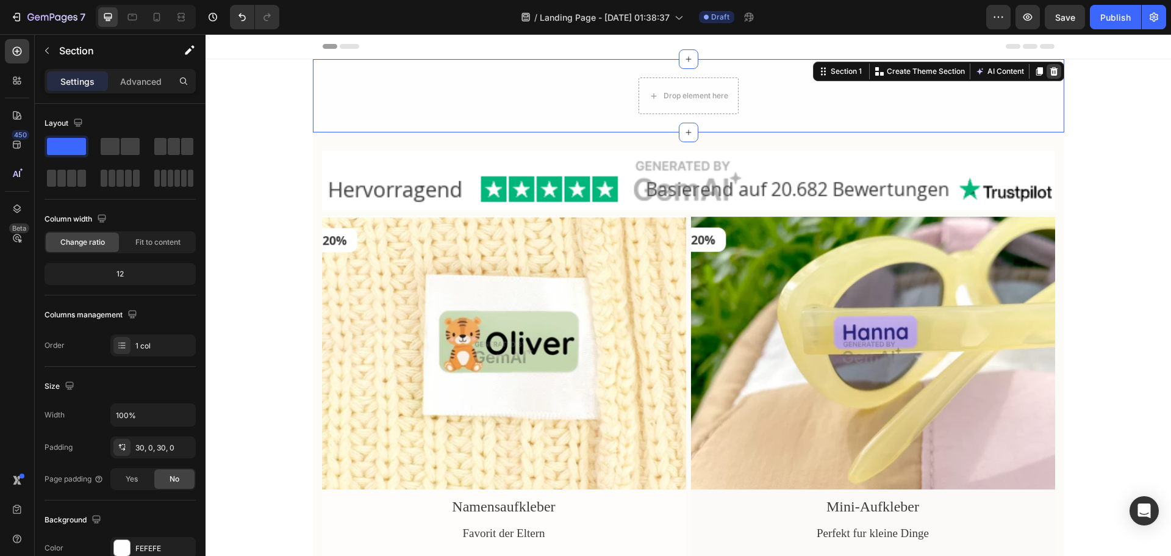
click at [1054, 74] on div at bounding box center [1054, 71] width 15 height 15
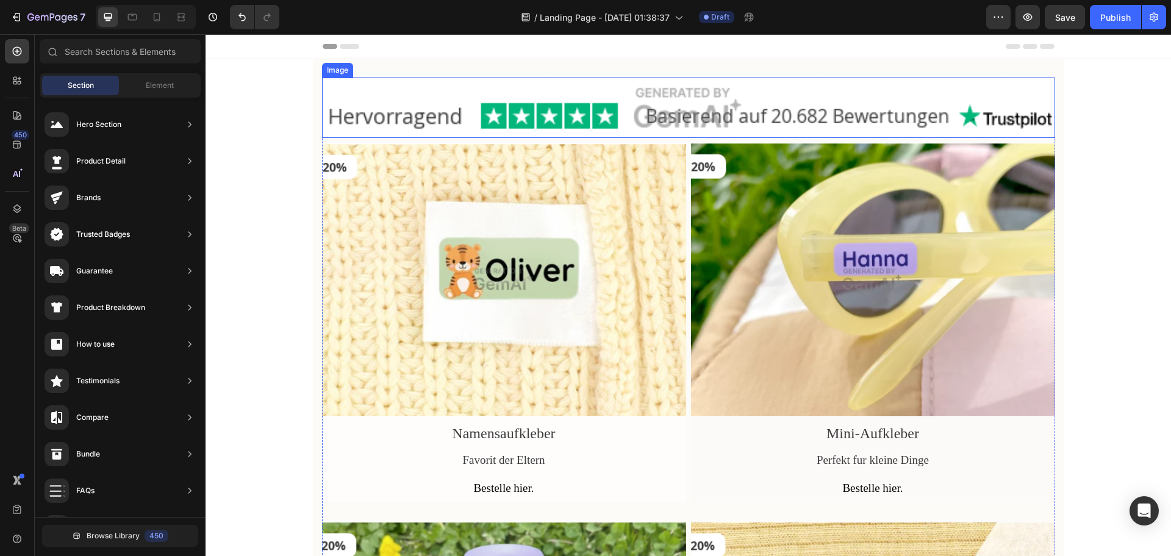
click at [1029, 86] on img at bounding box center [688, 107] width 733 height 60
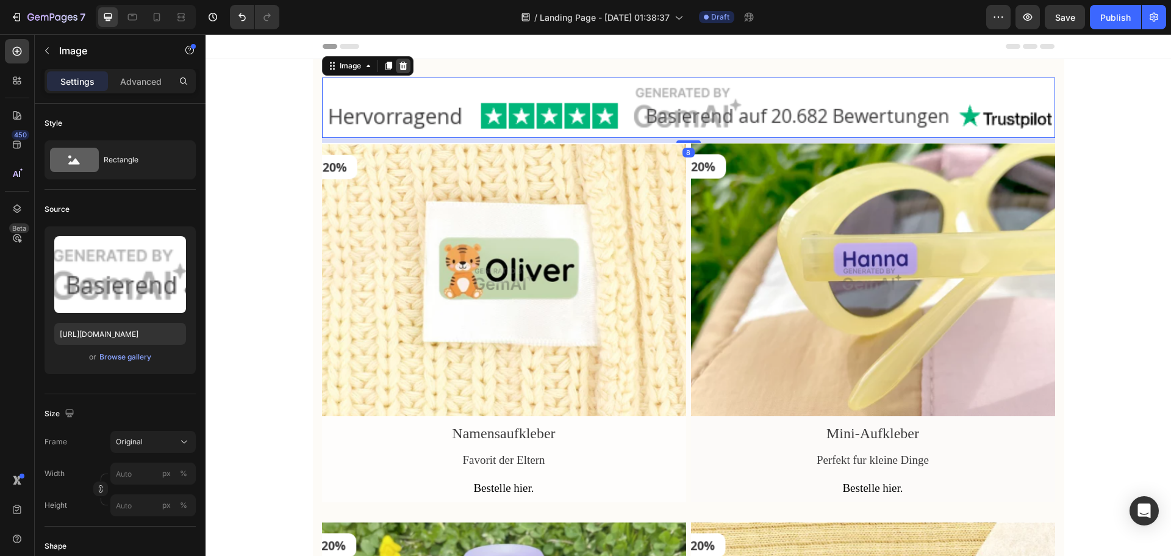
click at [399, 71] on div at bounding box center [403, 66] width 15 height 15
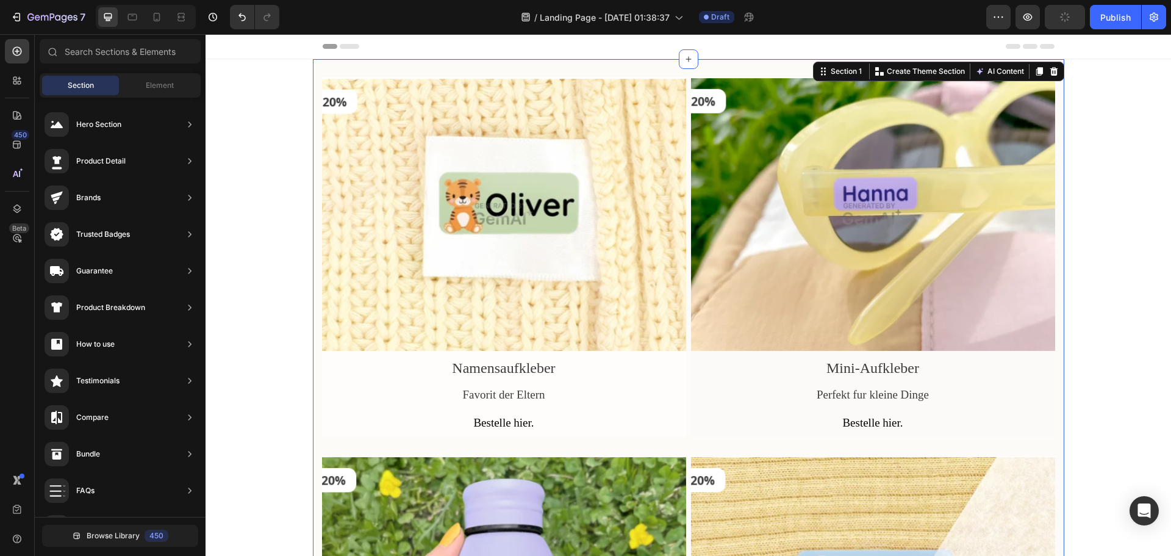
click at [407, 73] on div "Image Namensaufkleber Text Block Favorit der Eltern Text Block Bestelle hier. B…" at bounding box center [689, 446] width 752 height 775
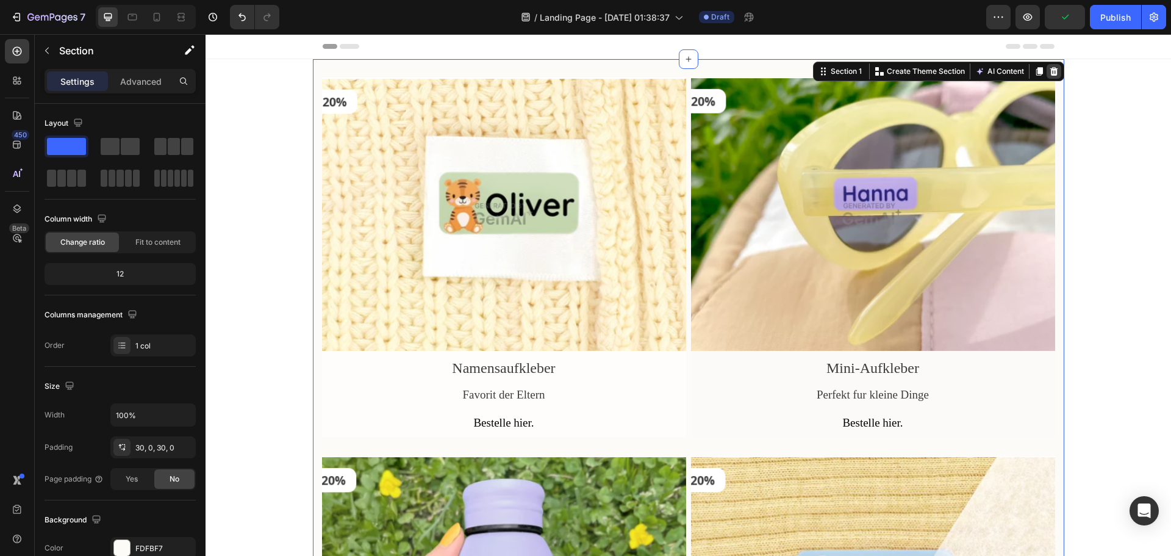
click at [1051, 75] on icon at bounding box center [1054, 71] width 8 height 9
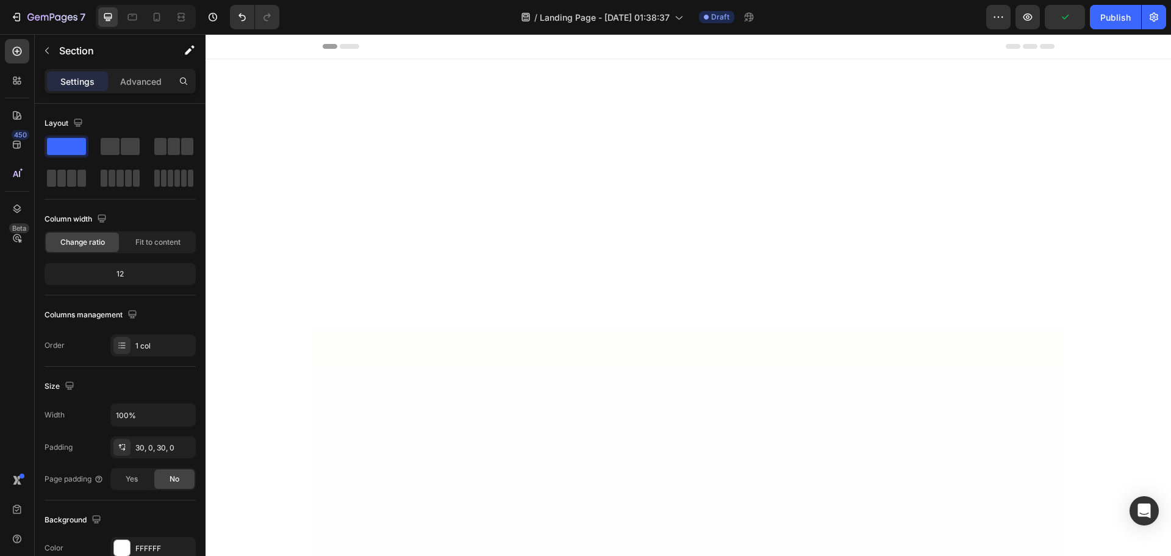
click at [995, 76] on div at bounding box center [689, 194] width 752 height 271
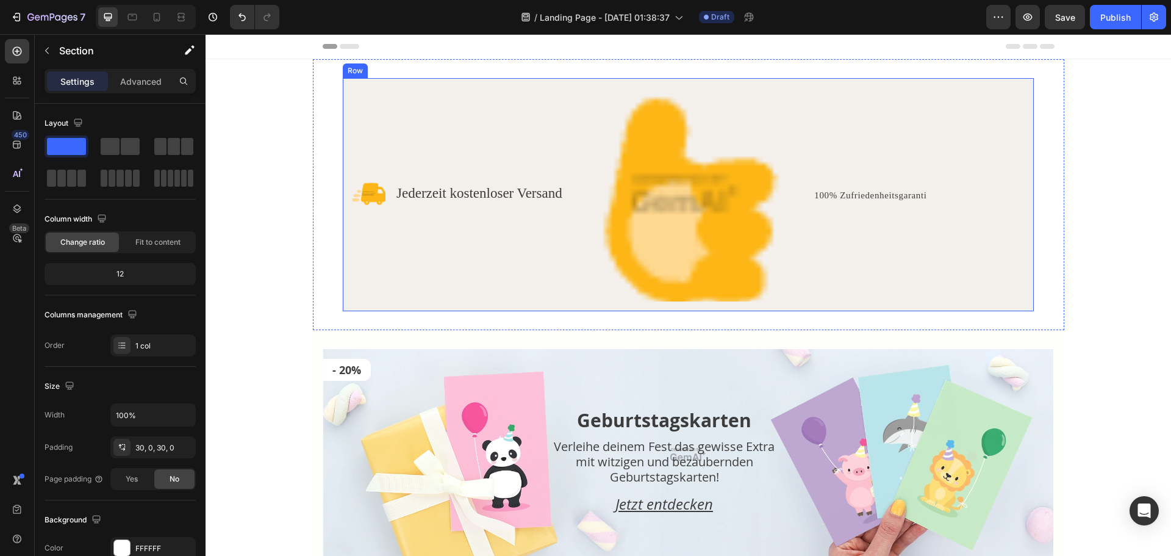
click at [1011, 178] on div "100% Zufriedenheitsgaranti Text Block" at bounding box center [918, 195] width 211 height 211
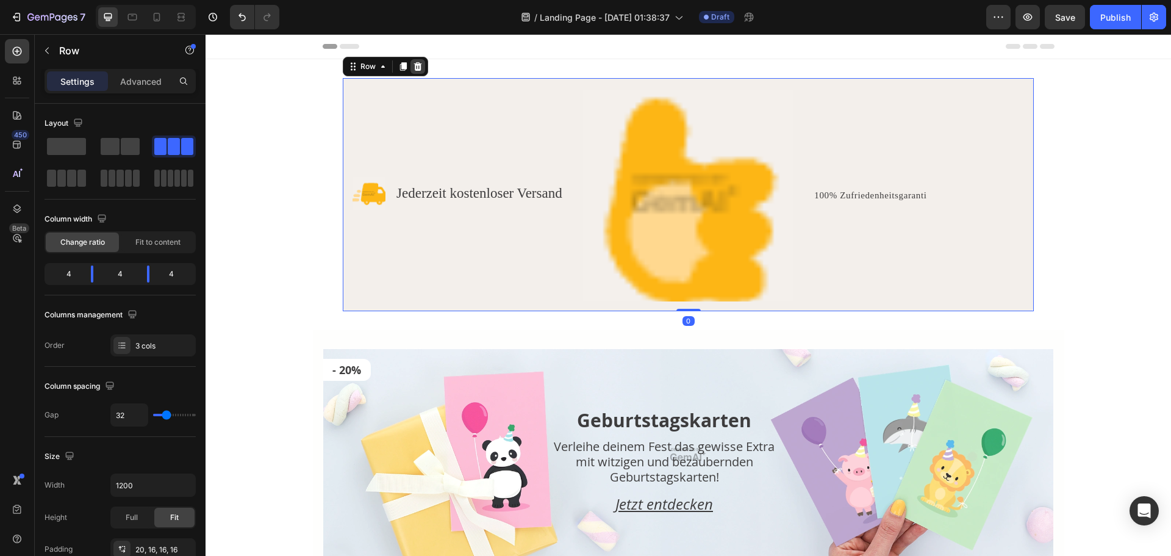
click at [413, 68] on icon at bounding box center [418, 67] width 10 height 10
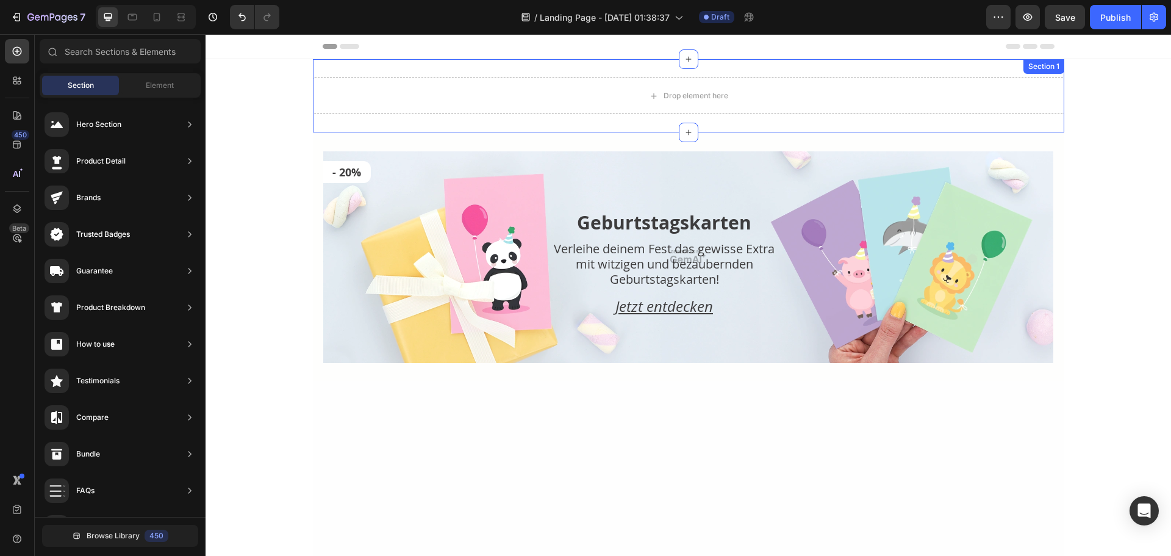
click at [411, 74] on div "Drop element here Section 1" at bounding box center [689, 95] width 752 height 73
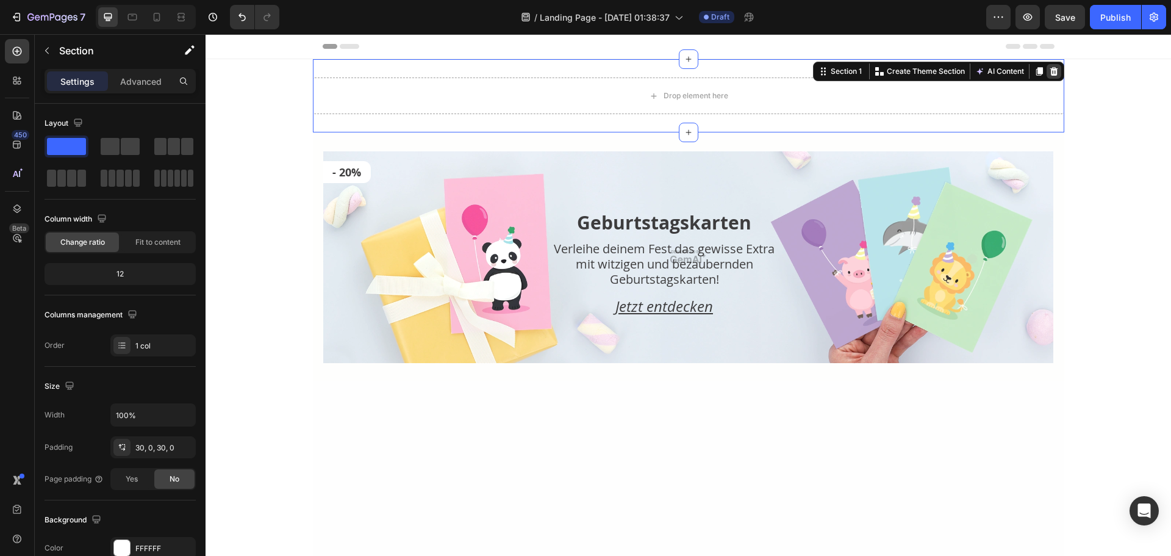
click at [1052, 74] on icon at bounding box center [1054, 71] width 8 height 9
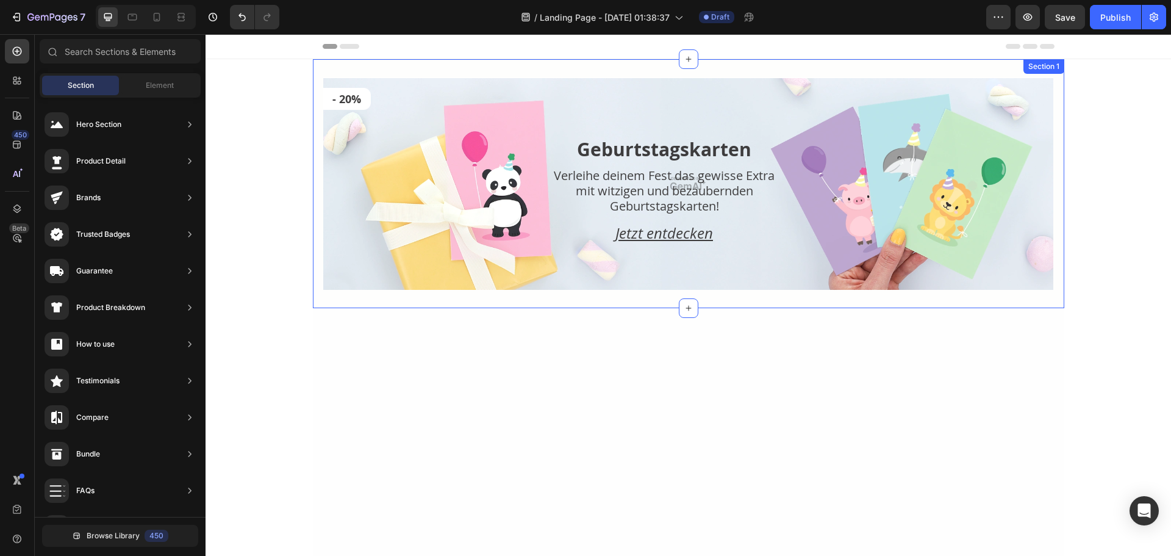
click at [1049, 75] on div "Image Row Section 1" at bounding box center [689, 183] width 752 height 249
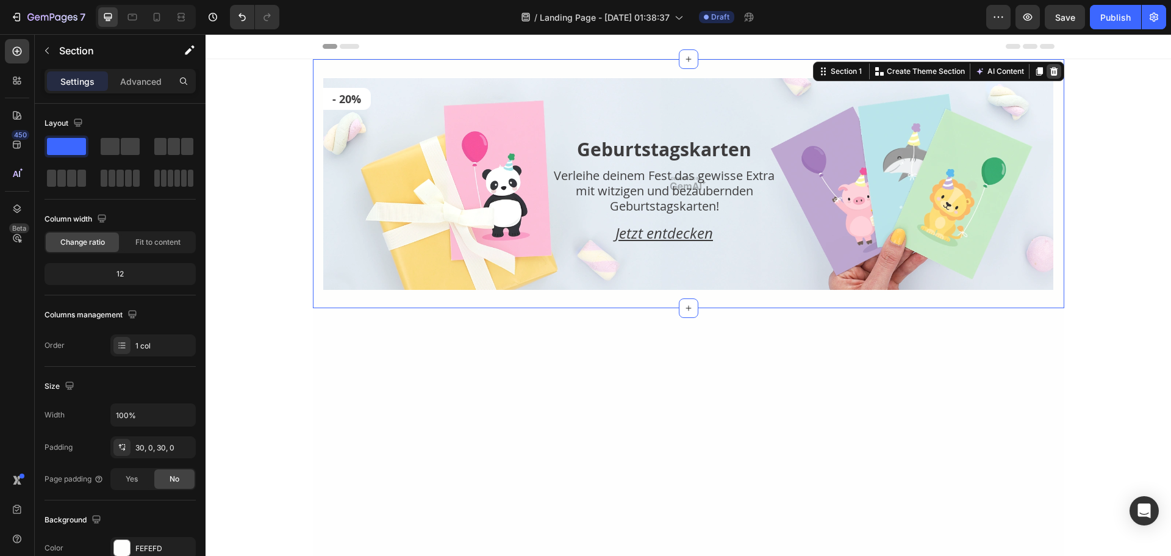
click at [1049, 70] on icon at bounding box center [1054, 72] width 10 height 10
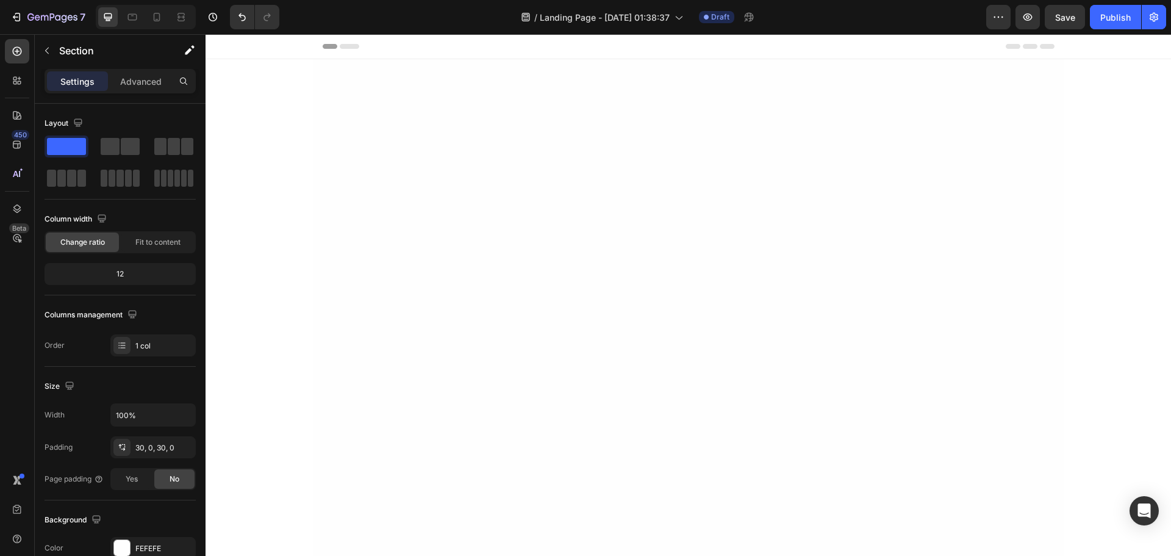
click at [1010, 212] on div at bounding box center [689, 453] width 752 height 752
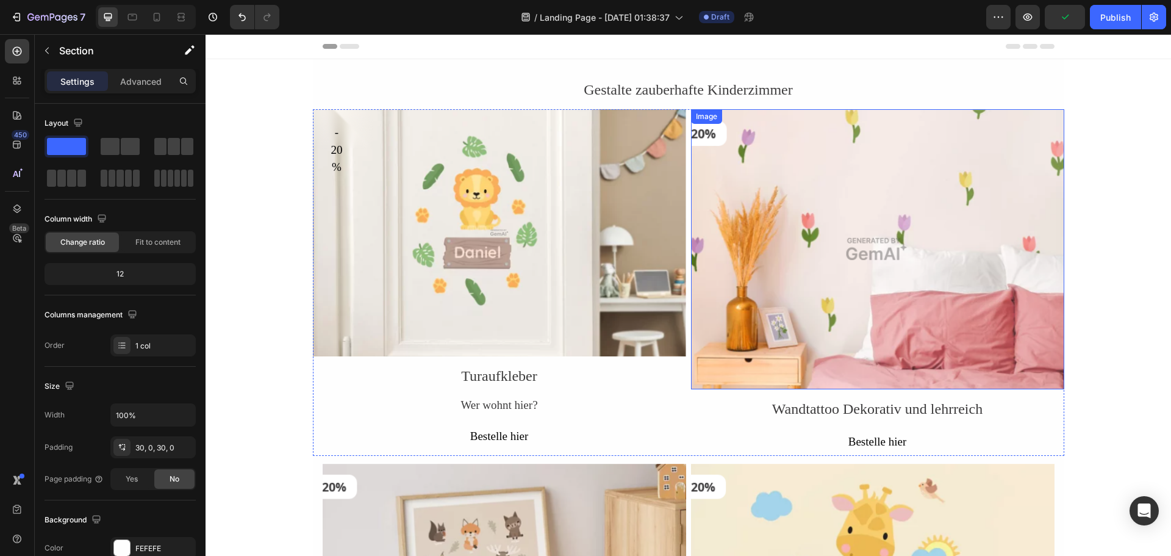
click at [1005, 130] on img at bounding box center [877, 249] width 373 height 280
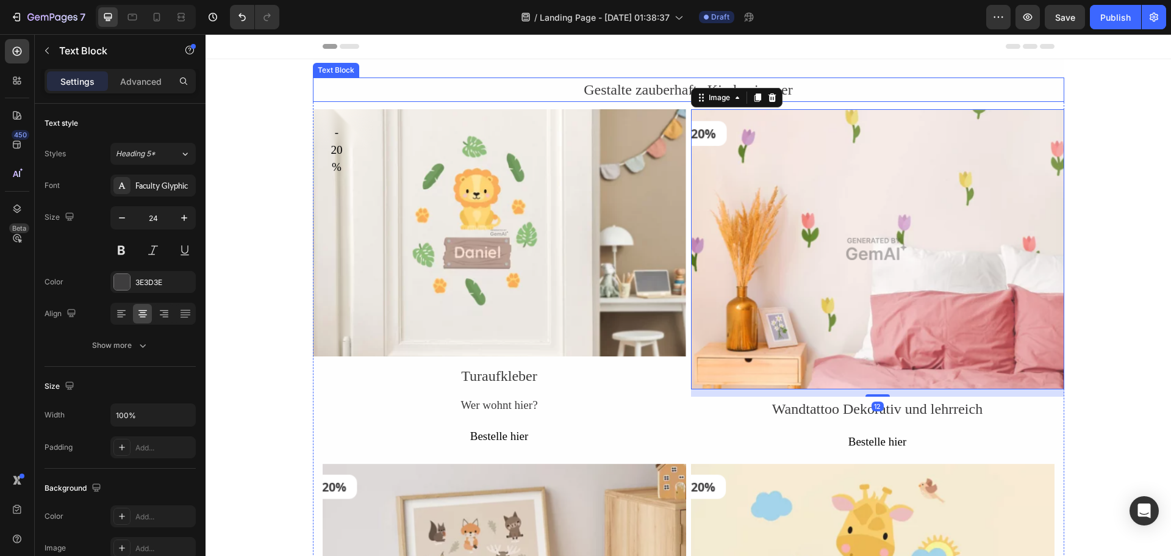
click at [442, 90] on div "Gestalte zauberhafte Kinderzimmer" at bounding box center [689, 89] width 752 height 24
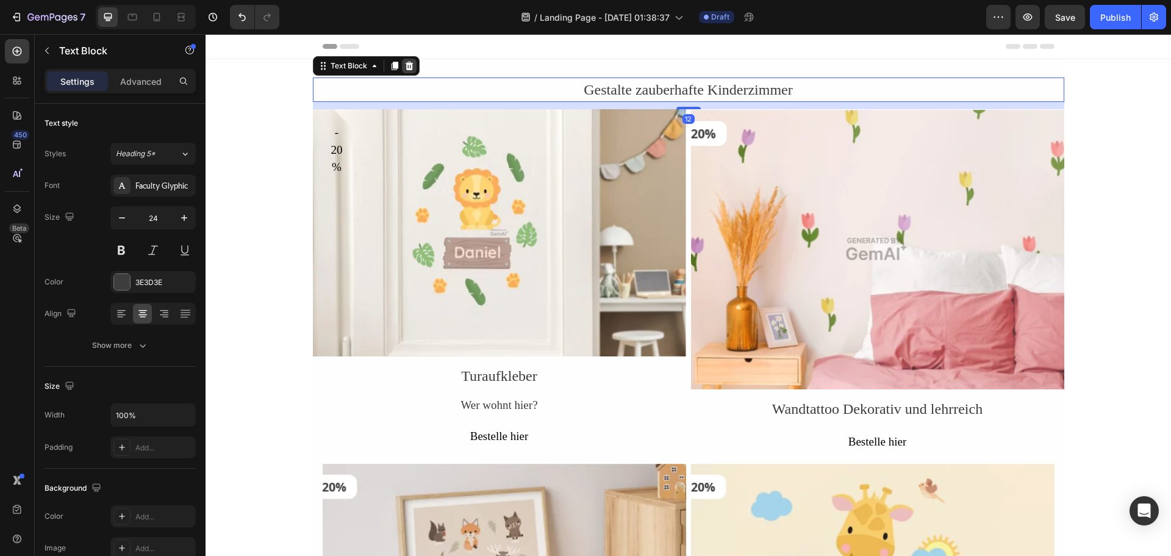
click at [405, 62] on icon at bounding box center [409, 66] width 8 height 9
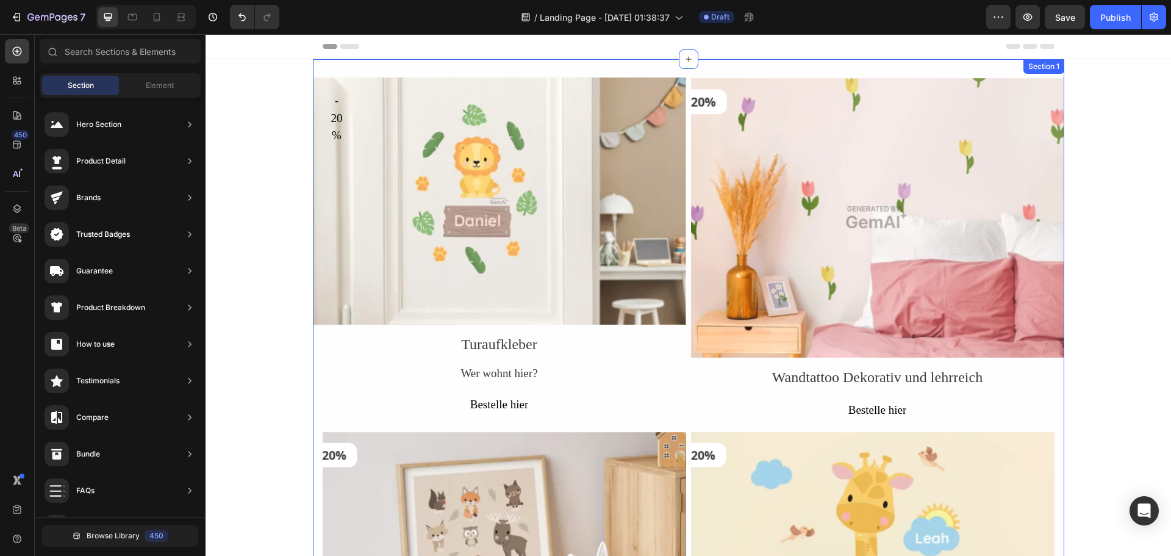
click at [403, 71] on div "- 20% Button Row Hero Banner Turaufkleber Text Block Wer wohnt hier? Text Block…" at bounding box center [689, 437] width 752 height 757
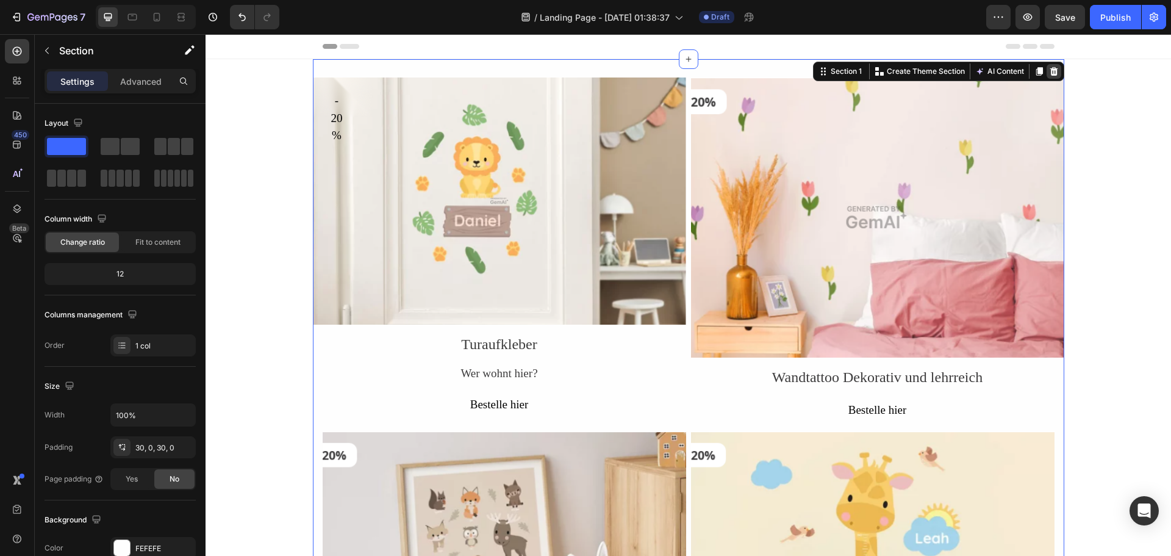
click at [1052, 74] on icon at bounding box center [1054, 71] width 8 height 9
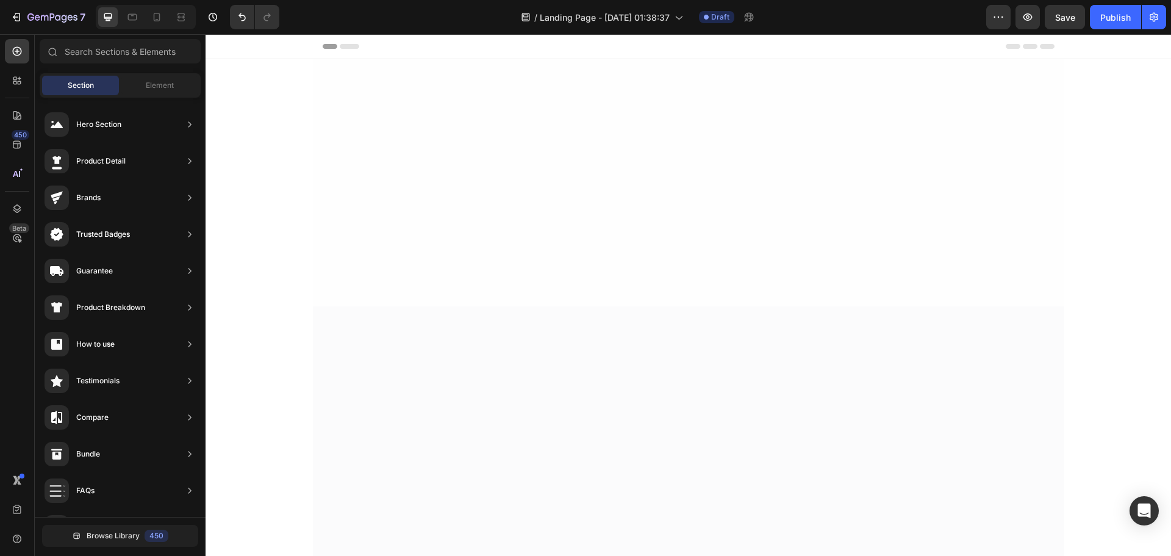
click at [1040, 74] on div at bounding box center [689, 182] width 752 height 247
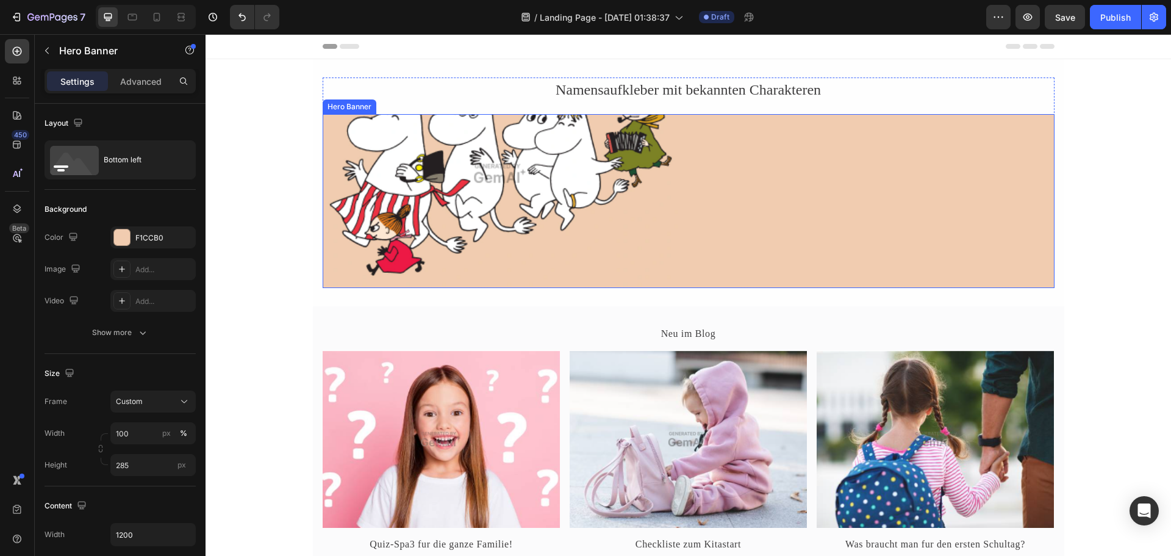
click at [1007, 136] on div "Moomin Characters TH Text Block" at bounding box center [877, 173] width 356 height 229
click at [422, 106] on icon at bounding box center [426, 102] width 8 height 9
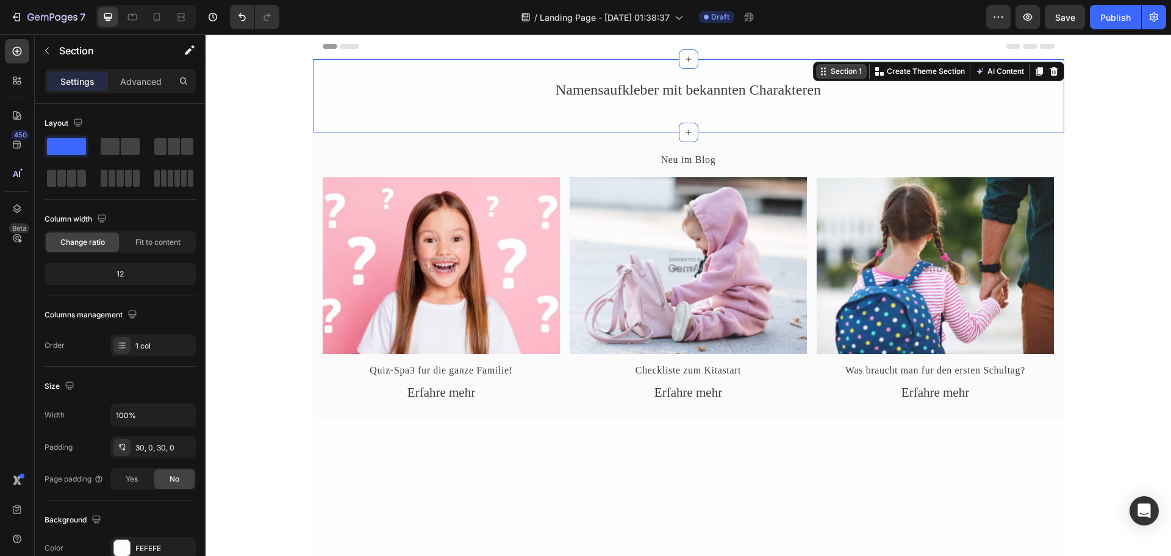
click at [1037, 67] on div "Section 1 You can create reusable sections Create Theme Section AI Content Writ…" at bounding box center [938, 72] width 251 height 20
click at [1051, 71] on icon at bounding box center [1054, 71] width 8 height 9
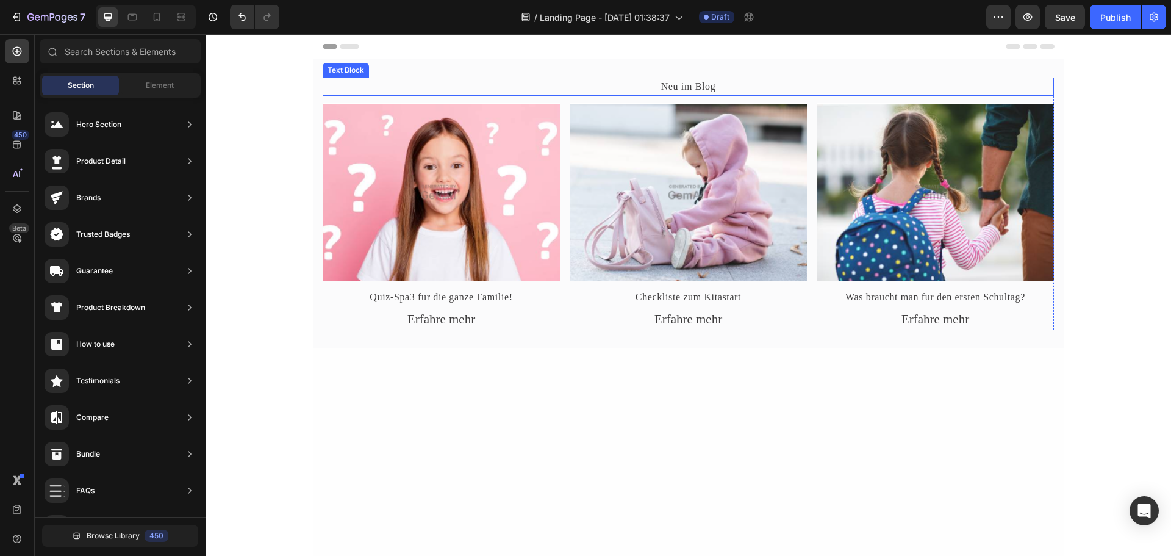
click at [960, 77] on div "Neu im Blog" at bounding box center [689, 86] width 732 height 18
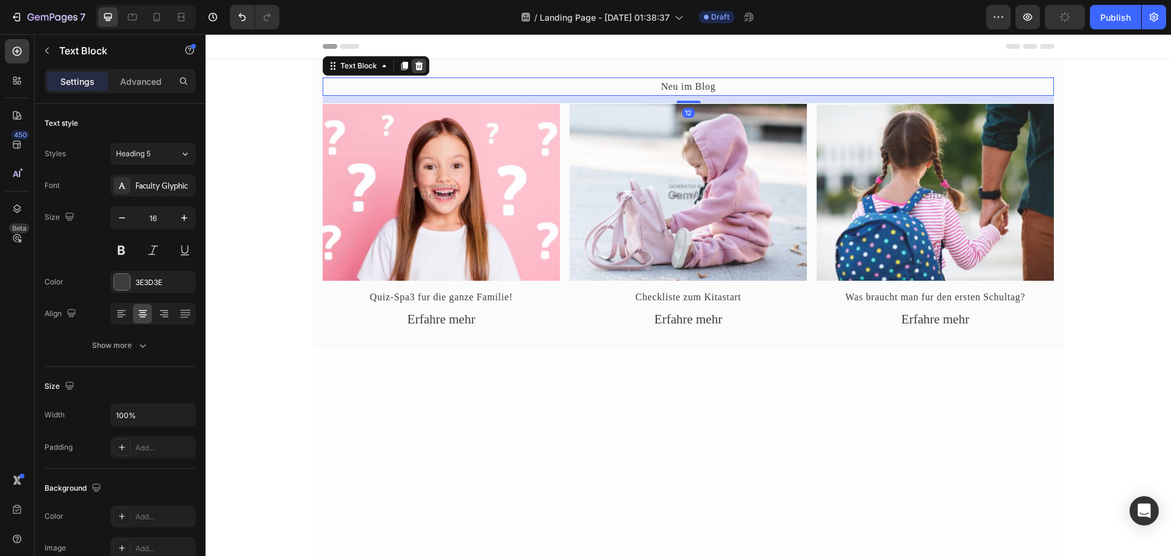
click at [415, 69] on icon at bounding box center [419, 66] width 8 height 9
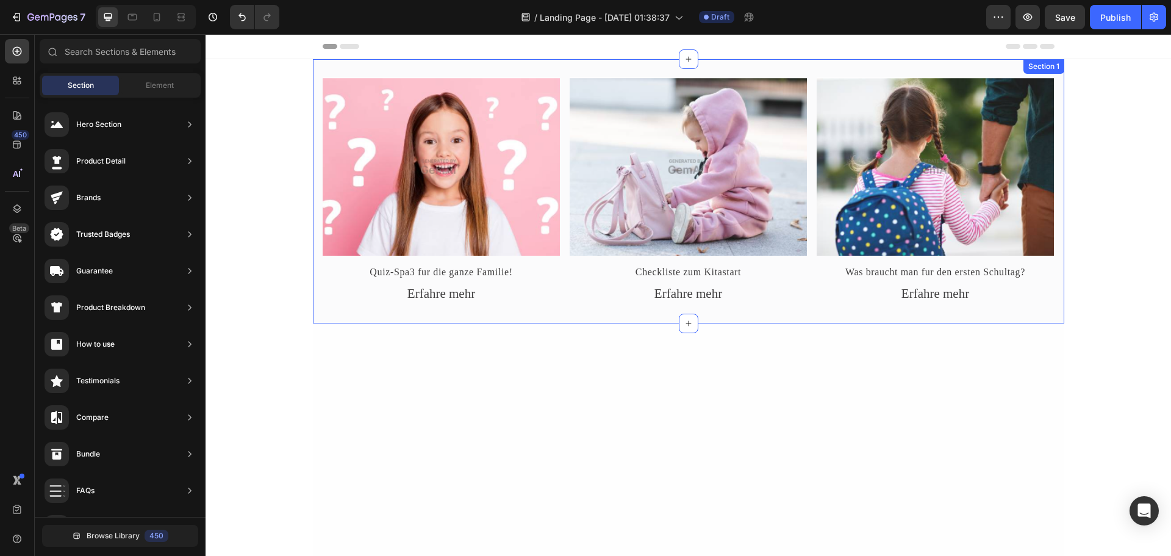
drag, startPoint x: 419, startPoint y: 77, endPoint x: 459, endPoint y: 77, distance: 40.3
click at [420, 77] on div "Image Quiz-Spa3 fur die ganze Familie! Text Block Erfahre mehr Text Block Image…" at bounding box center [689, 191] width 752 height 264
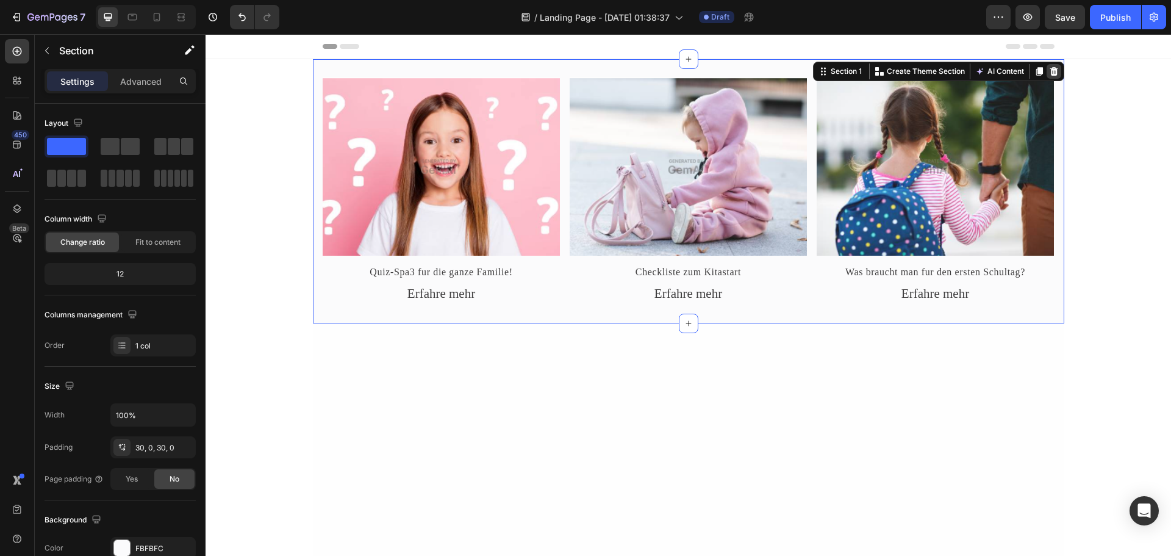
click at [1050, 75] on icon at bounding box center [1054, 71] width 8 height 9
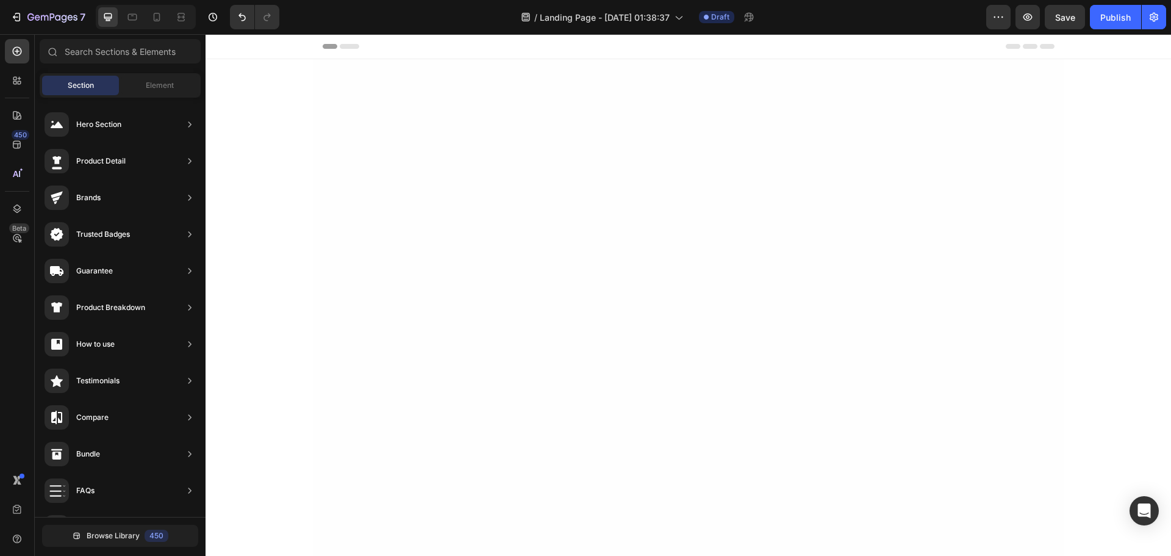
click at [1001, 151] on div at bounding box center [689, 238] width 752 height 203
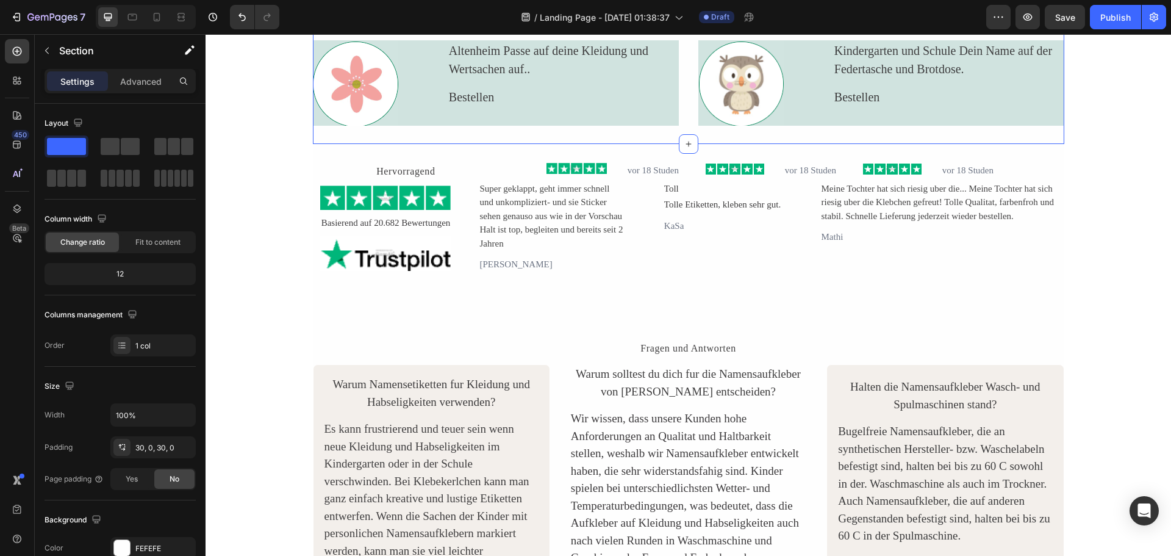
scroll to position [61, 0]
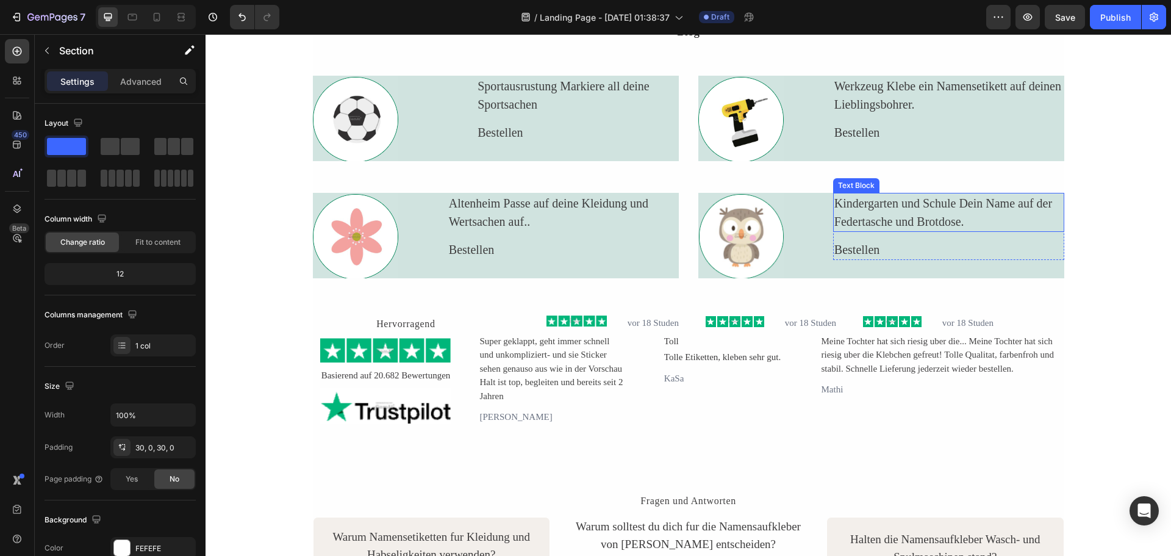
click at [973, 216] on div "Kindergarten und Schule Dein Name auf der Federtasche und Brotdose." at bounding box center [948, 212] width 231 height 39
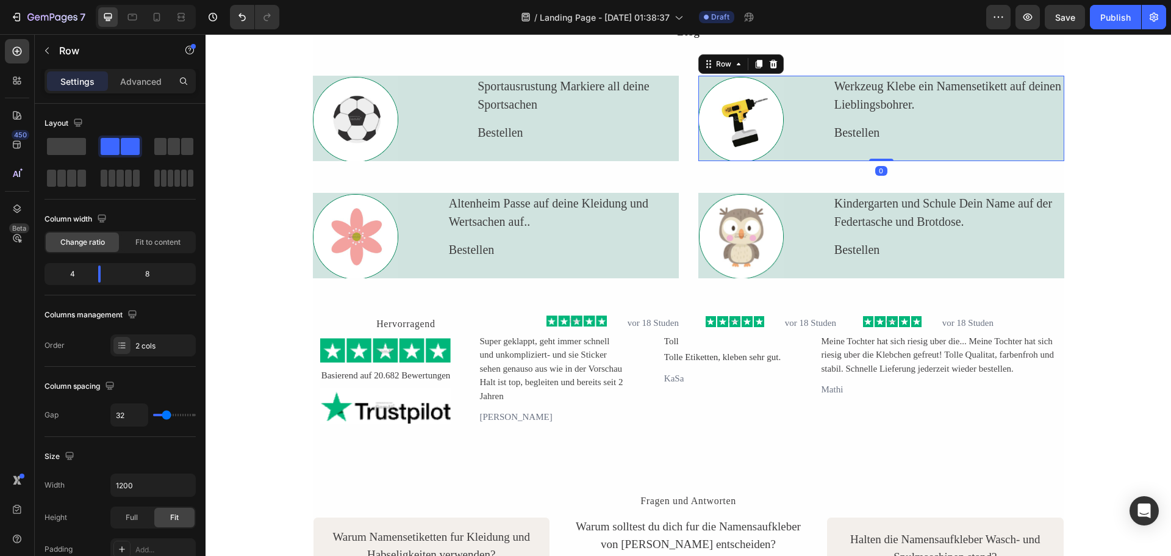
click at [1016, 144] on div "Werkzeug Klebe ein Namensetikett auf deinen Lieblingsbohrer. Text Block Bestell…" at bounding box center [948, 118] width 231 height 85
click at [769, 67] on icon at bounding box center [773, 64] width 8 height 9
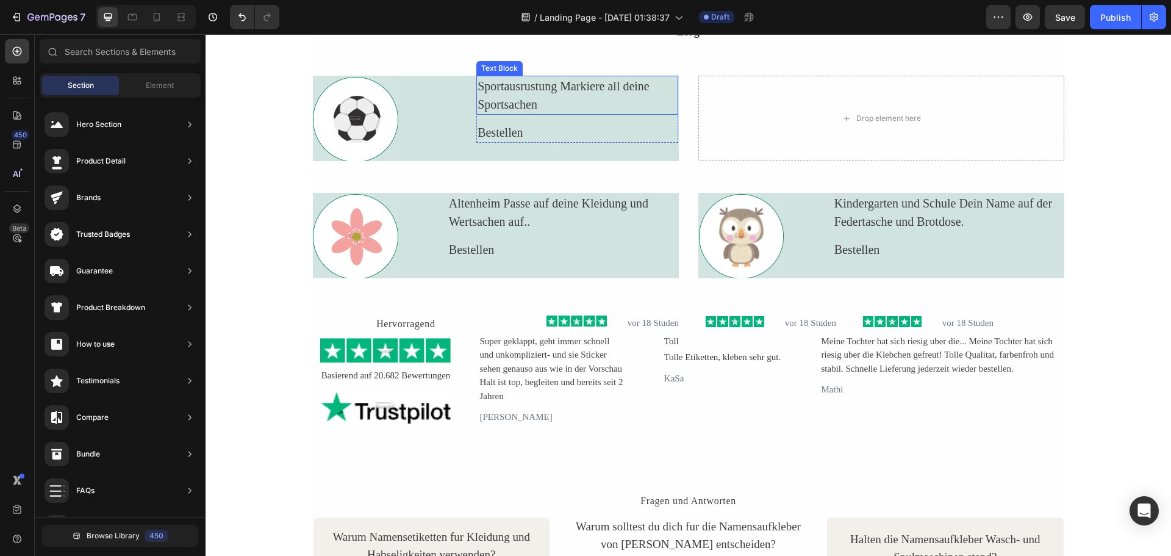
click at [660, 98] on div "Sportausrustung Markiere all deine Sportsachen" at bounding box center [578, 95] width 202 height 39
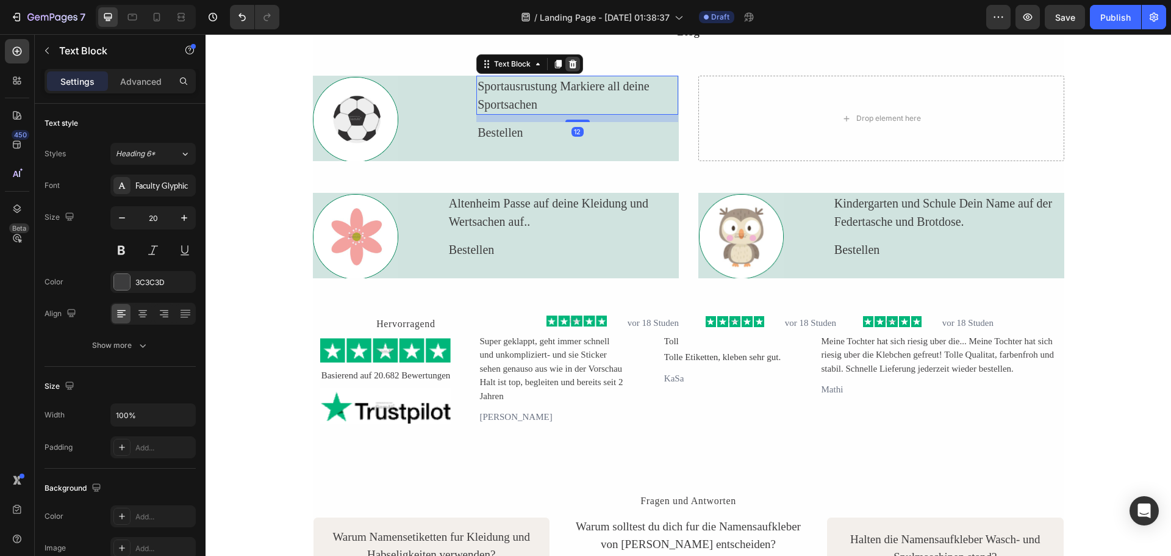
click at [568, 67] on icon at bounding box center [573, 64] width 10 height 10
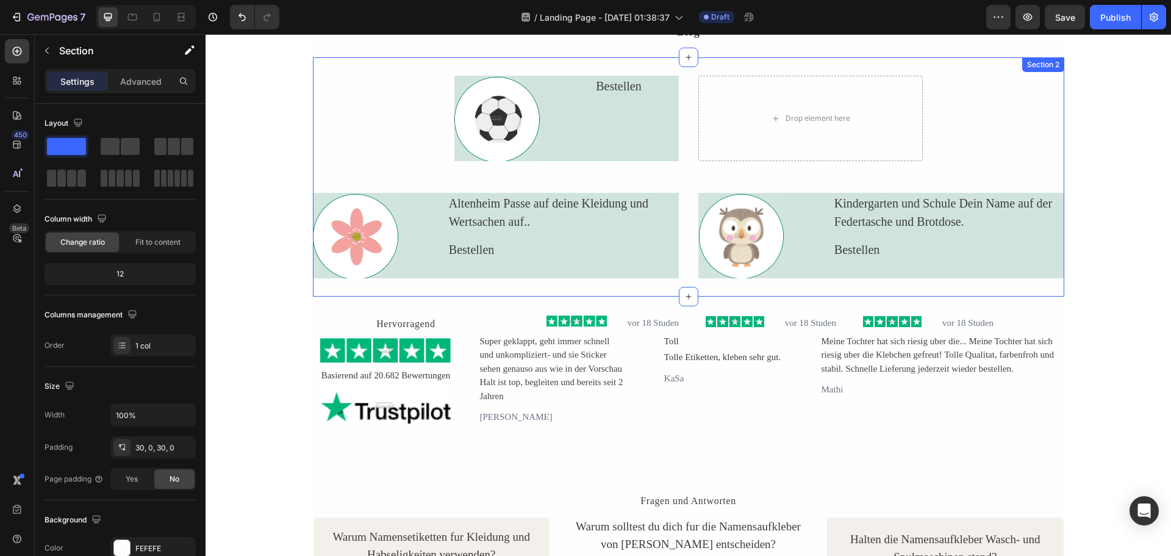
click at [1011, 61] on div "Image Bestellen Text Block Row Row Drop element here Row Image Altenheim Passe …" at bounding box center [689, 176] width 752 height 239
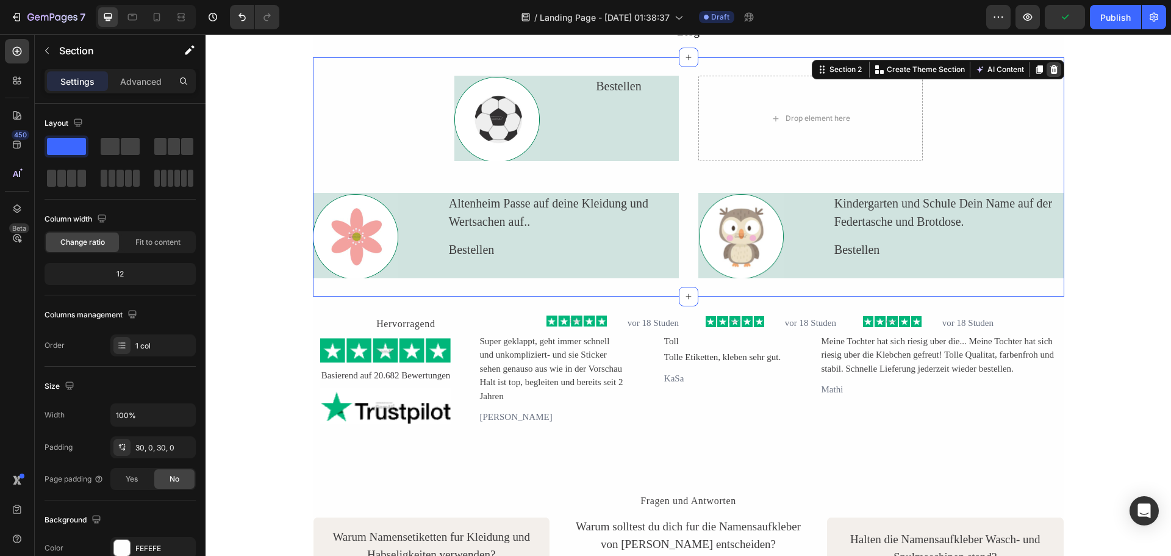
click at [1054, 68] on icon at bounding box center [1054, 70] width 10 height 10
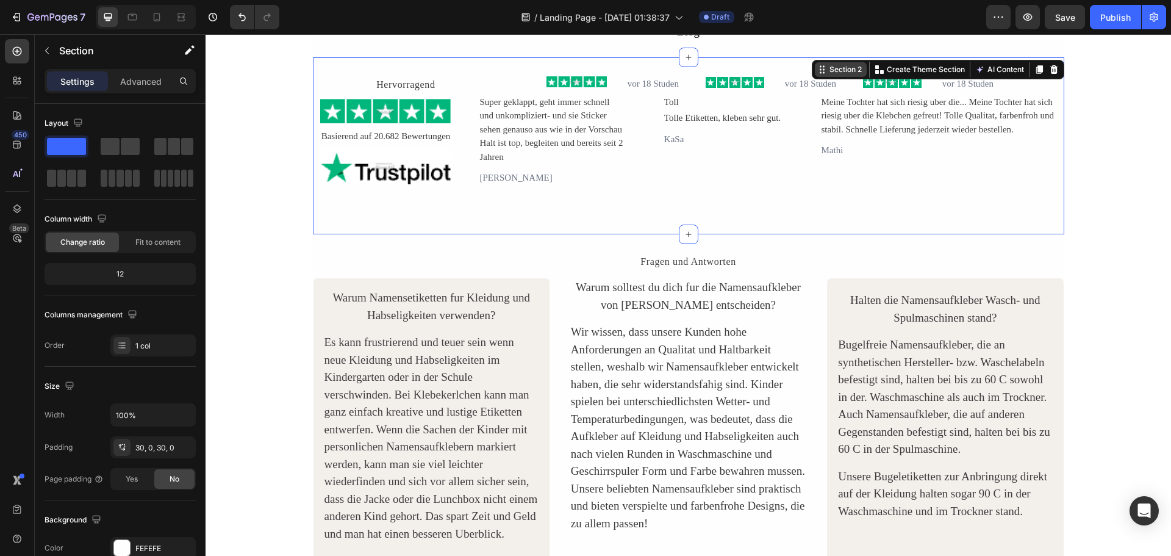
click at [1055, 67] on div "Section 2 You can create reusable sections Create Theme Section AI Content Writ…" at bounding box center [938, 70] width 253 height 20
click at [1054, 70] on icon at bounding box center [1054, 70] width 10 height 10
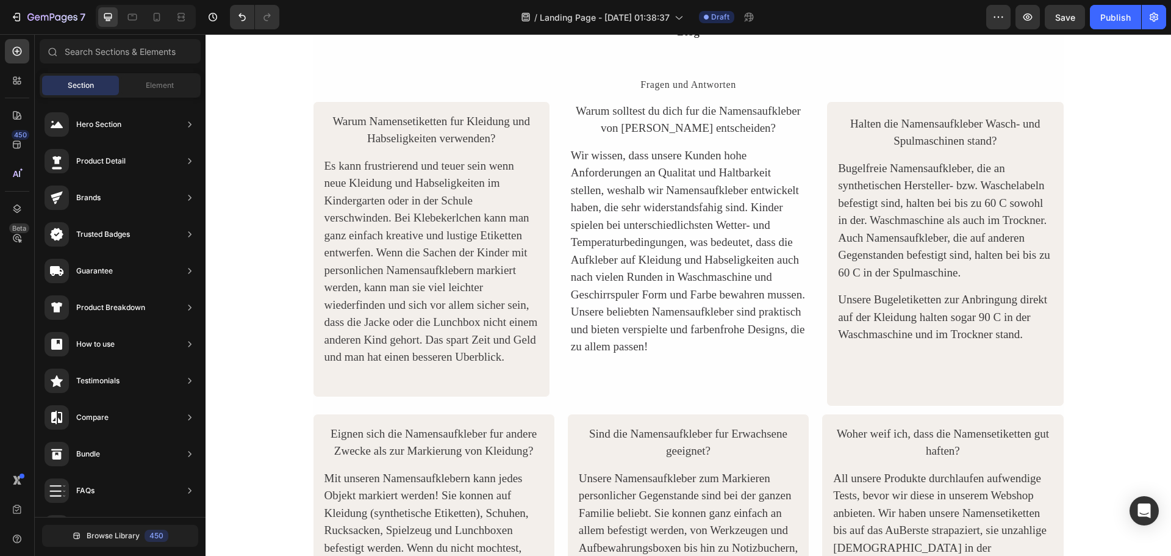
click at [1054, 70] on div "Fragen und Antworten Text Block Warum Namensetiketten fur Kleidung und Habselig…" at bounding box center [689, 401] width 752 height 688
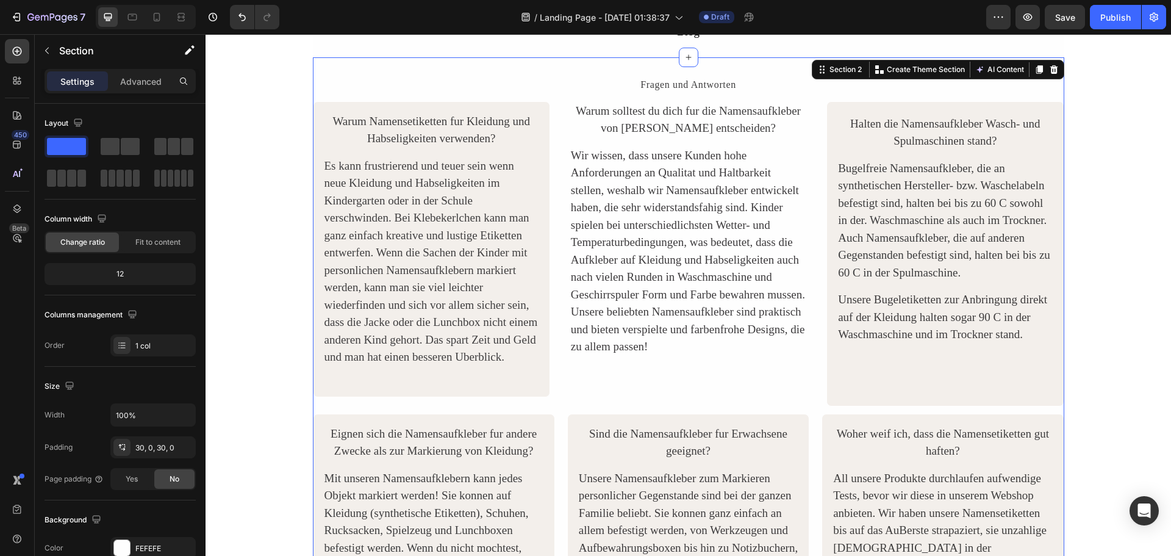
click at [1054, 70] on icon at bounding box center [1054, 70] width 10 height 10
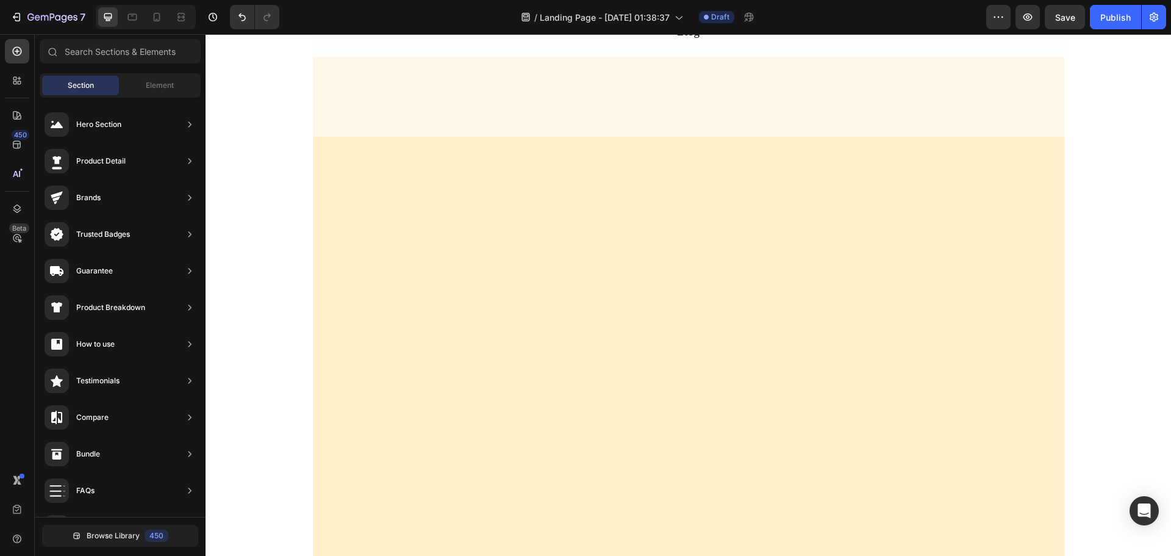
click at [1053, 73] on div at bounding box center [689, 96] width 752 height 79
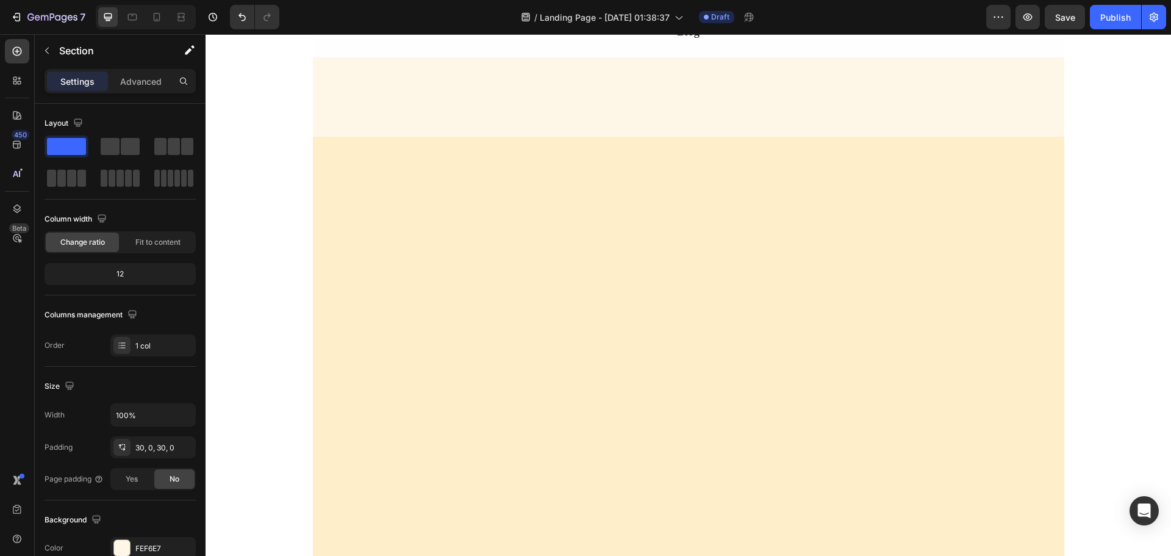
click at [1056, 64] on div at bounding box center [689, 96] width 752 height 79
click at [1021, 165] on div at bounding box center [689, 406] width 752 height 502
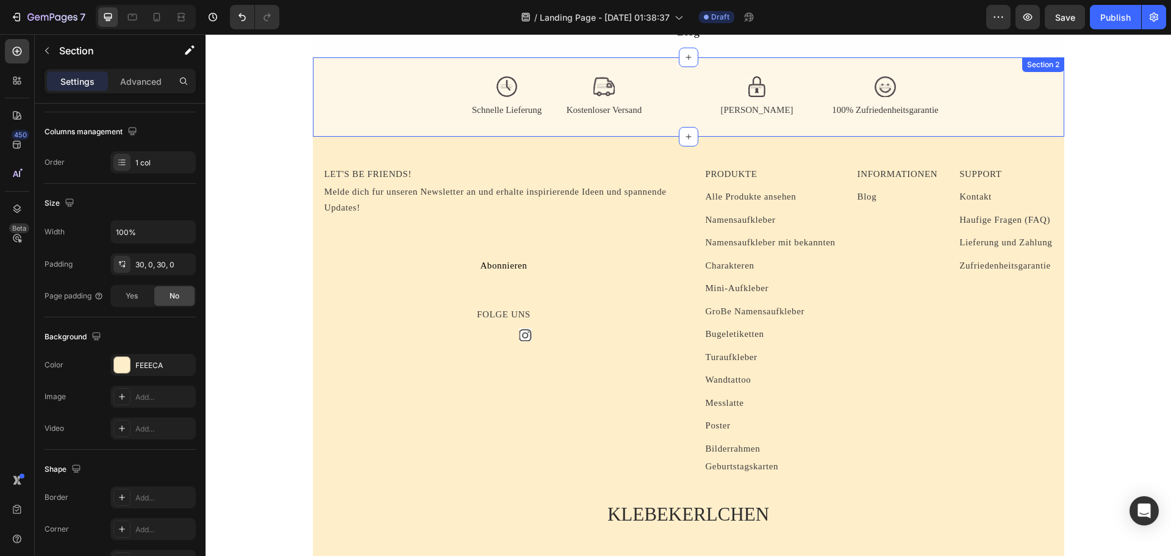
click at [1042, 66] on div "Section 2" at bounding box center [1044, 64] width 42 height 15
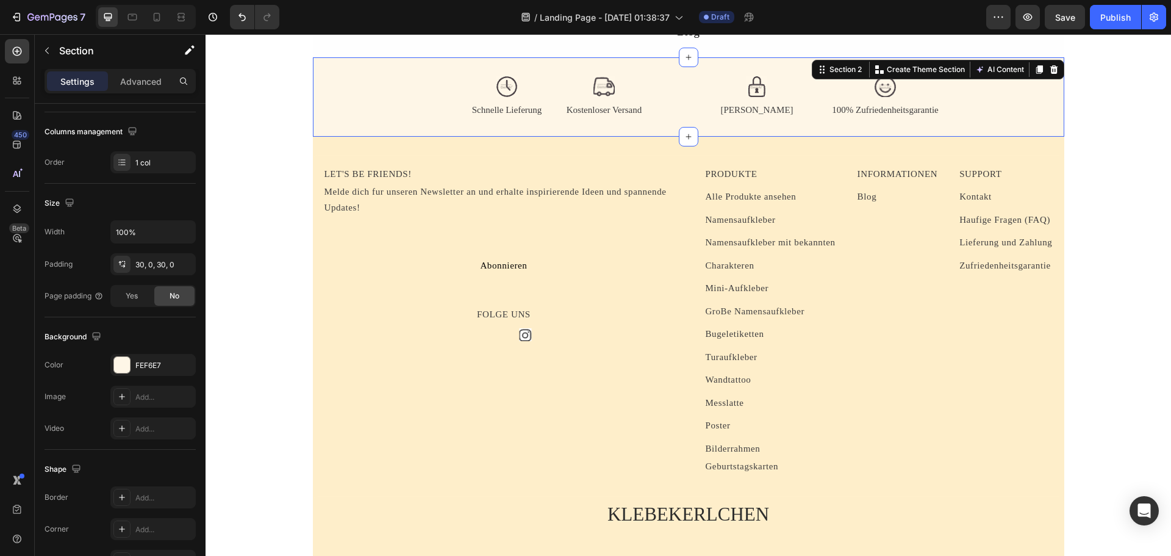
click at [1052, 67] on icon at bounding box center [1054, 69] width 8 height 9
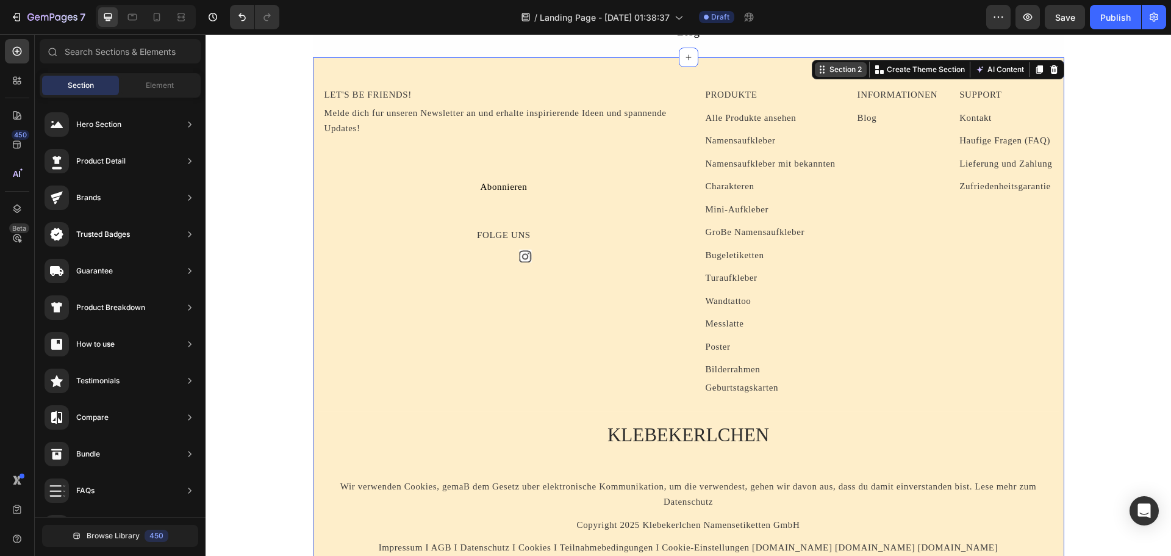
click at [1054, 70] on div "Section 2 You can create reusable sections Create Theme Section AI Content Writ…" at bounding box center [938, 70] width 253 height 20
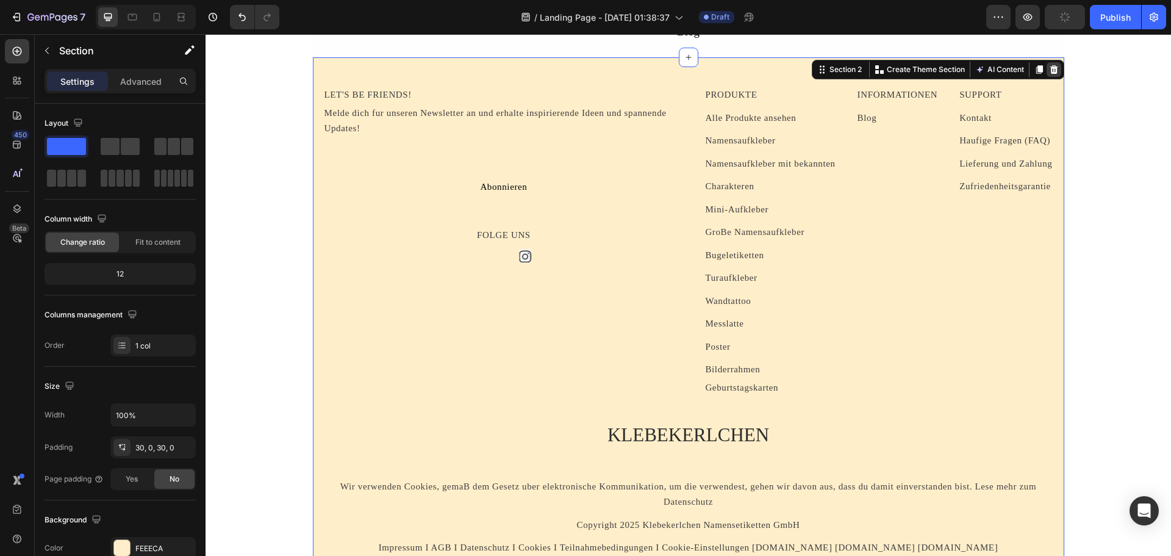
click at [1054, 70] on icon at bounding box center [1054, 70] width 10 height 10
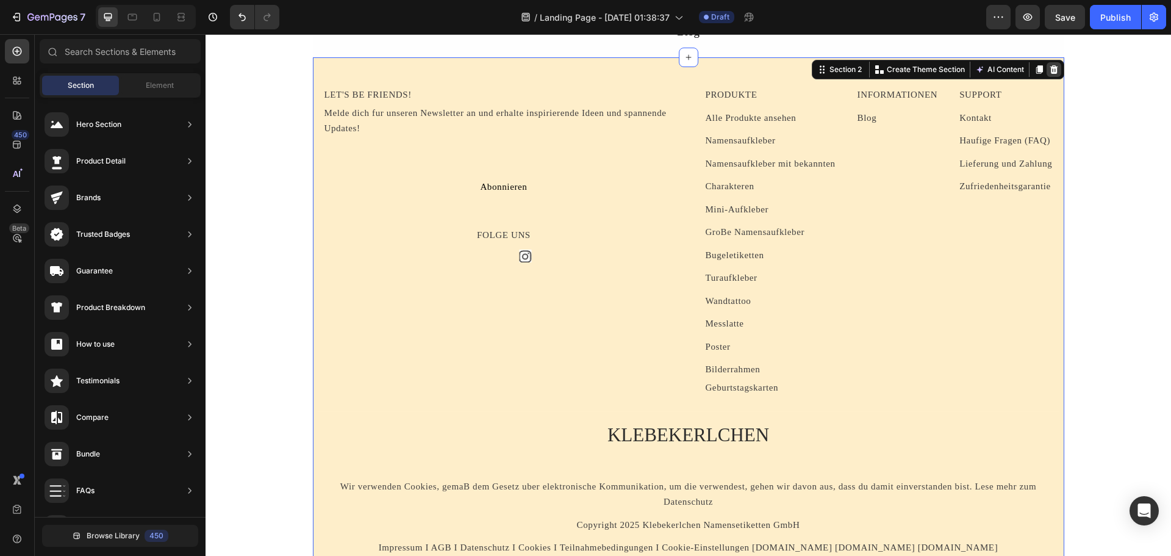
scroll to position [0, 0]
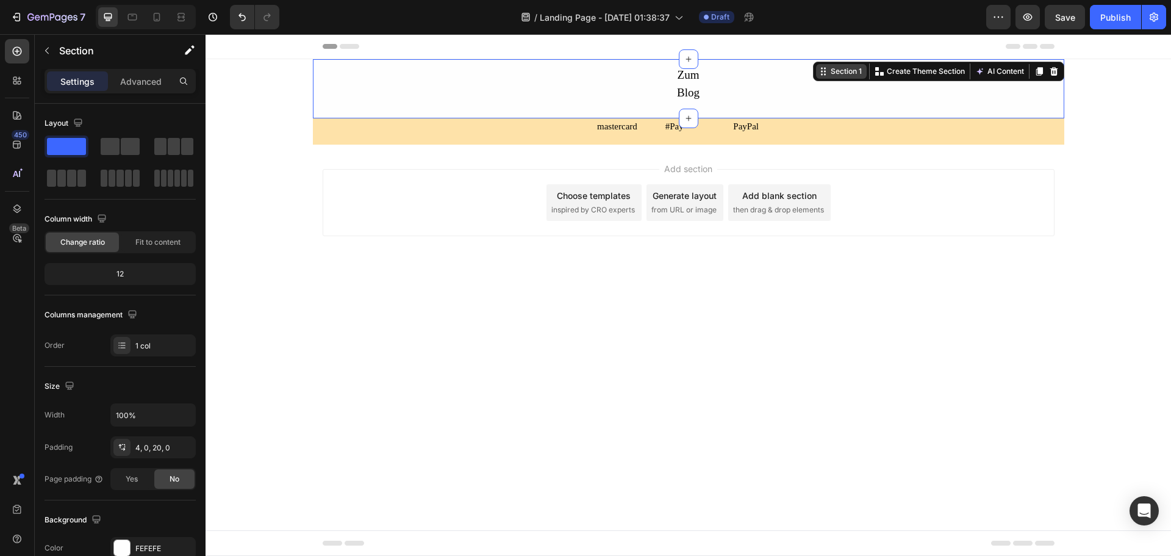
click at [1056, 69] on div "Section 1 You can create reusable sections Create Theme Section AI Content Writ…" at bounding box center [938, 72] width 251 height 20
click at [1059, 70] on div at bounding box center [1054, 71] width 15 height 15
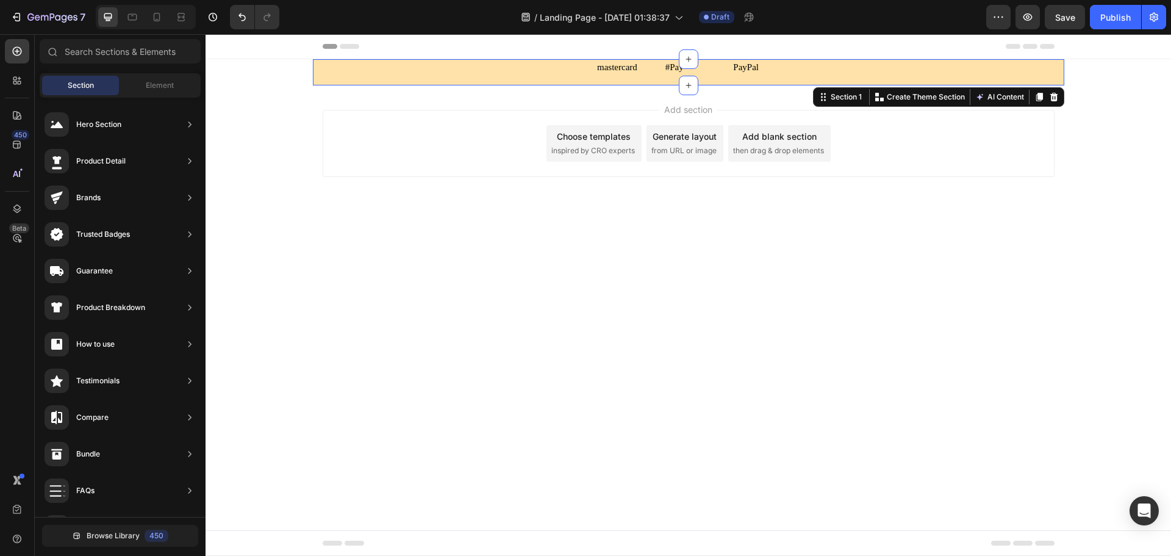
click at [1053, 73] on div "mastercard Text Block #Pay Text Block PayPal Text Block Row" at bounding box center [689, 67] width 752 height 16
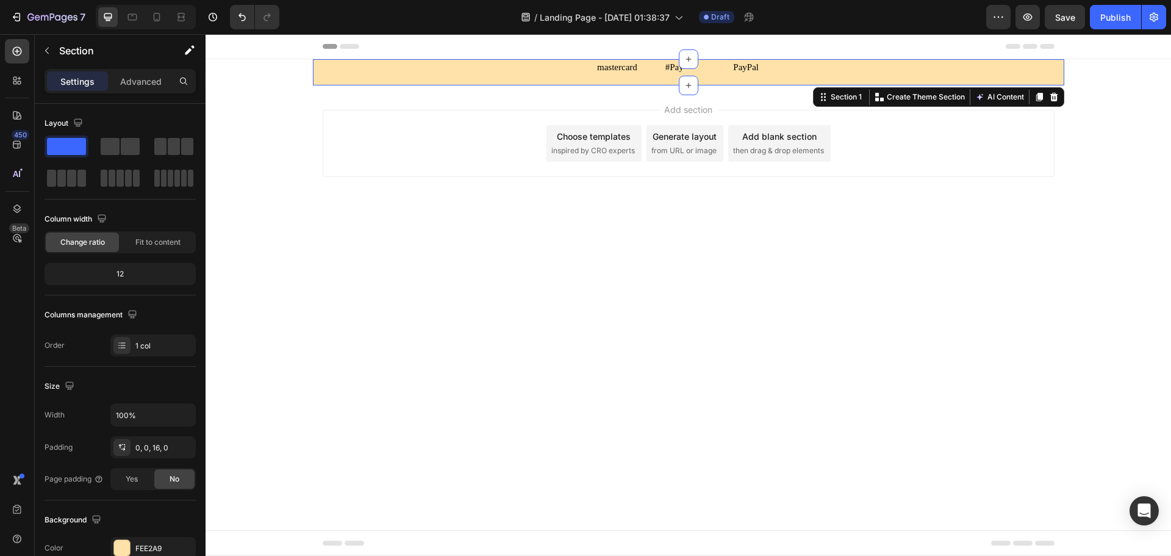
click at [933, 67] on div "mastercard Text Block #Pay Text Block PayPal Text Block Row" at bounding box center [689, 67] width 752 height 16
click at [1007, 62] on div "mastercard Text Block #Pay Text Block PayPal Text Block Row" at bounding box center [689, 67] width 752 height 16
drag, startPoint x: 1096, startPoint y: 84, endPoint x: 1057, endPoint y: 96, distance: 40.9
click at [1090, 85] on div "Header mastercard Text Block #Pay Text Block PayPal Text Block Row Section 1 Yo…" at bounding box center [689, 134] width 966 height 201
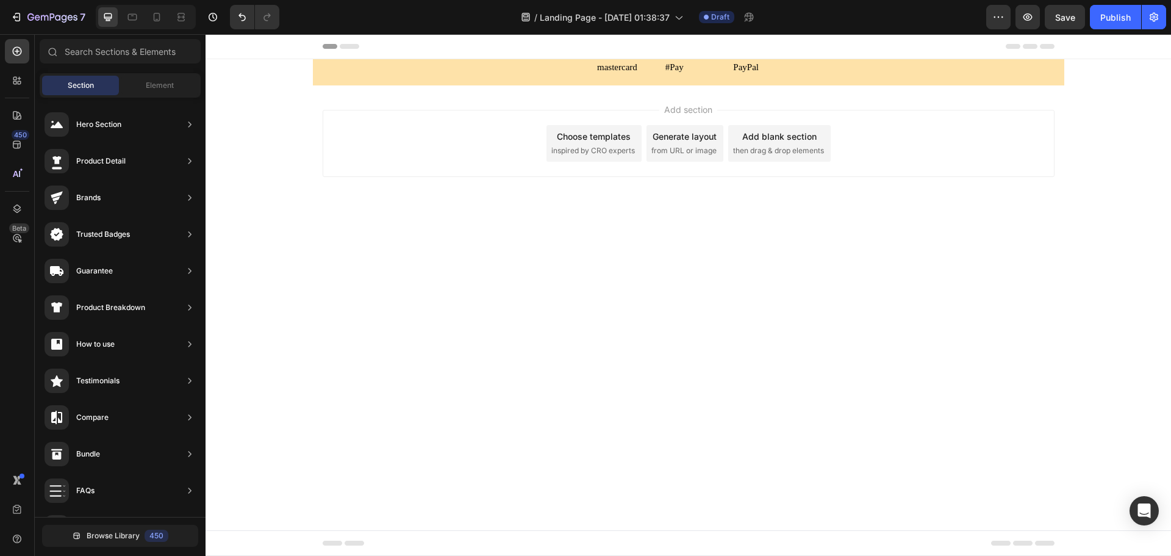
click at [1056, 86] on div "Add section Choose templates inspired by CRO experts Generate layout from URL o…" at bounding box center [689, 160] width 966 height 150
click at [1054, 81] on div "mastercard Text Block #Pay Text Block PayPal Text Block Row Section 1" at bounding box center [689, 72] width 752 height 26
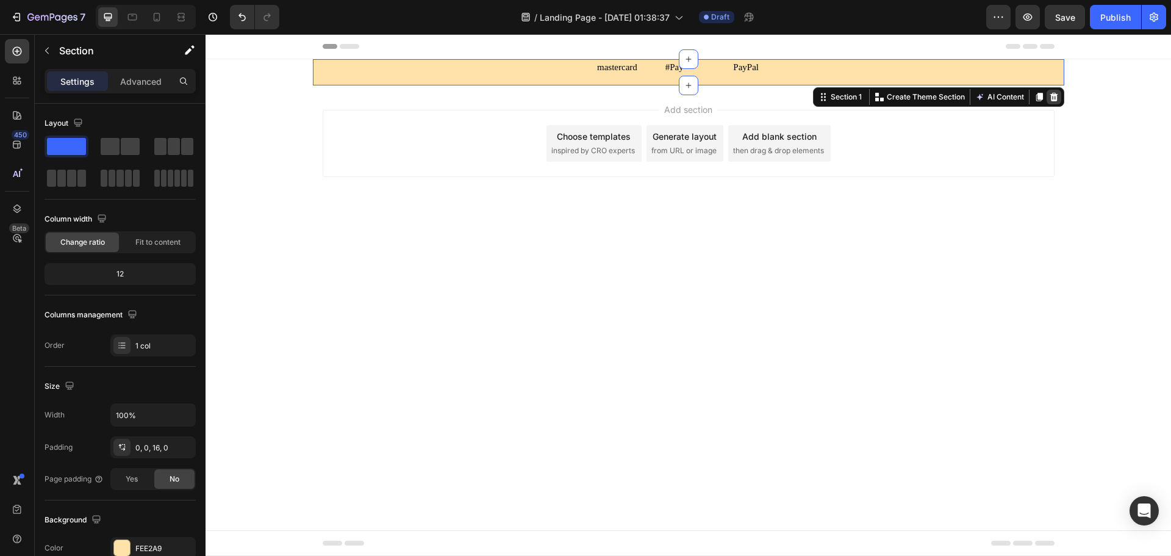
click at [1054, 93] on icon at bounding box center [1054, 97] width 10 height 10
